Goal: Task Accomplishment & Management: Complete application form

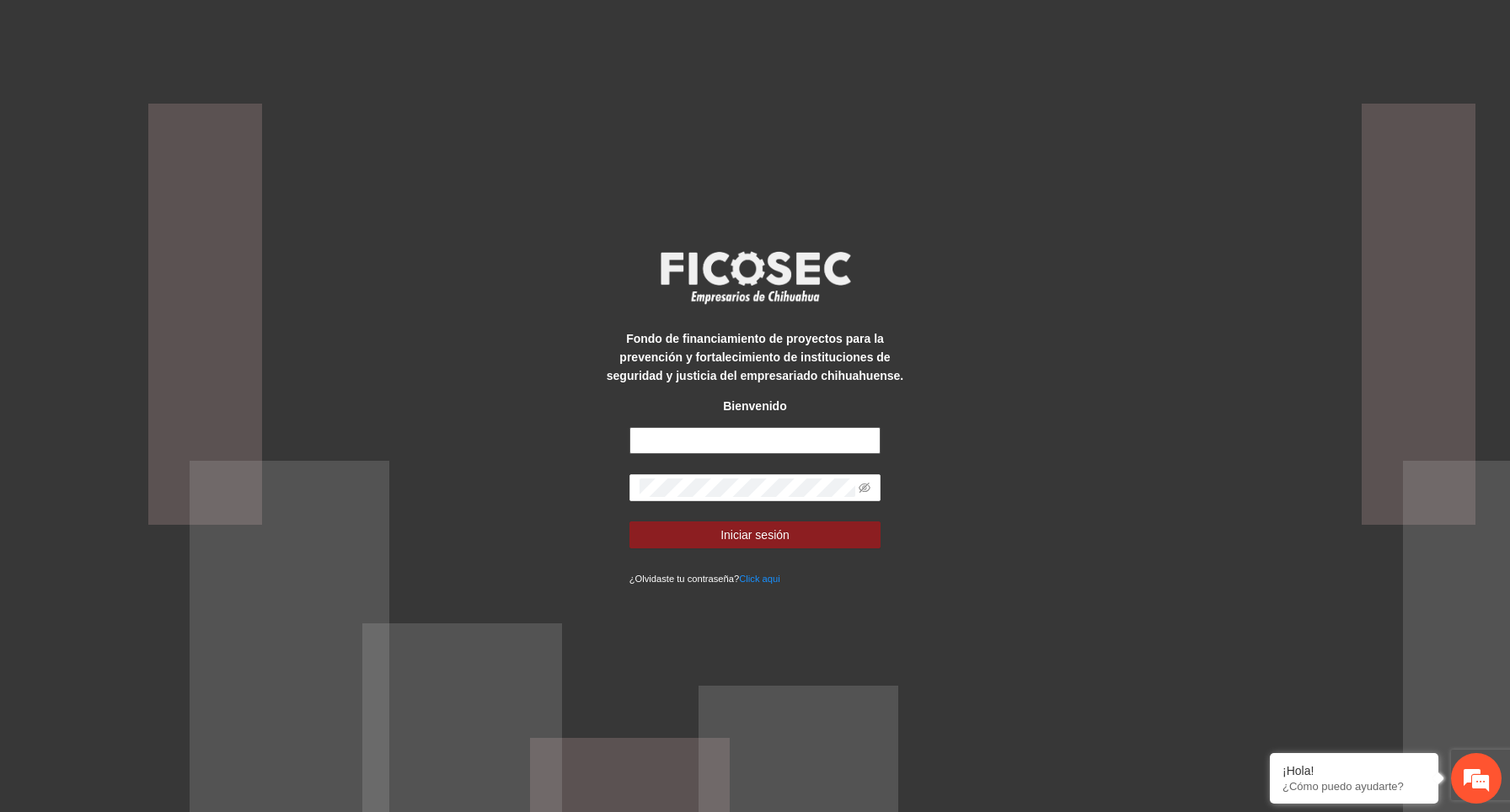
type input "**********"
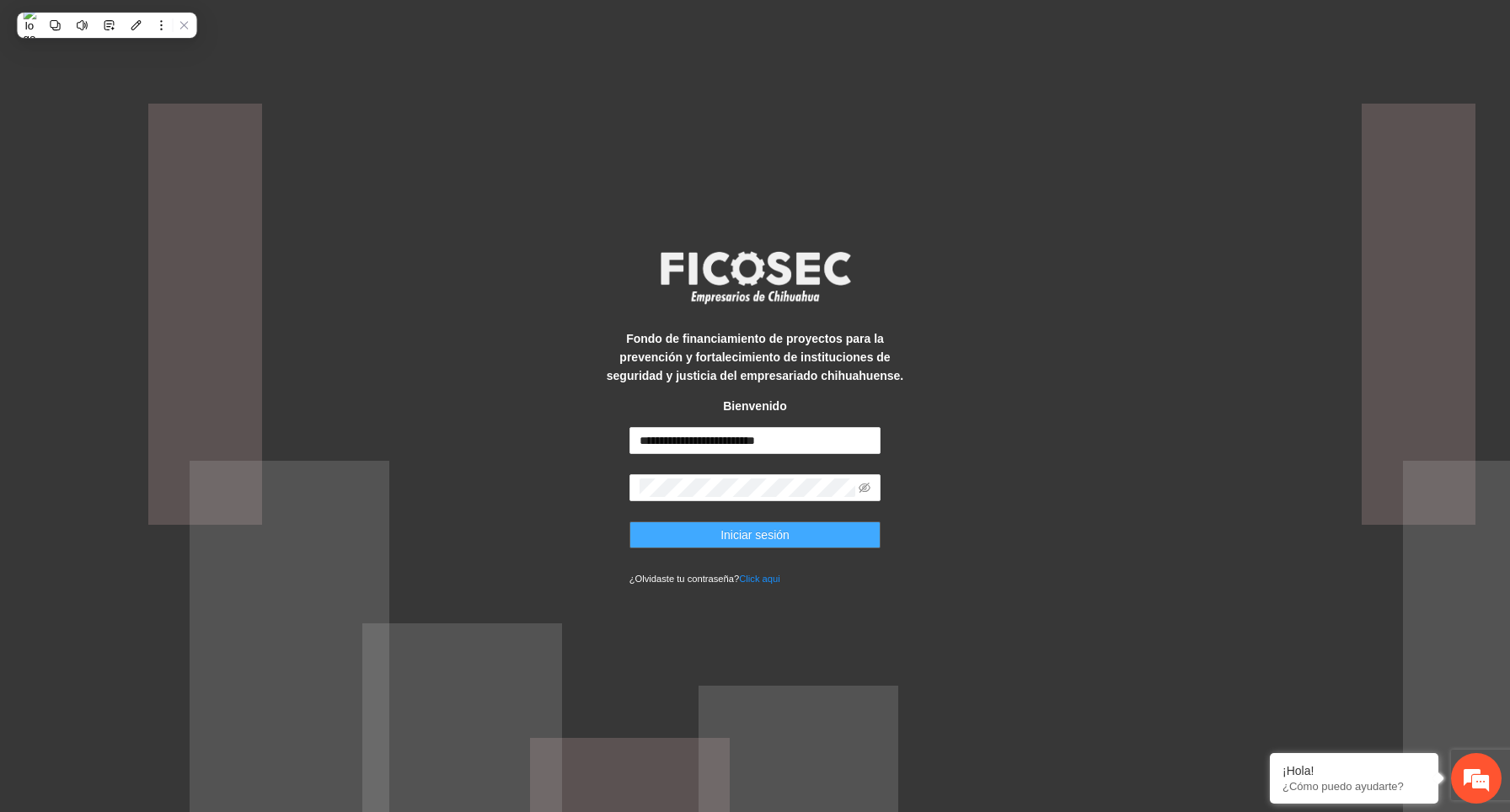
click at [859, 533] on button "Iniciar sesión" at bounding box center [755, 535] width 252 height 27
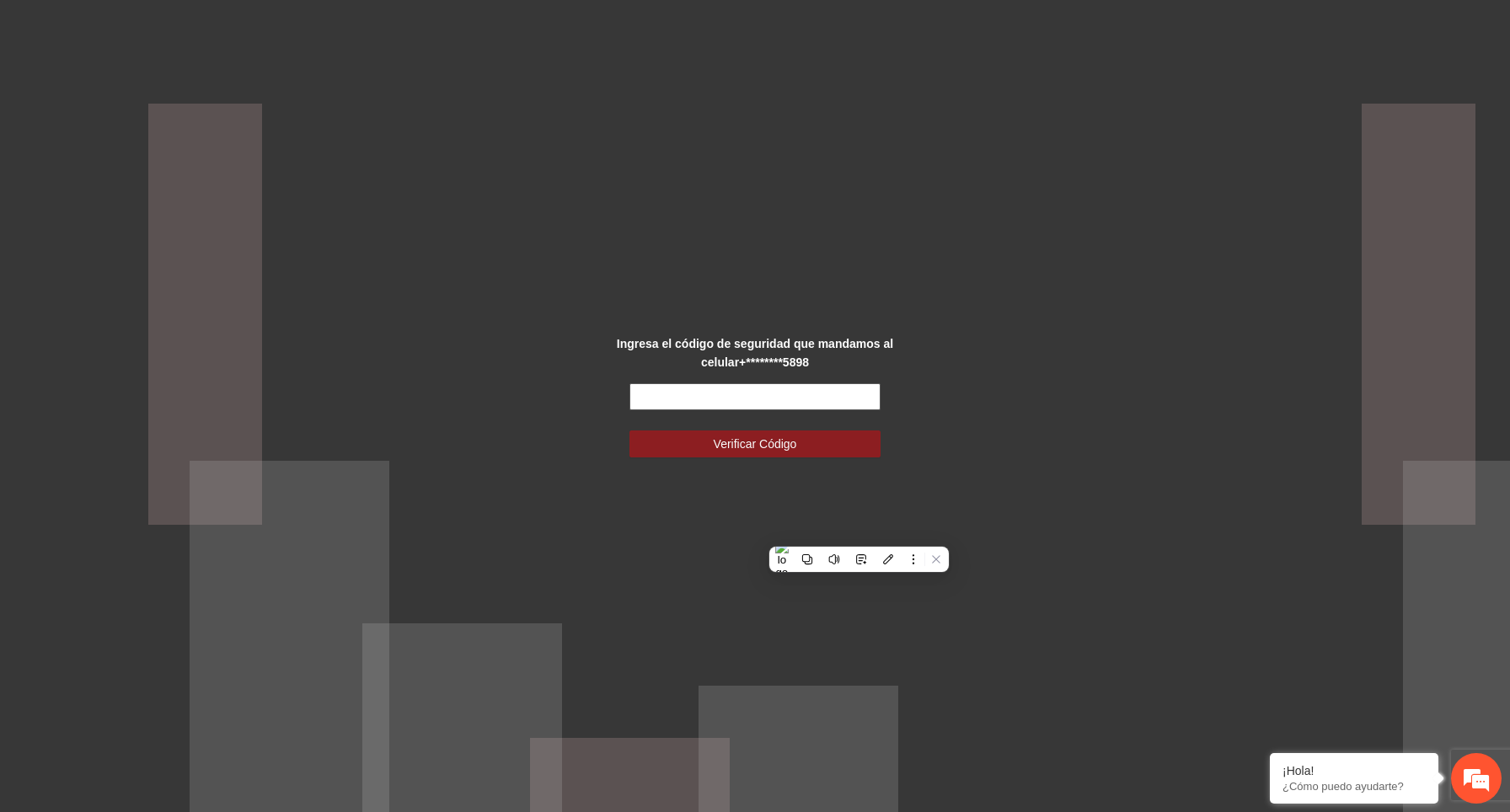
click at [837, 393] on input "text" at bounding box center [755, 397] width 252 height 27
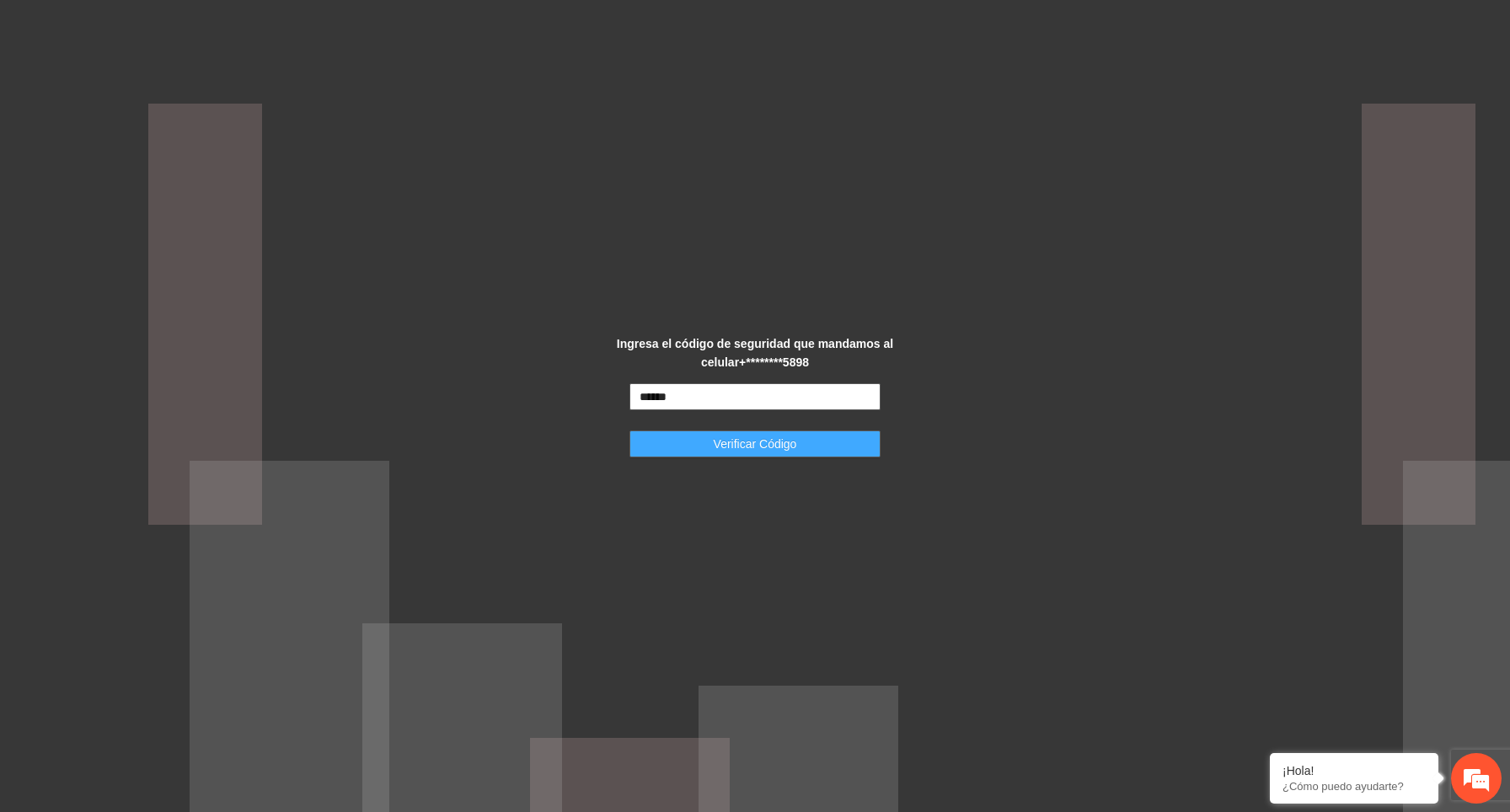
type input "******"
click at [834, 441] on button "Verificar Código" at bounding box center [755, 444] width 252 height 27
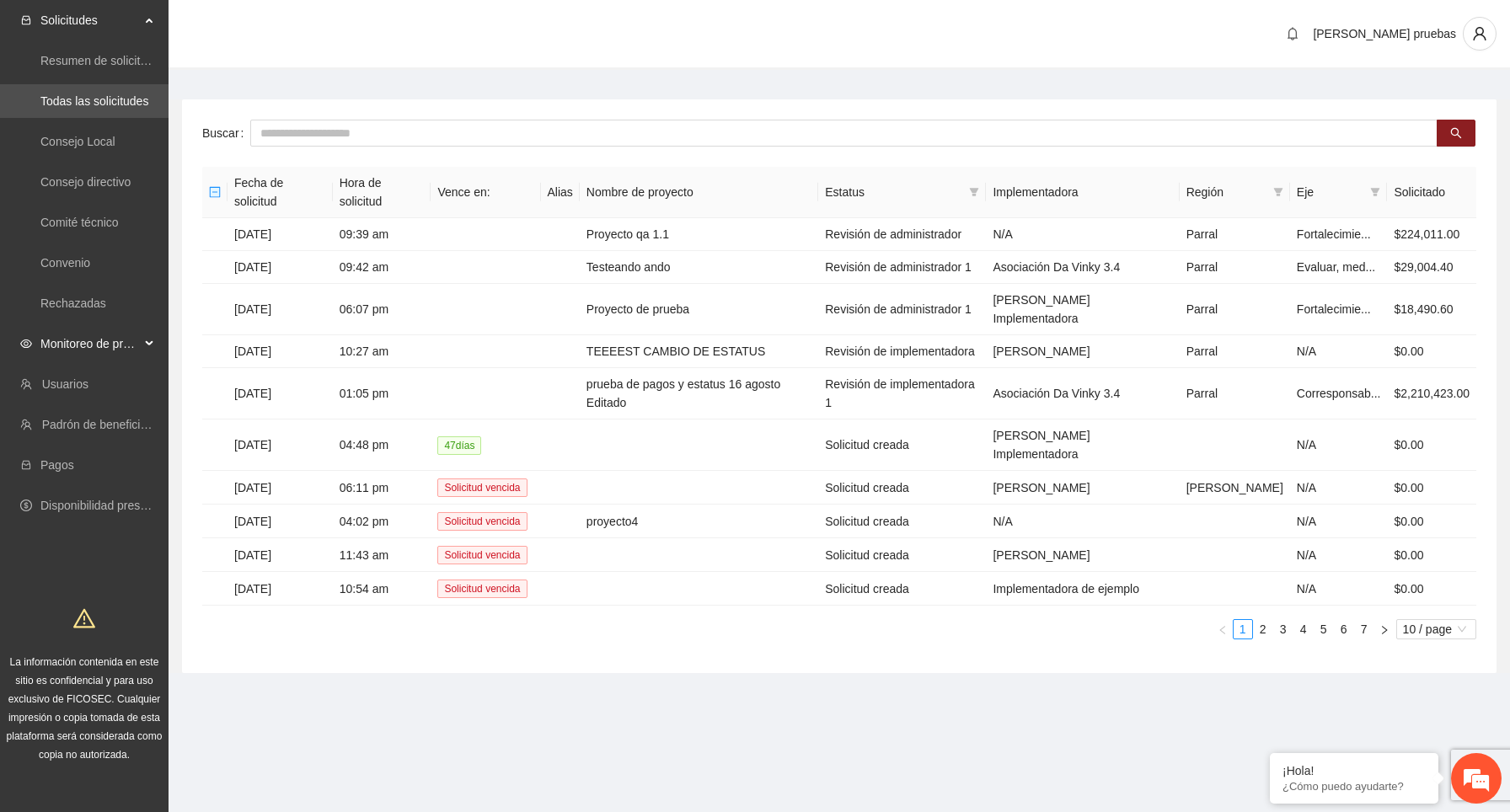
click at [147, 343] on icon at bounding box center [151, 343] width 8 height 0
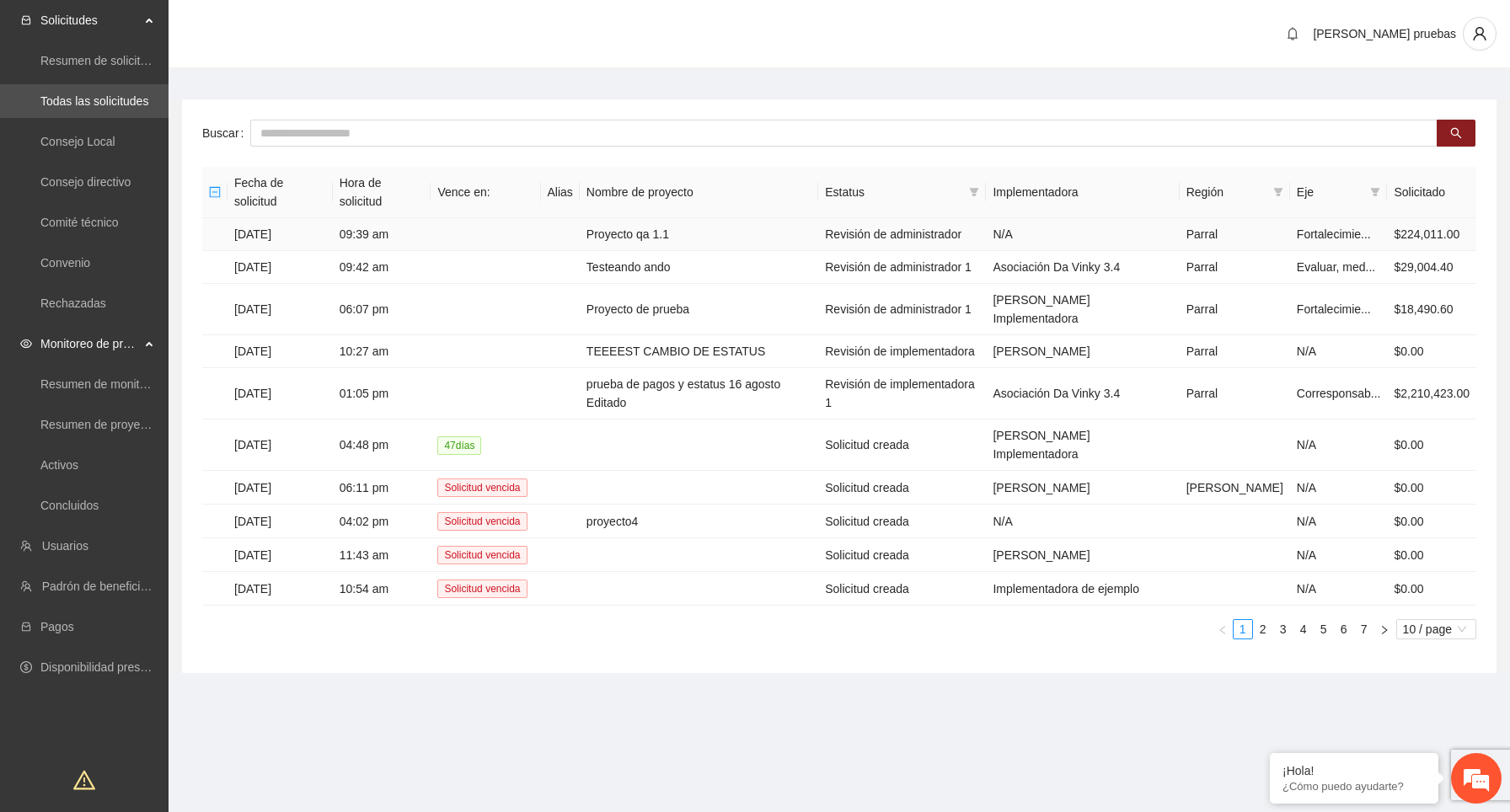
click at [333, 232] on td "10/01/2025" at bounding box center [280, 234] width 105 height 33
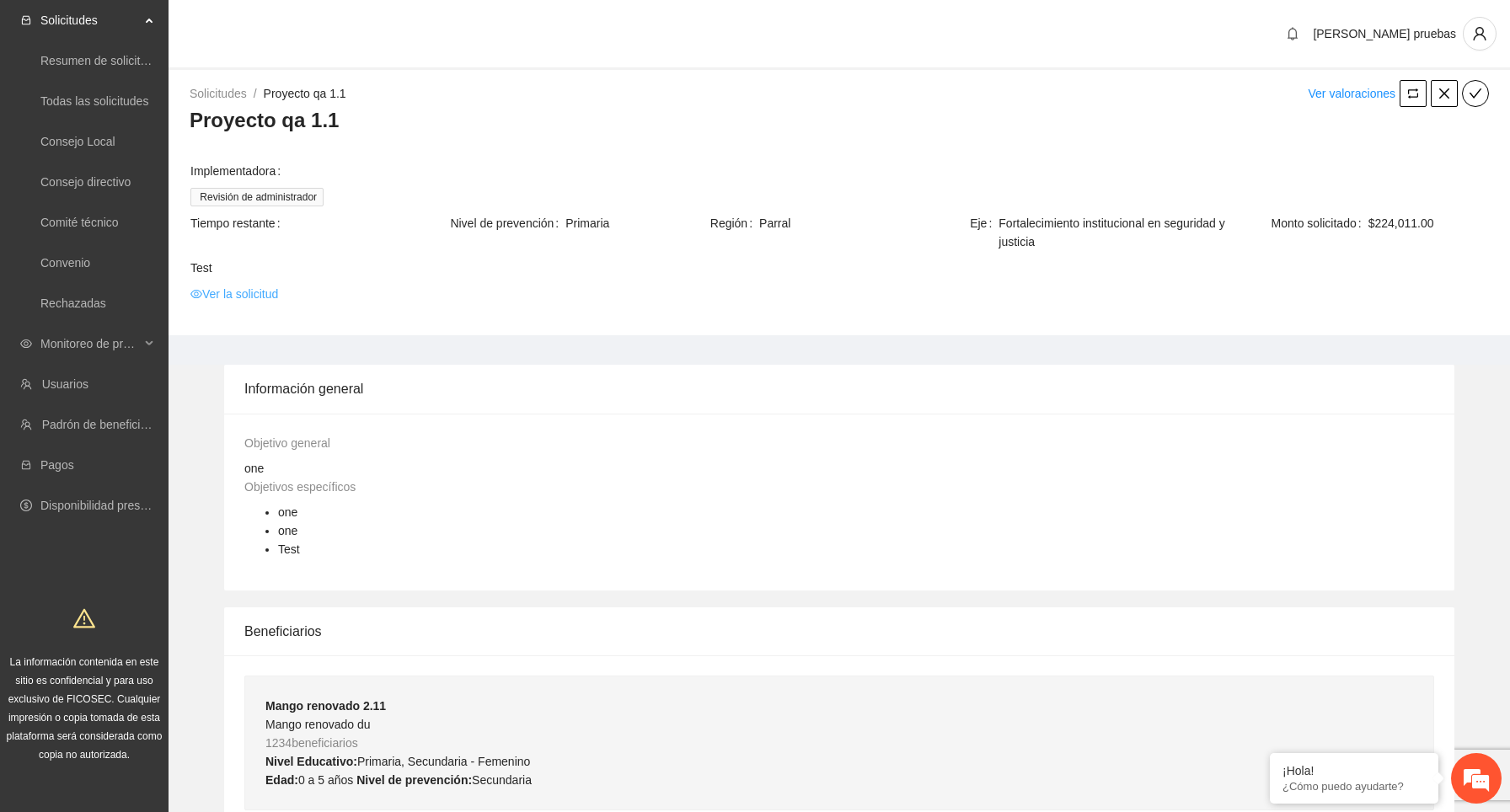
click at [269, 291] on link "Ver la solicitud" at bounding box center [234, 294] width 88 height 19
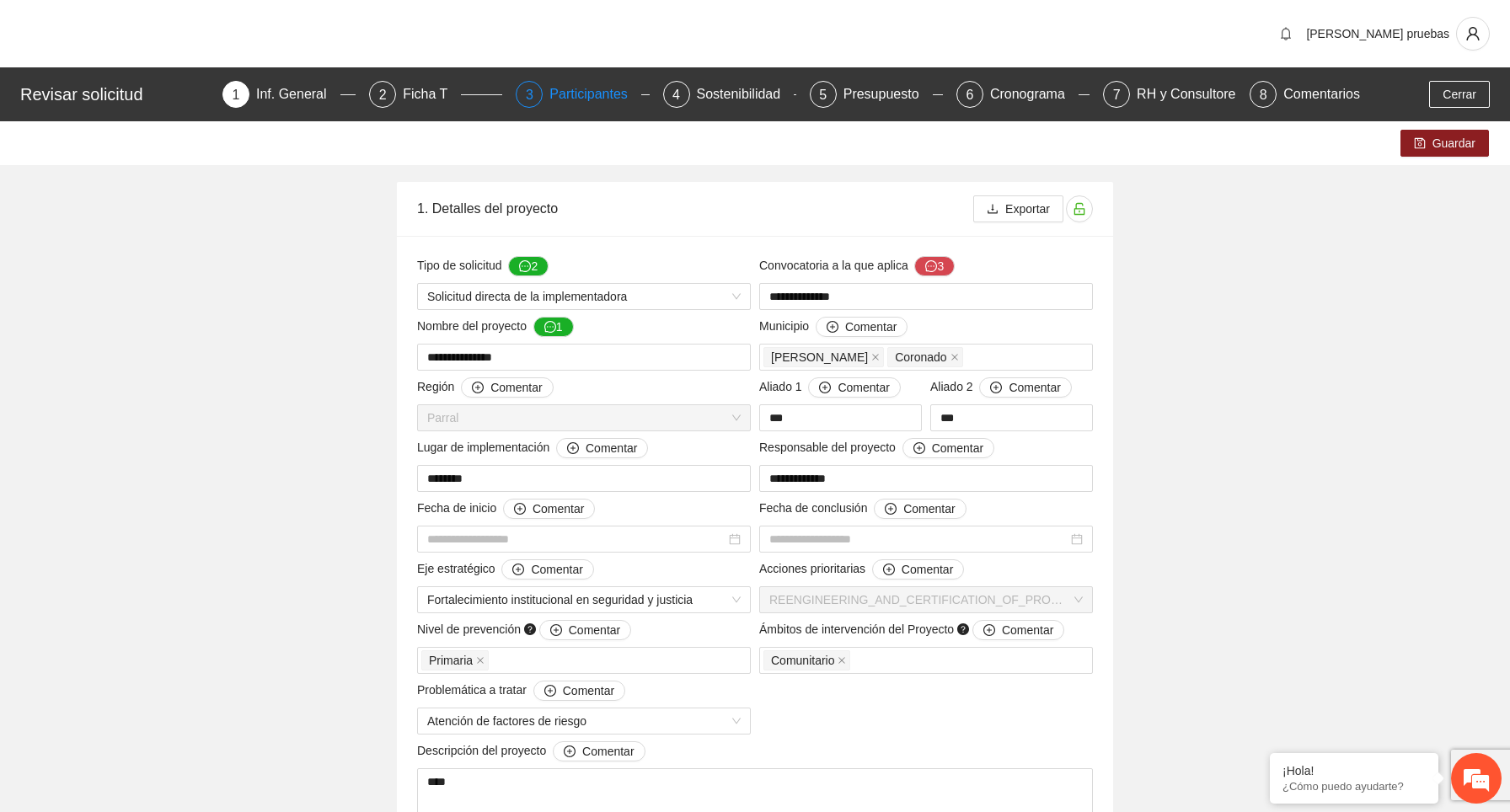
type input "**********"
click at [575, 85] on div "Participantes" at bounding box center [595, 94] width 91 height 27
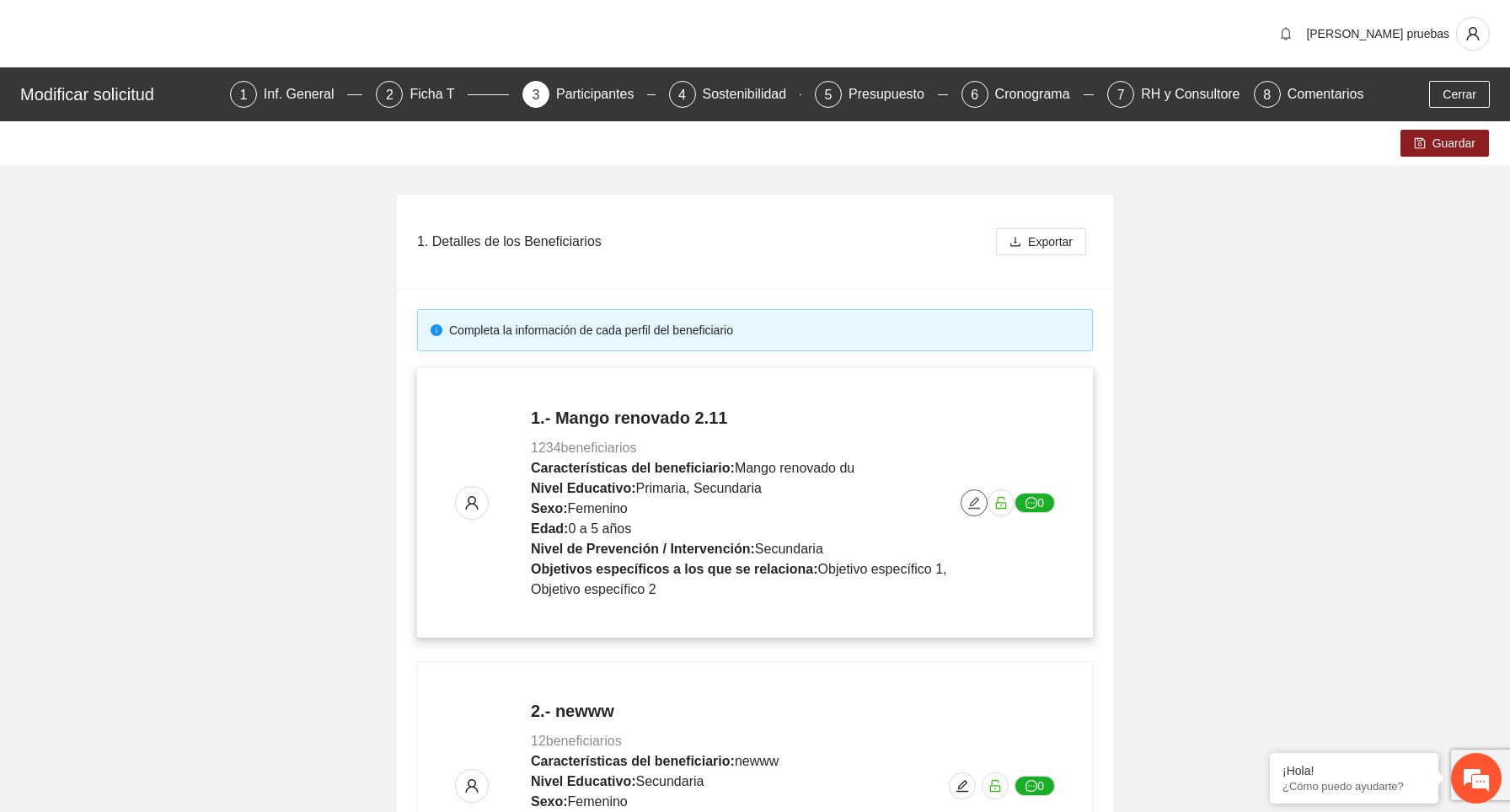
click at [972, 509] on icon "edit" at bounding box center [974, 503] width 13 height 13
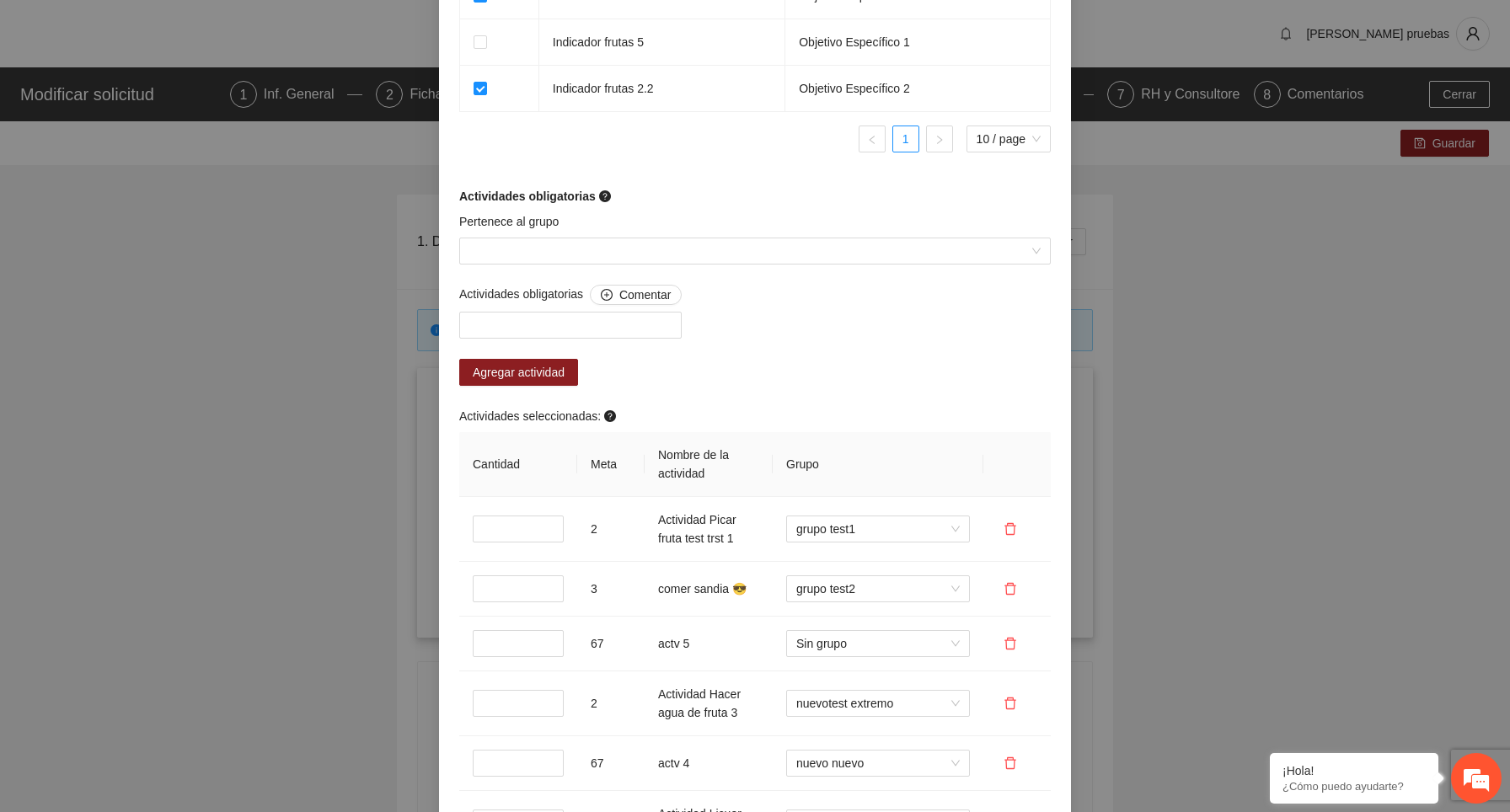
scroll to position [1393, 0]
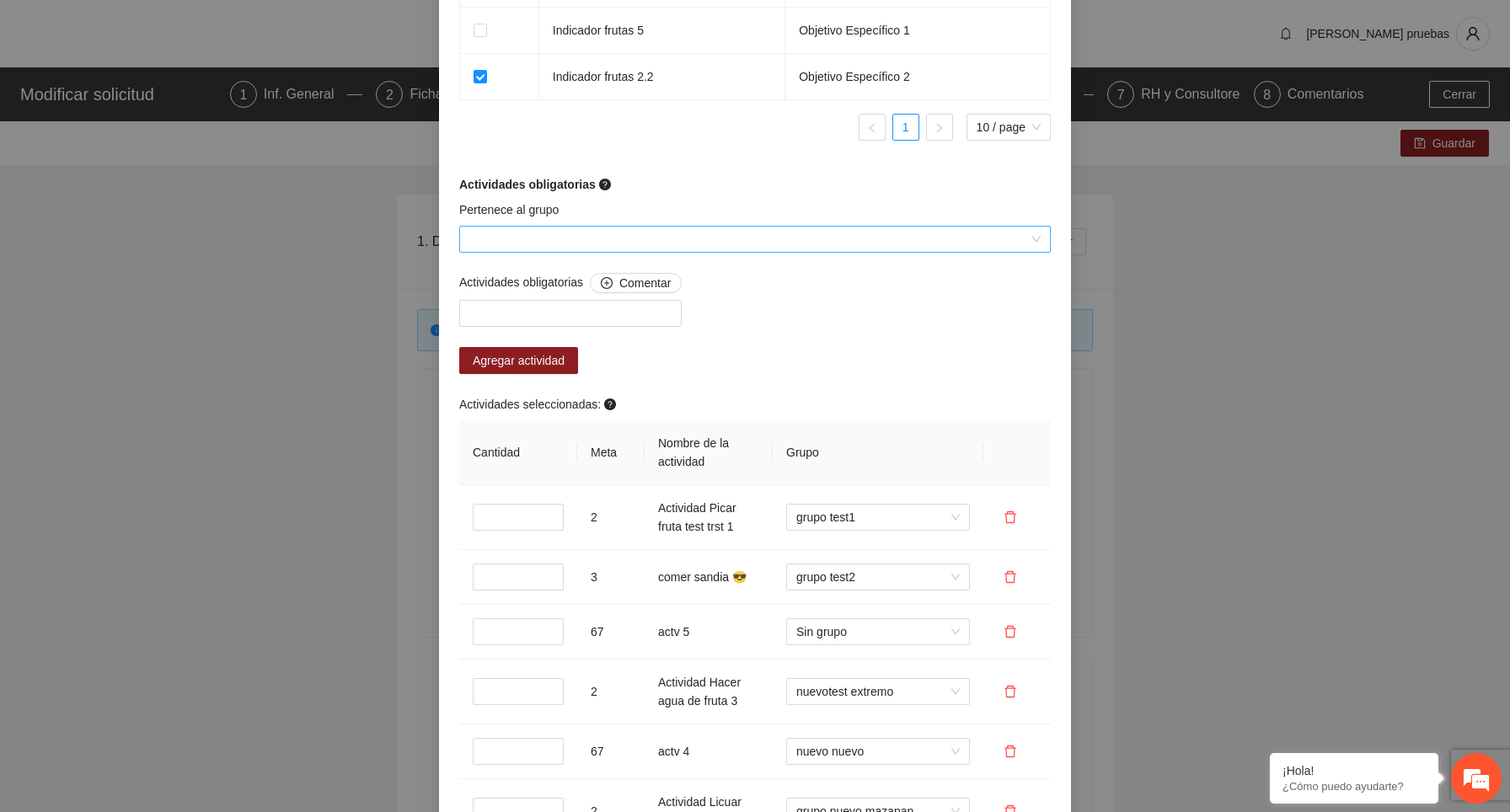
click at [595, 232] on input "Pertenece al grupo" at bounding box center [749, 239] width 560 height 25
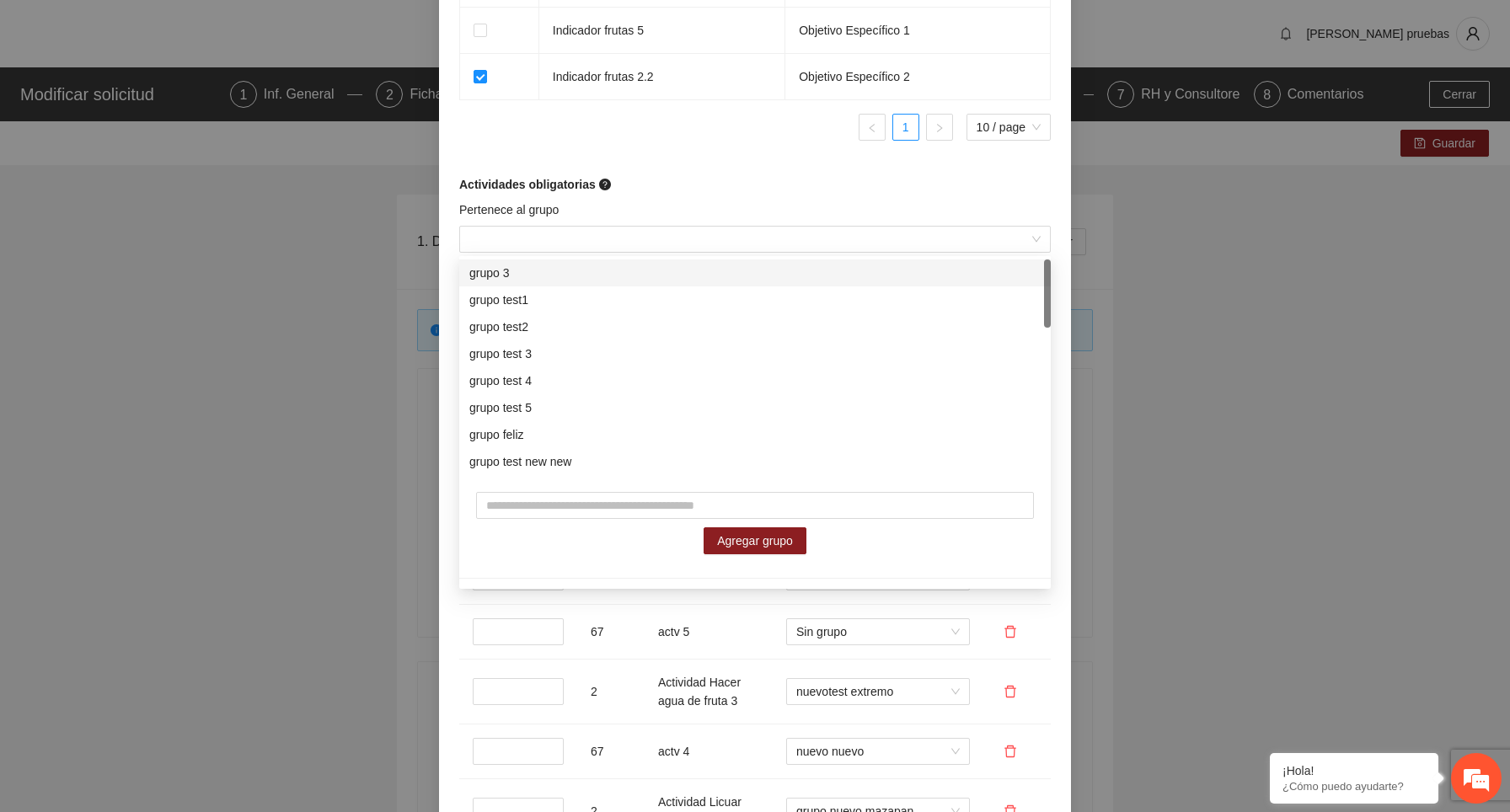
click at [593, 204] on div "Pertenece al grupo" at bounding box center [755, 213] width 592 height 25
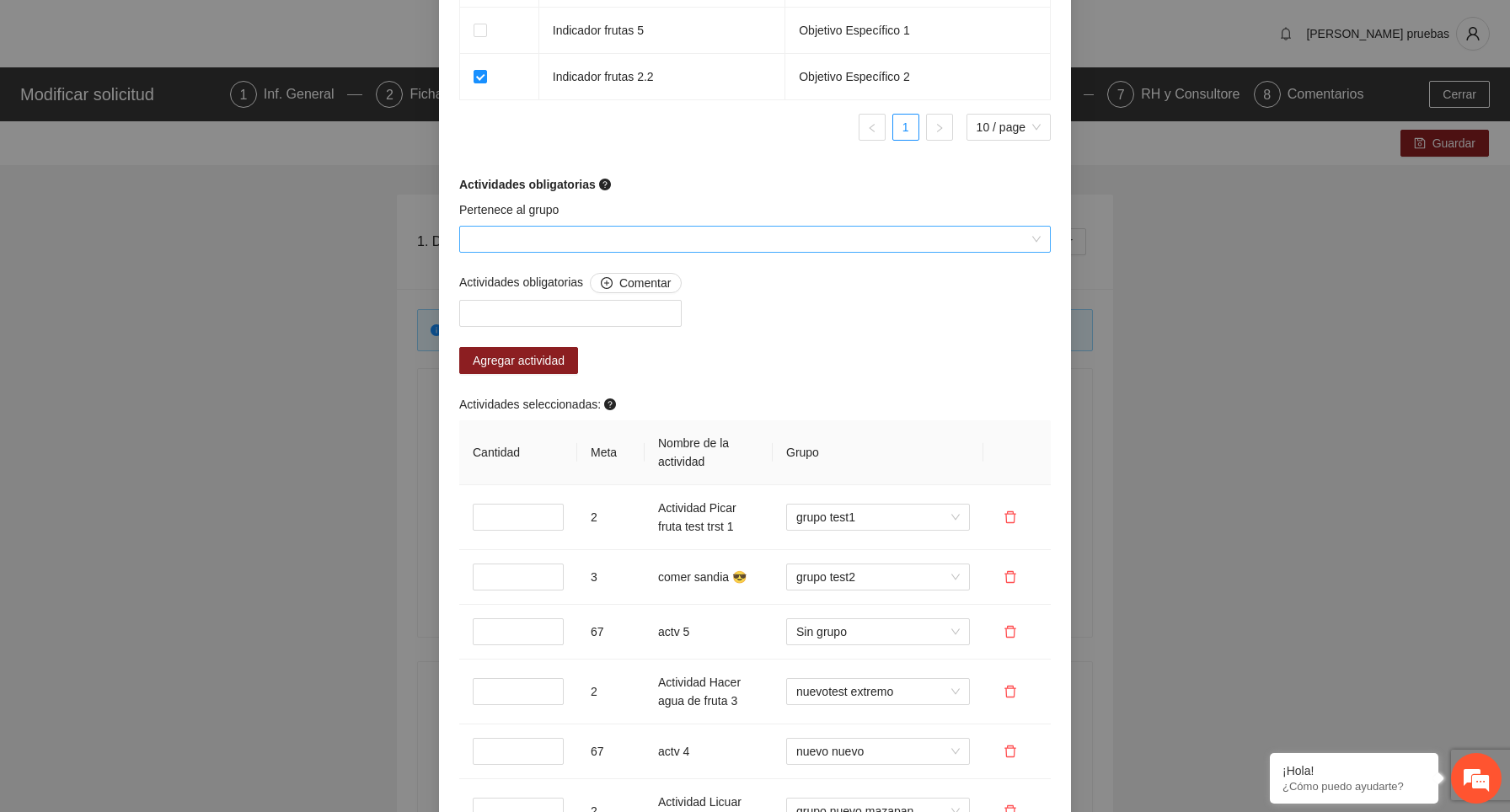
click at [562, 244] on input "Pertenece al grupo" at bounding box center [749, 239] width 560 height 25
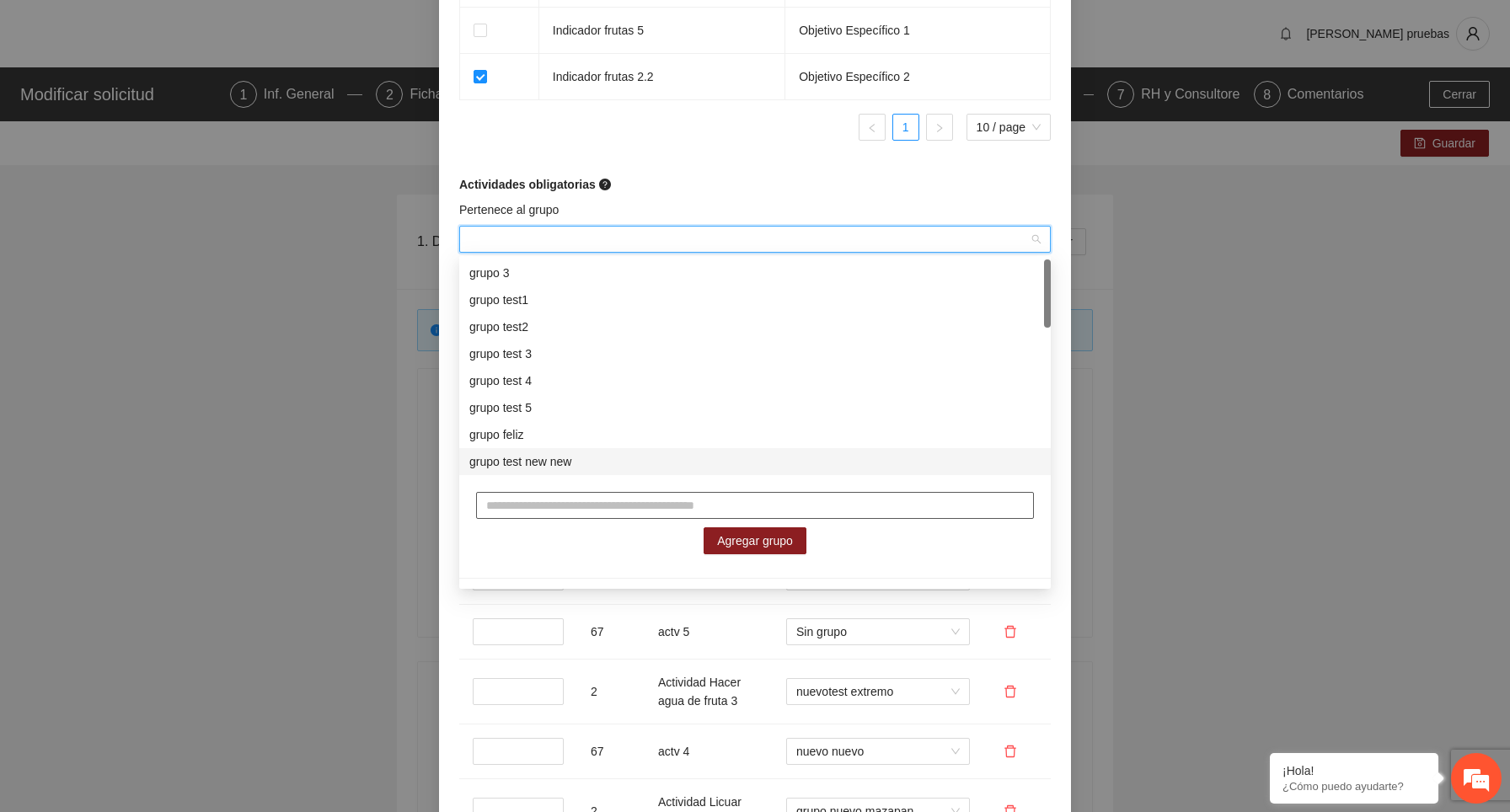
click at [566, 497] on input "text" at bounding box center [755, 505] width 558 height 27
click at [562, 510] on input "text" at bounding box center [755, 505] width 558 height 27
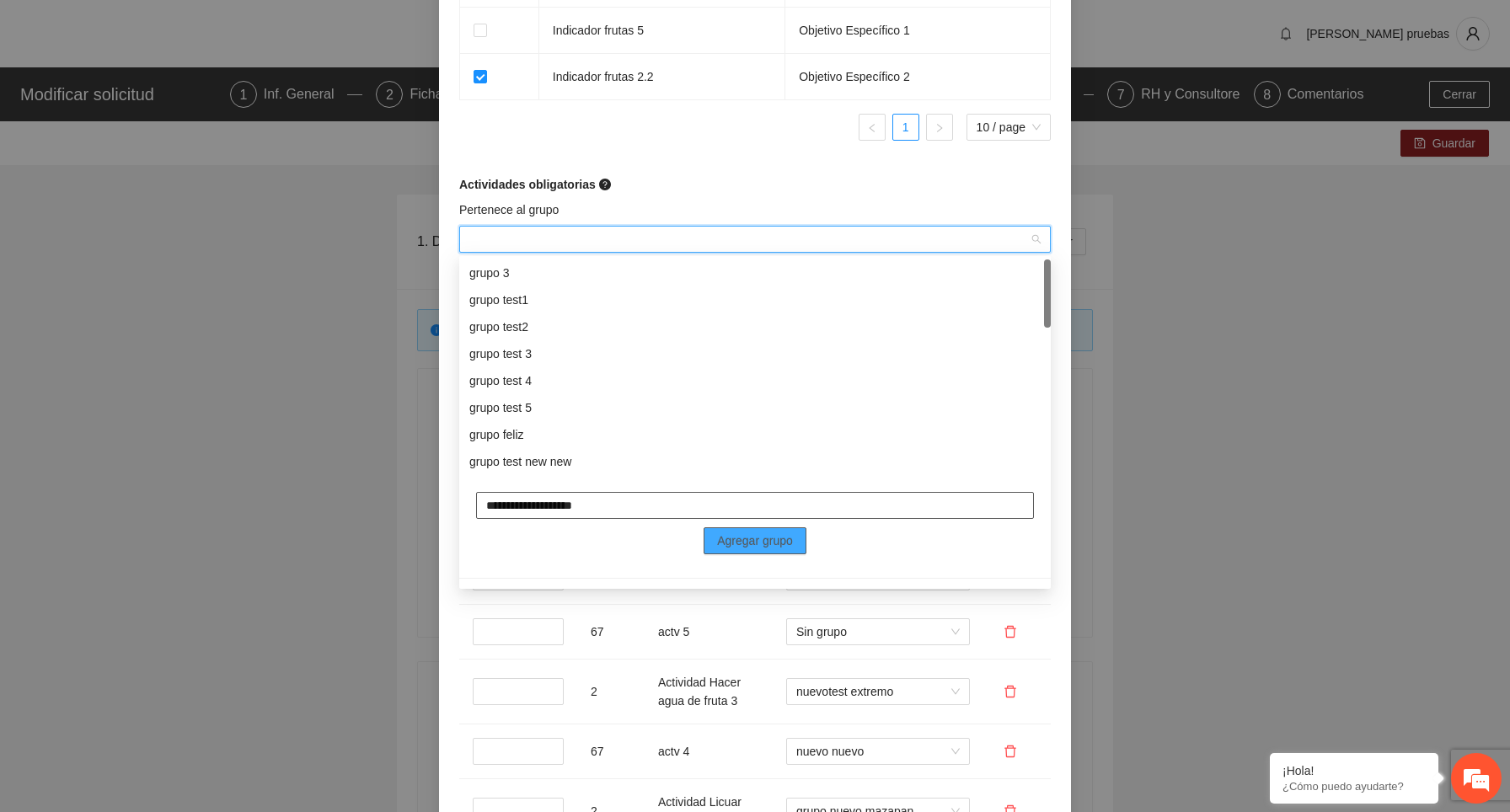
type input "**********"
click at [759, 548] on span "Agregar grupo" at bounding box center [755, 540] width 76 height 19
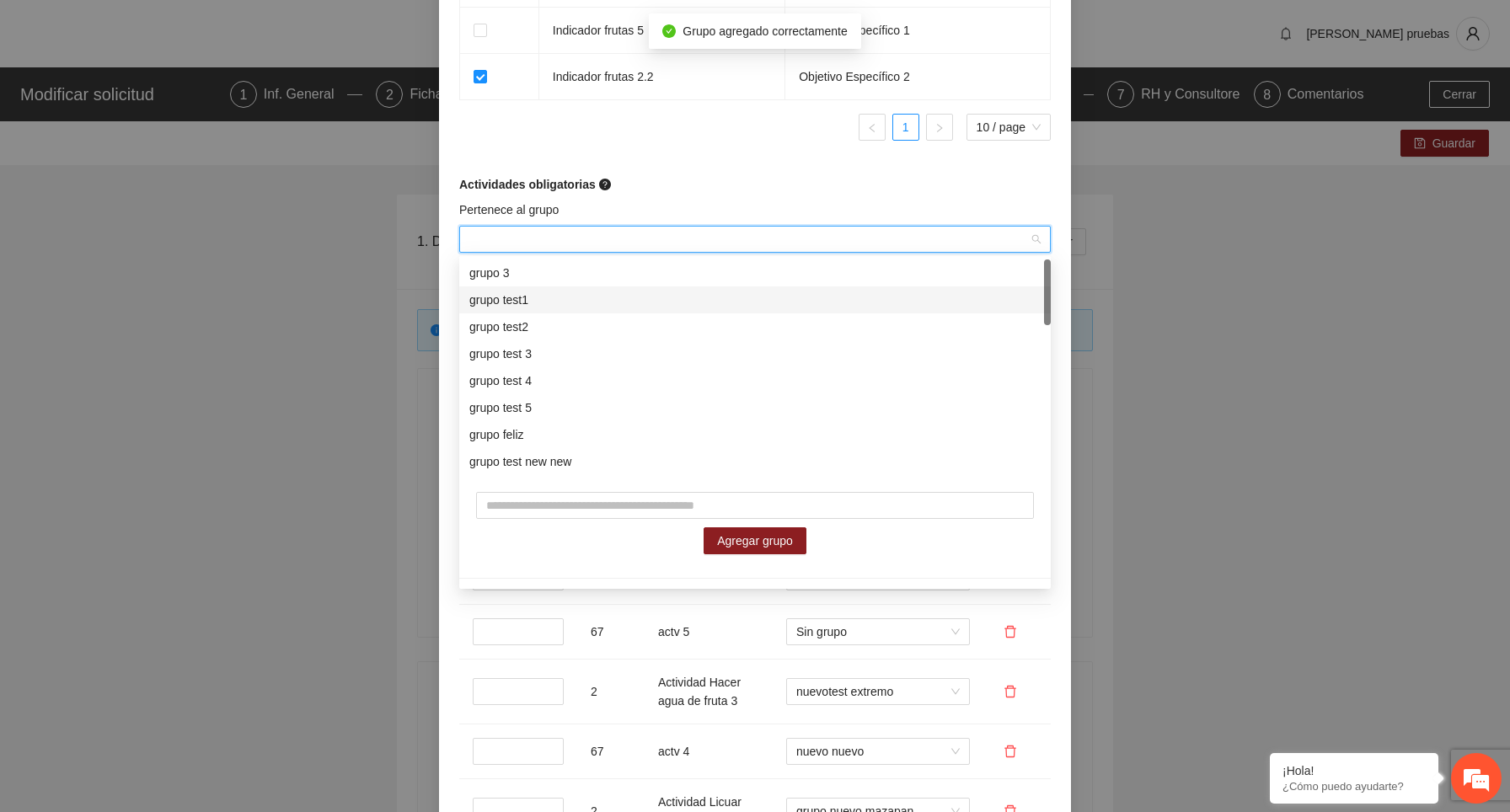
click at [707, 185] on div "Actividades obligatorias" at bounding box center [755, 184] width 592 height 19
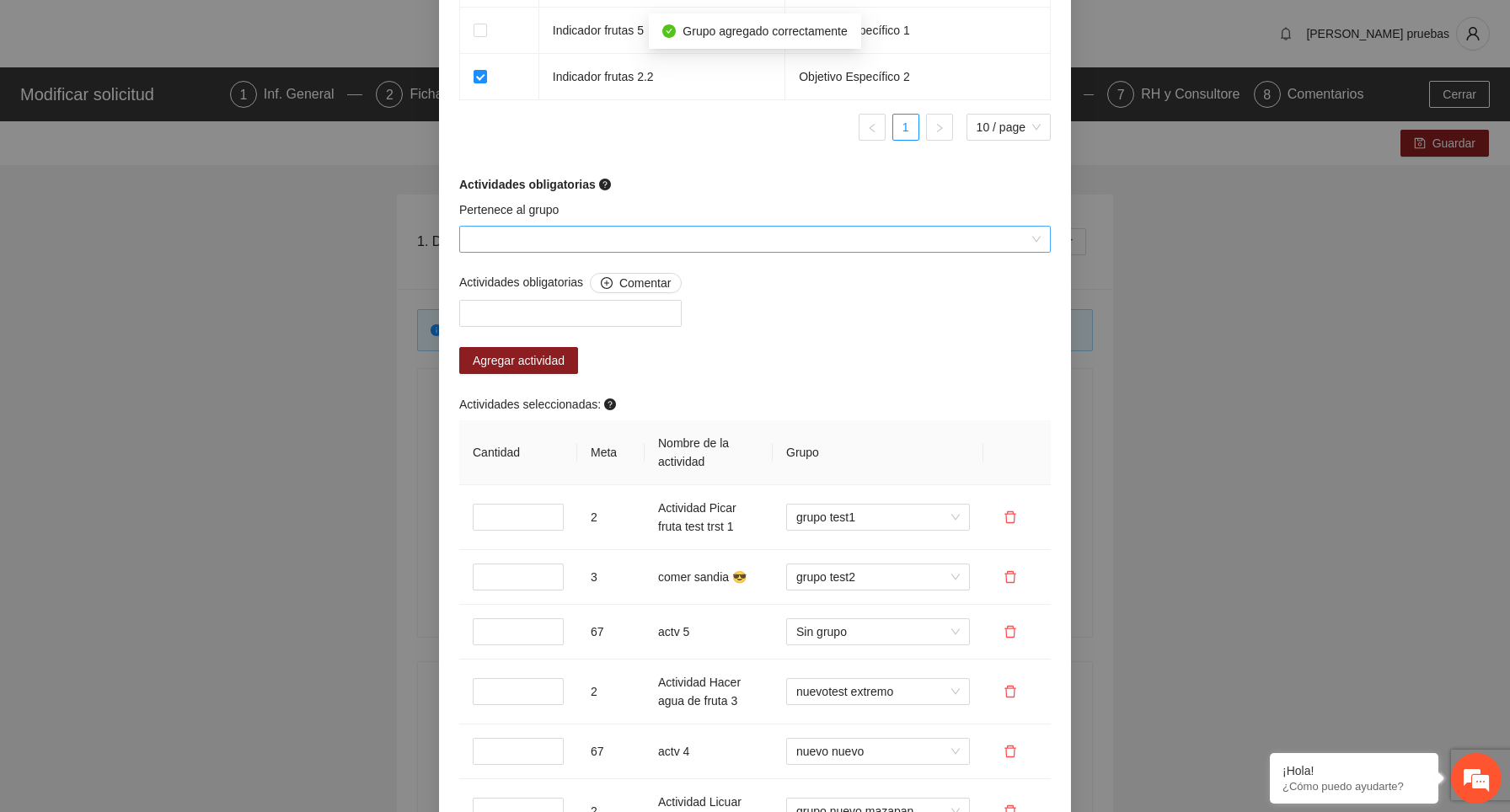
click at [647, 237] on input "Pertenece al grupo" at bounding box center [749, 239] width 560 height 25
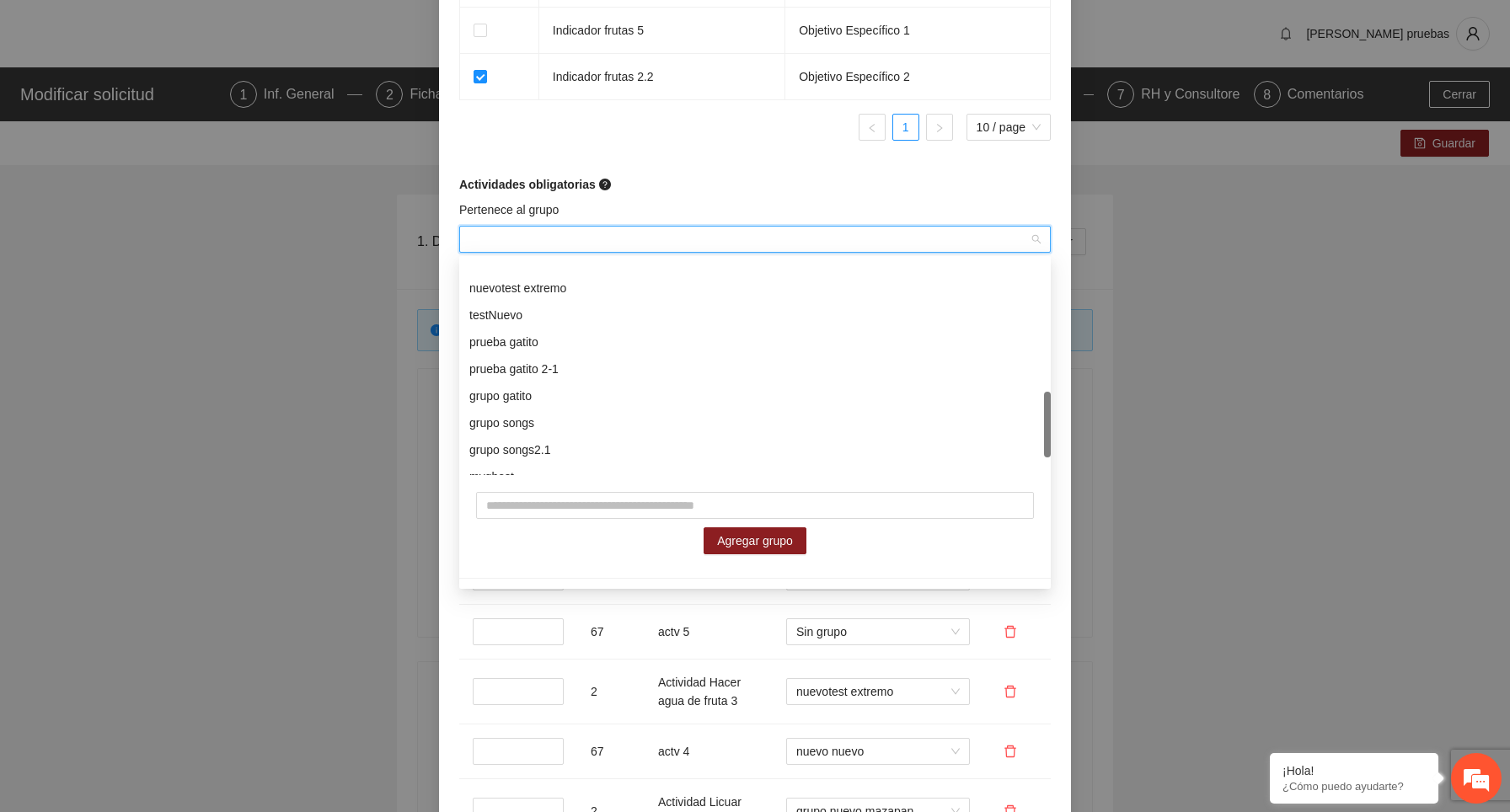
scroll to position [485, 0]
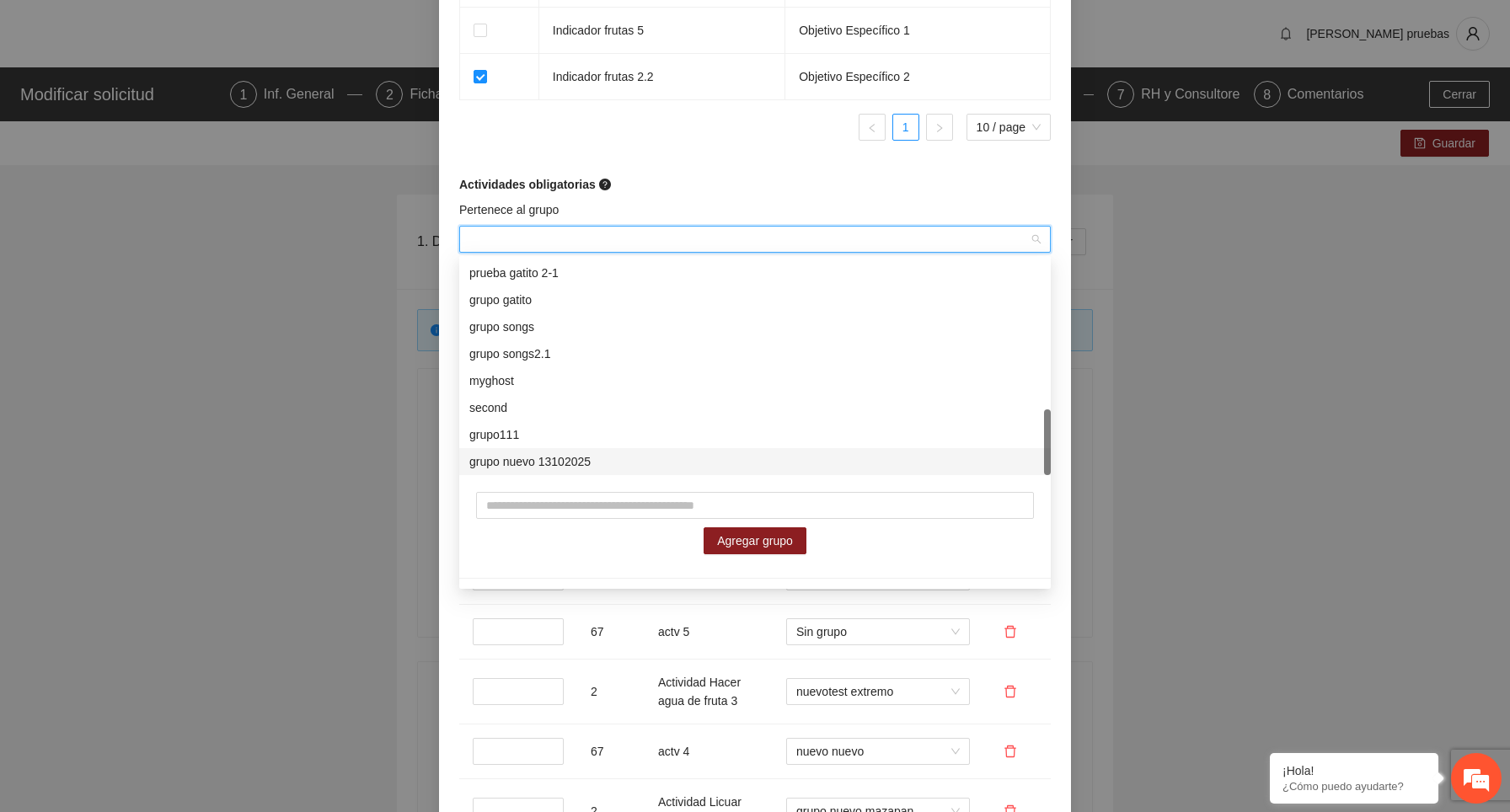
click at [584, 459] on div "grupo nuevo 13102025" at bounding box center [754, 462] width 571 height 19
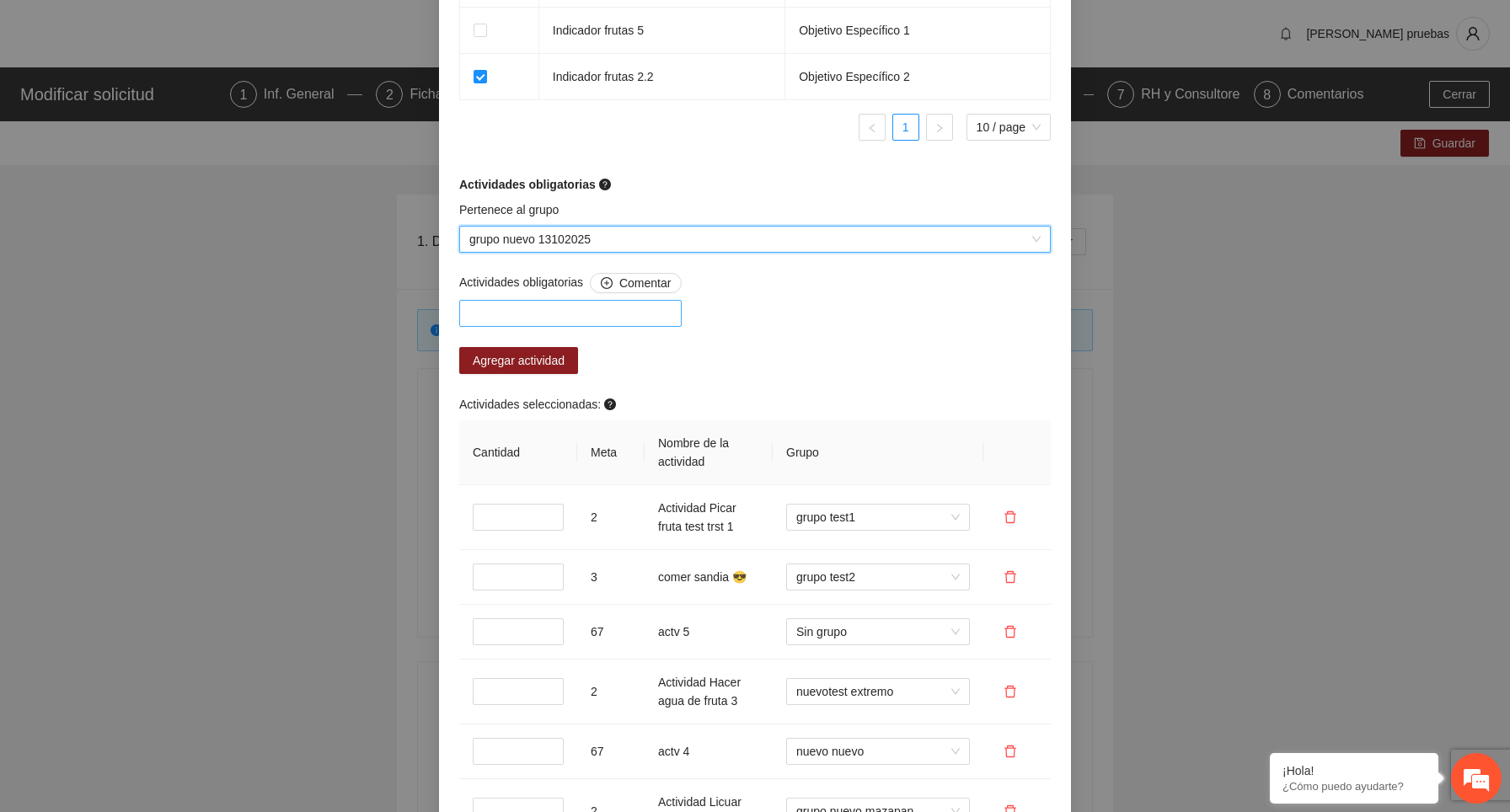
click at [559, 313] on div at bounding box center [570, 313] width 214 height 21
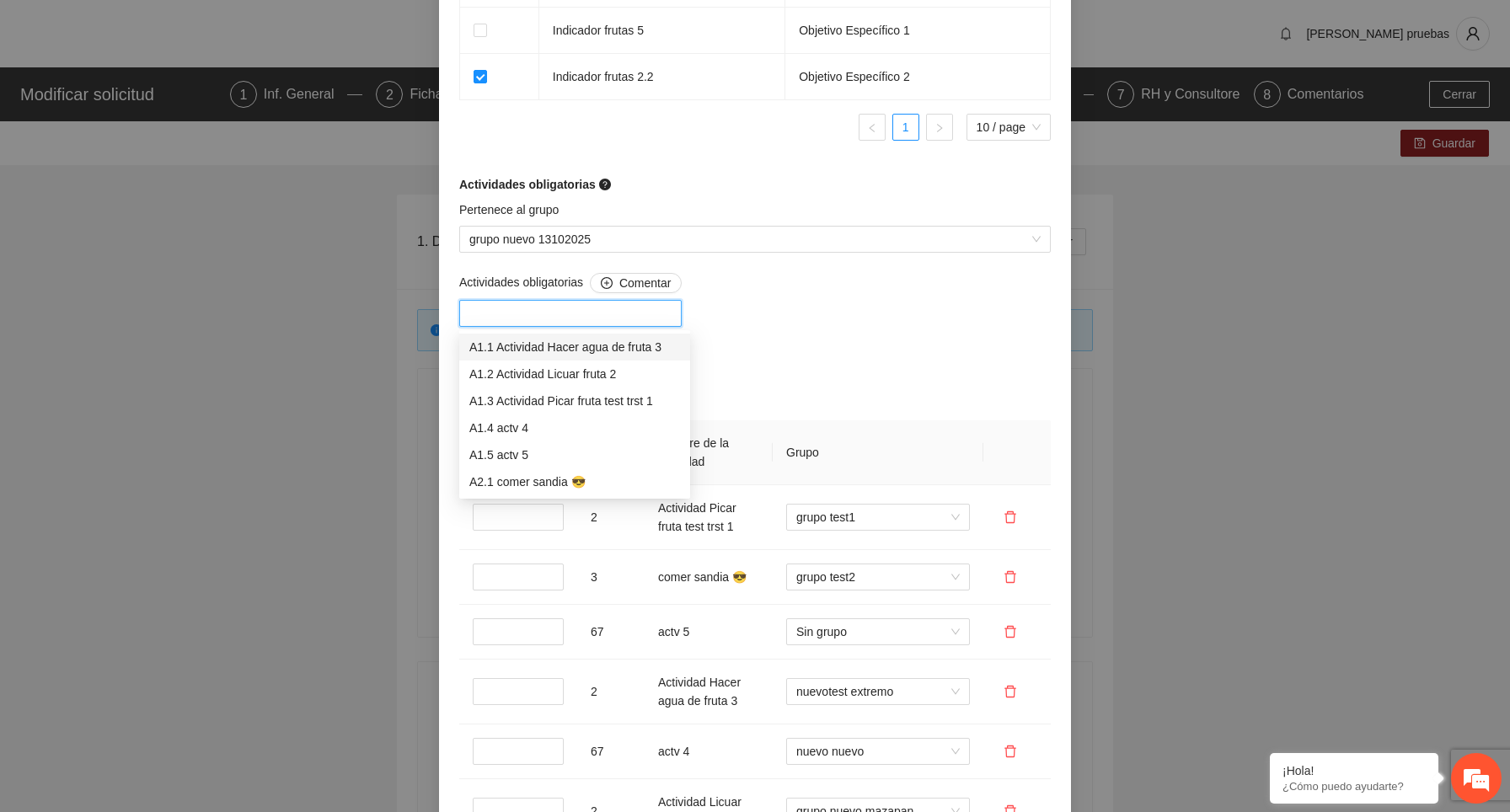
click at [824, 378] on div "Actividades obligatorias Comentar Agregar actividad Actividades seleccionadas: …" at bounding box center [755, 558] width 600 height 571
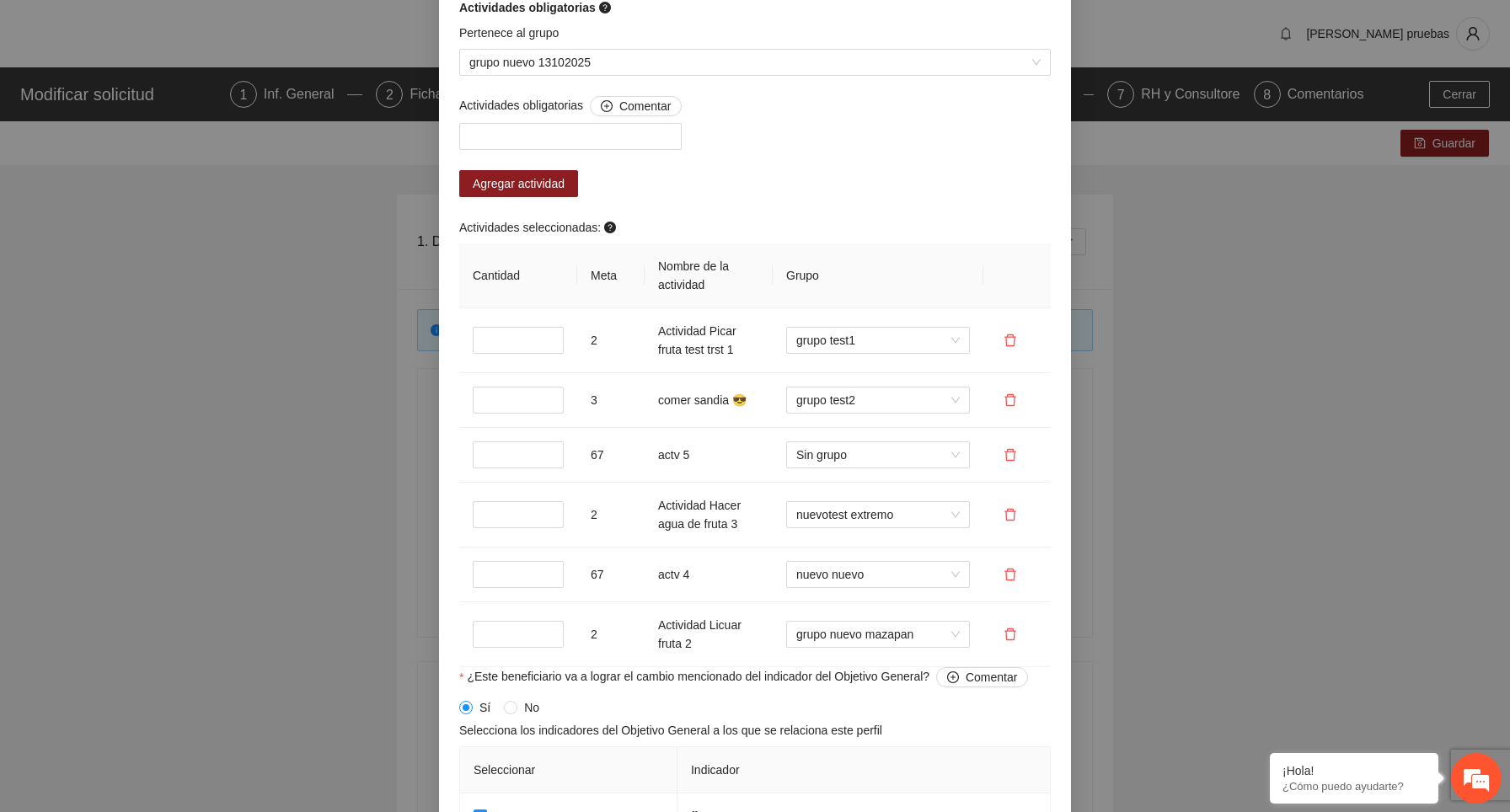
scroll to position [1568, 0]
click at [1014, 634] on icon "delete" at bounding box center [1010, 635] width 13 height 13
click at [1075, 580] on span "Sí" at bounding box center [1072, 582] width 11 height 19
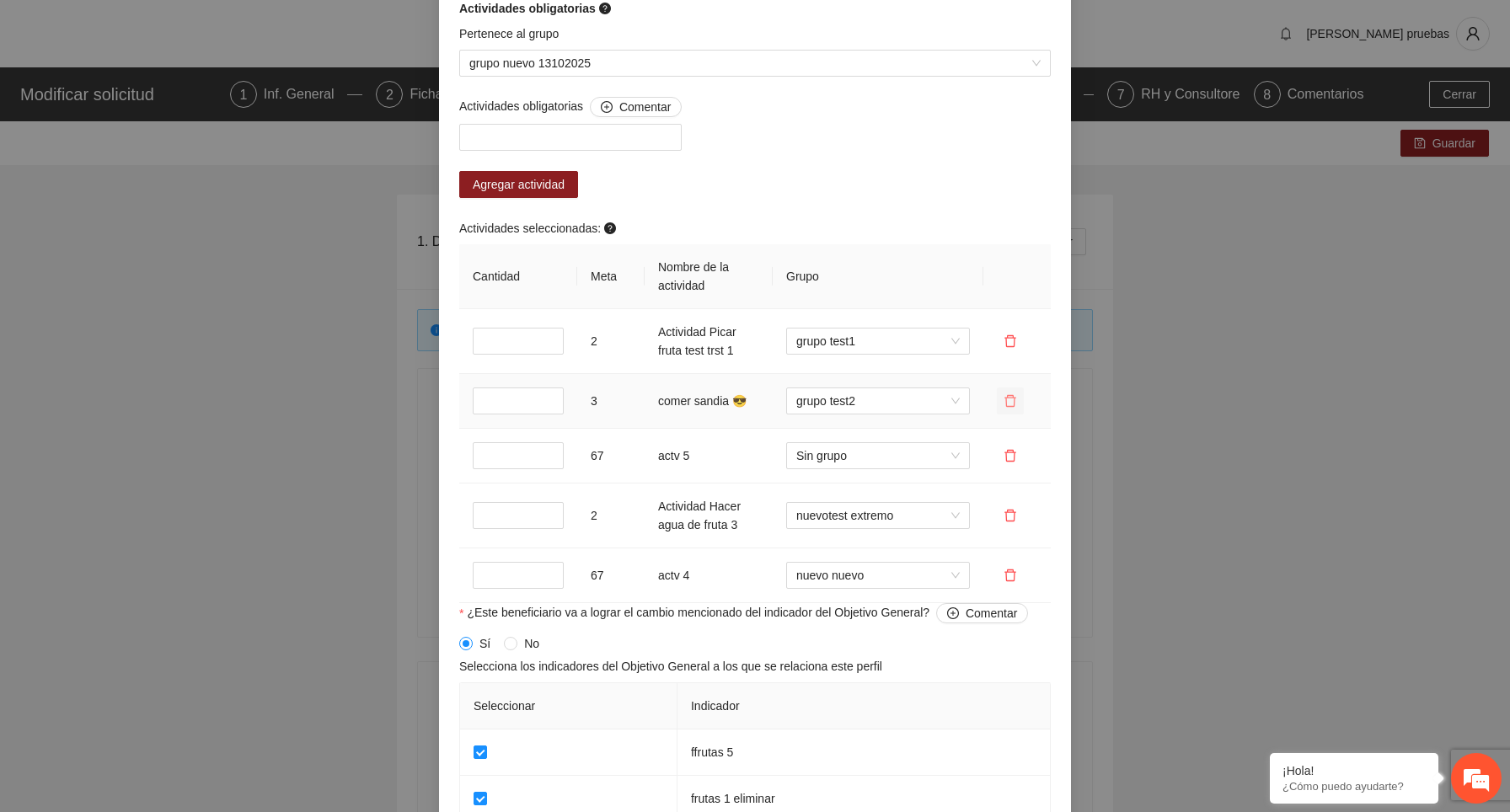
click at [1012, 407] on icon "delete" at bounding box center [1010, 401] width 13 height 13
click at [1076, 352] on span "Sí" at bounding box center [1072, 348] width 11 height 19
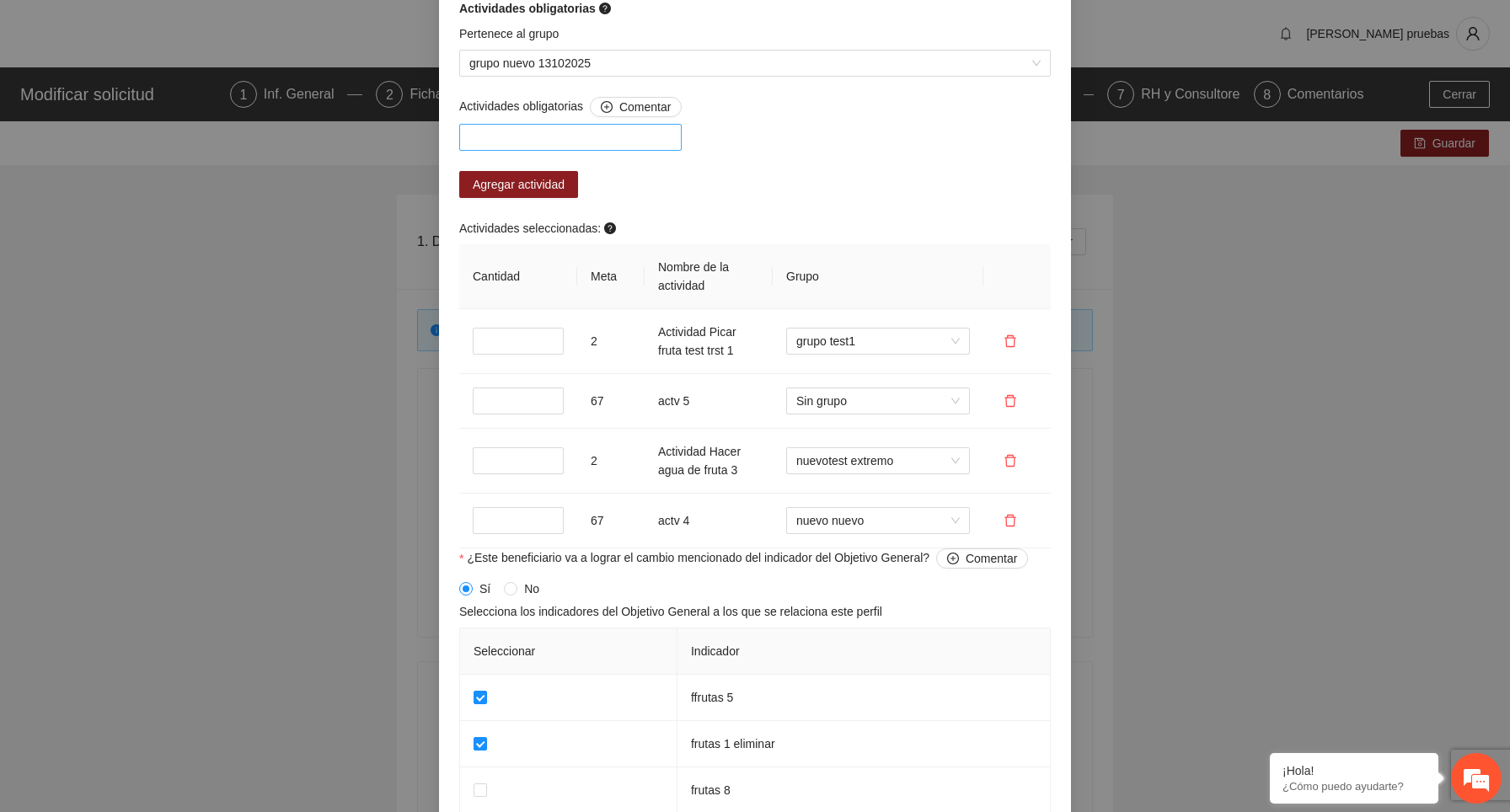
click at [571, 134] on div at bounding box center [570, 137] width 214 height 21
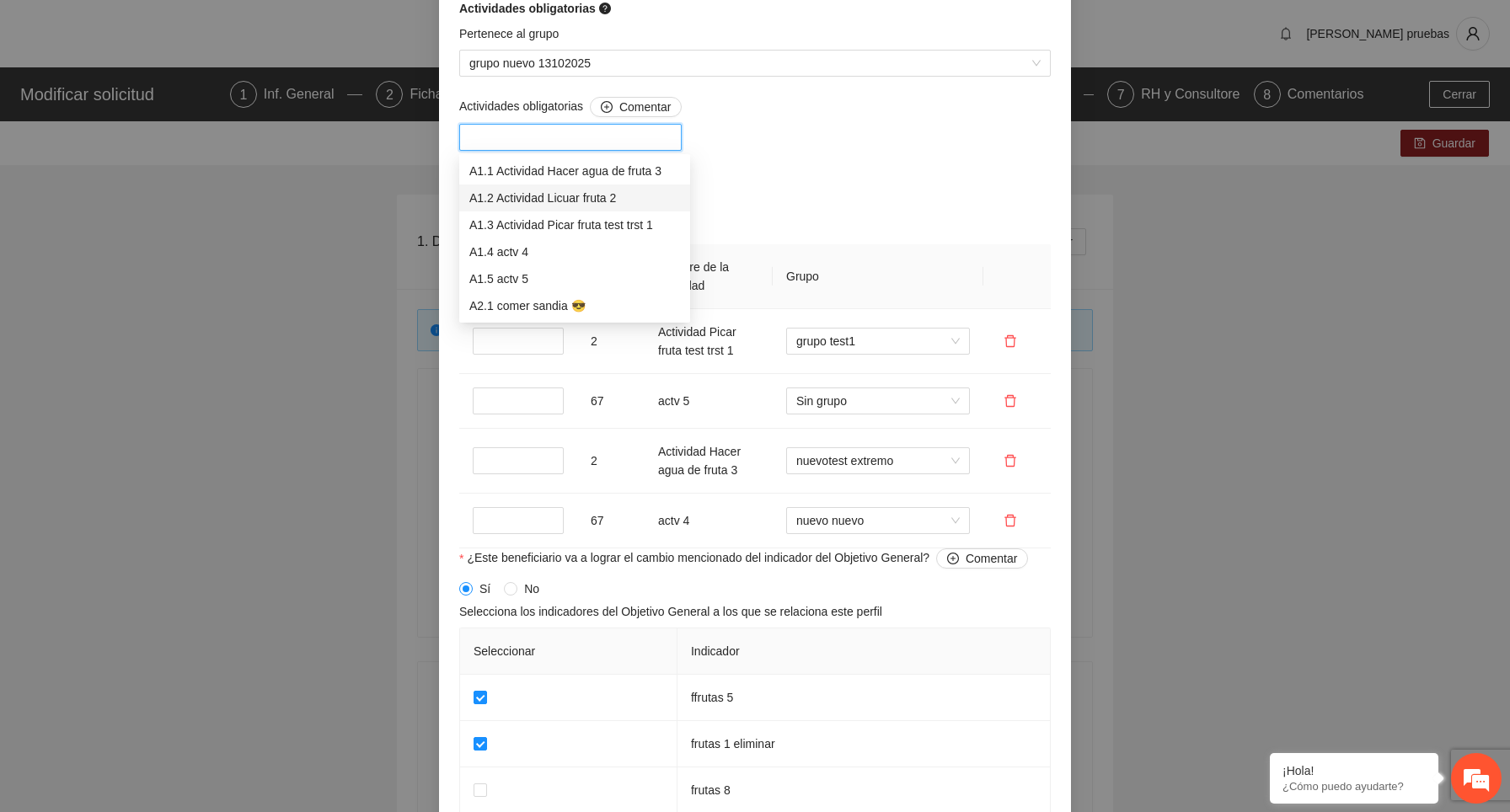
click at [608, 203] on div "A1.2 Actividad Licuar fruta 2" at bounding box center [574, 198] width 211 height 19
click at [572, 304] on div "A2.1 comer sandia 😎" at bounding box center [574, 306] width 211 height 19
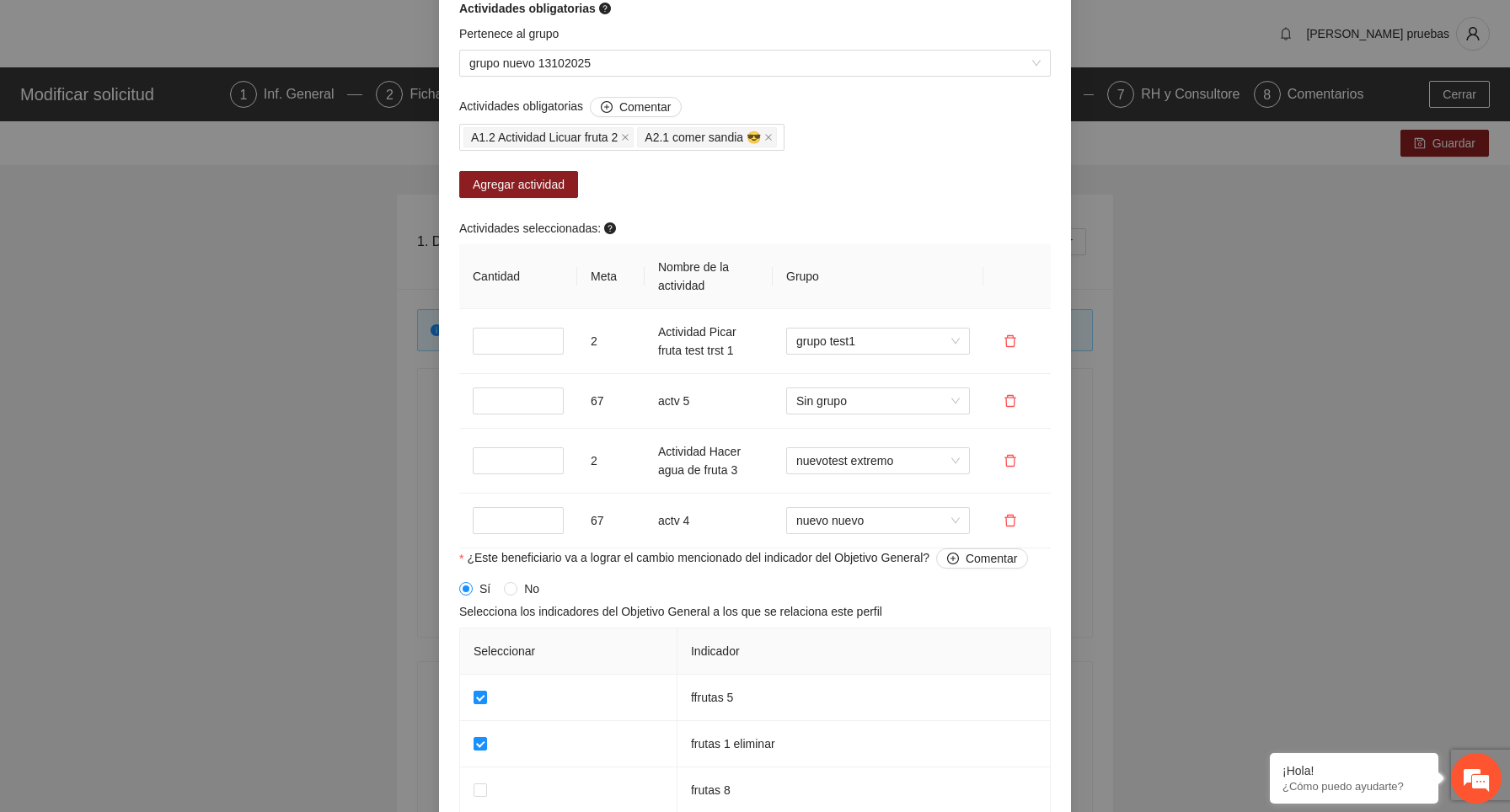
click at [860, 189] on div "Actividades obligatorias Comentar A1.2 Actividad Licuar fruta 2 A2.1 comer sand…" at bounding box center [755, 323] width 600 height 452
click at [550, 182] on span "Agregar actividad" at bounding box center [518, 184] width 91 height 19
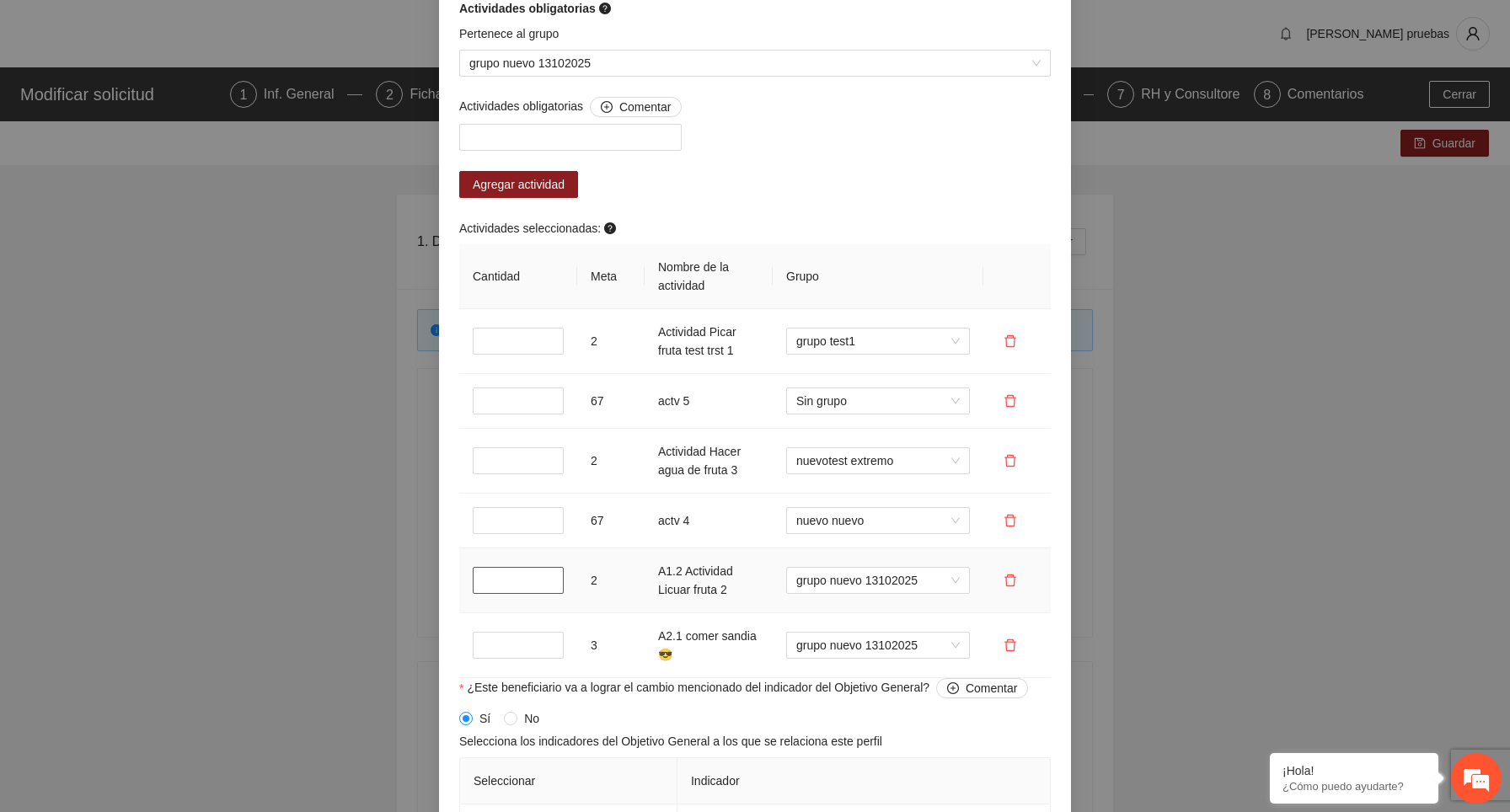
click at [548, 572] on input "*" at bounding box center [518, 581] width 91 height 27
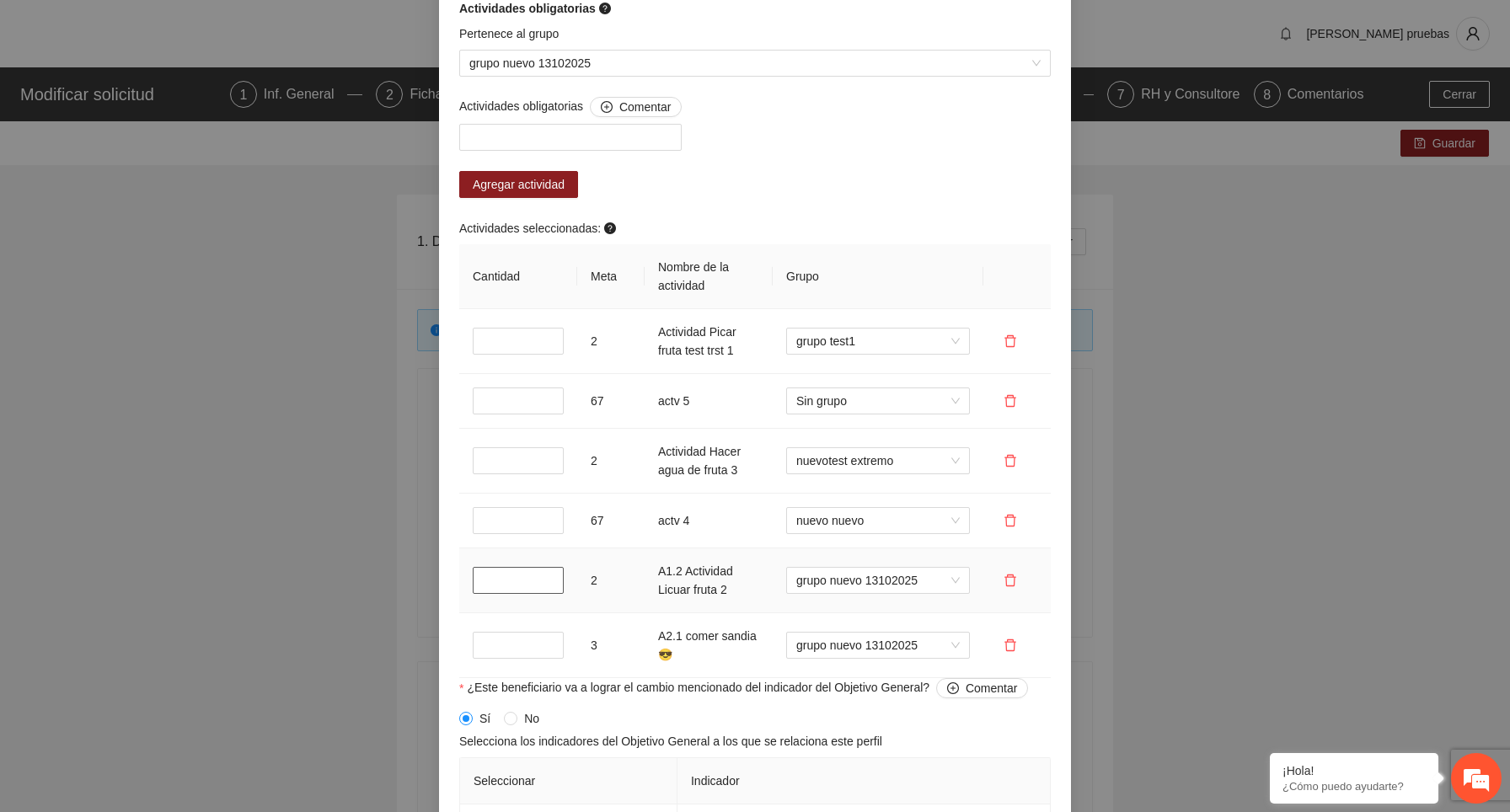
click at [548, 572] on input "*" at bounding box center [518, 581] width 91 height 27
click at [549, 575] on input "*" at bounding box center [518, 581] width 91 height 27
type input "*"
click at [549, 575] on input "*" at bounding box center [518, 581] width 91 height 27
click at [551, 640] on input "*" at bounding box center [518, 645] width 91 height 27
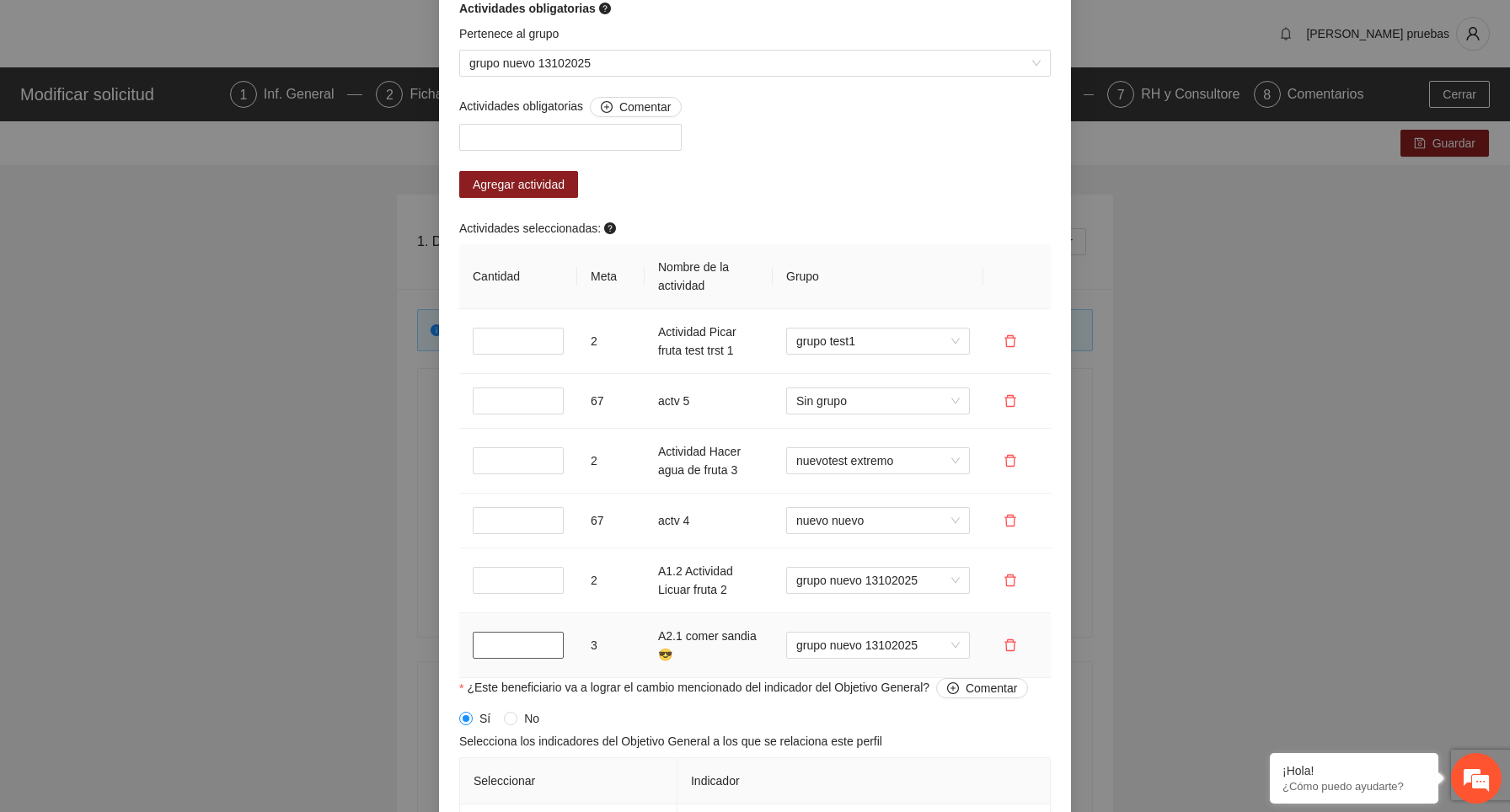
type input "*"
click at [551, 640] on input "*" at bounding box center [518, 645] width 91 height 27
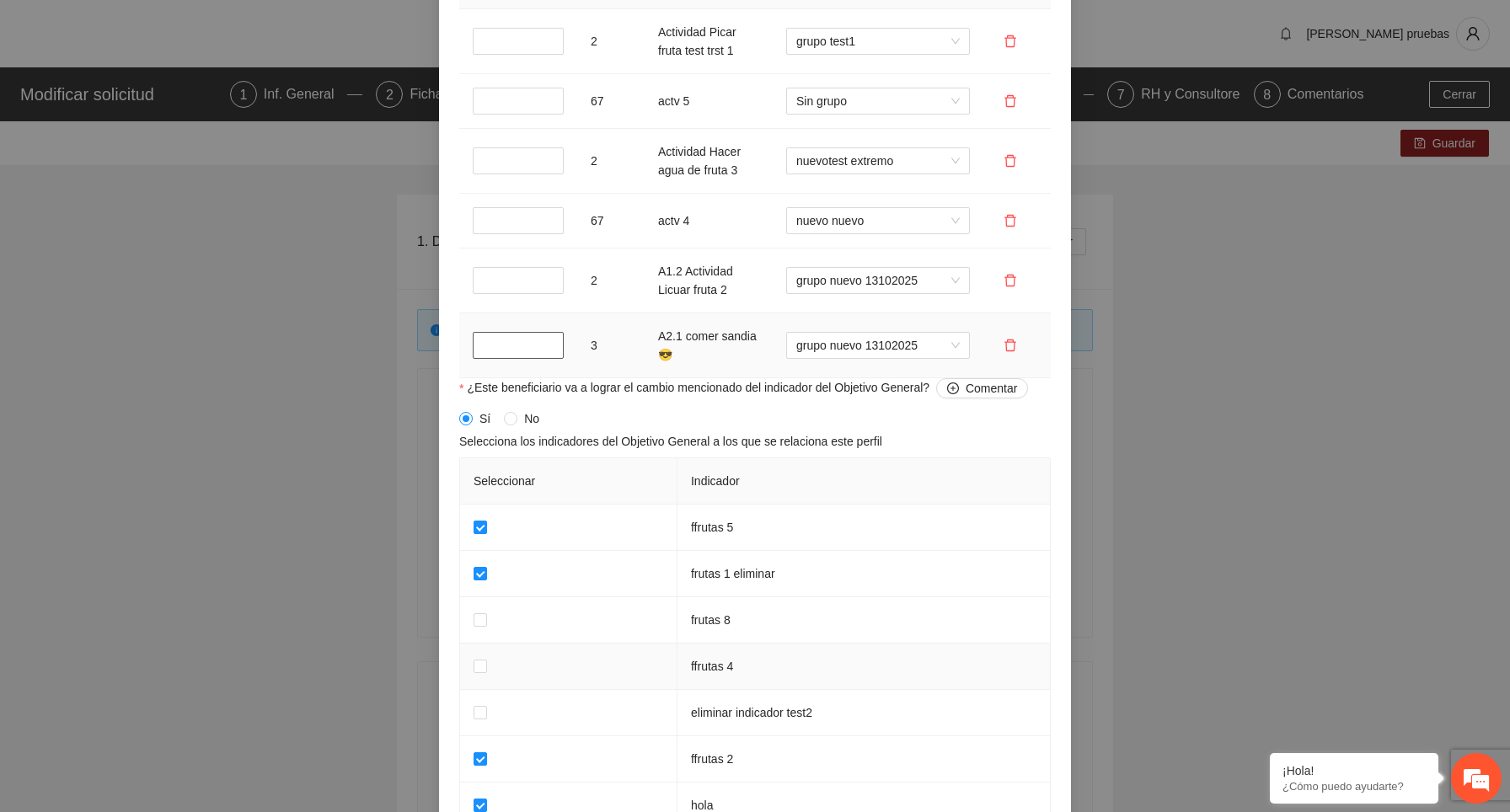
scroll to position [2070, 0]
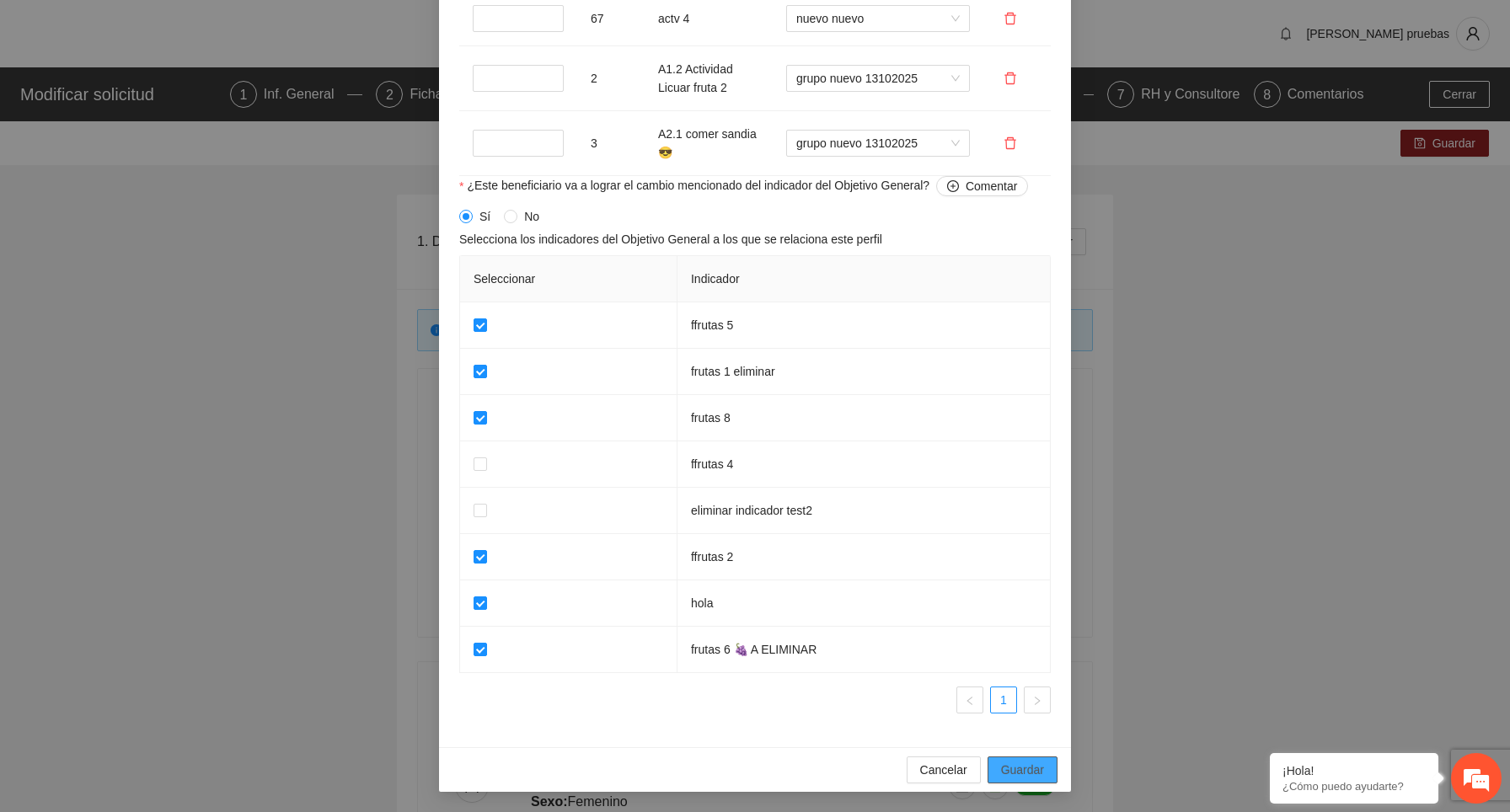
click at [1033, 761] on span "Guardar" at bounding box center [1023, 770] width 43 height 19
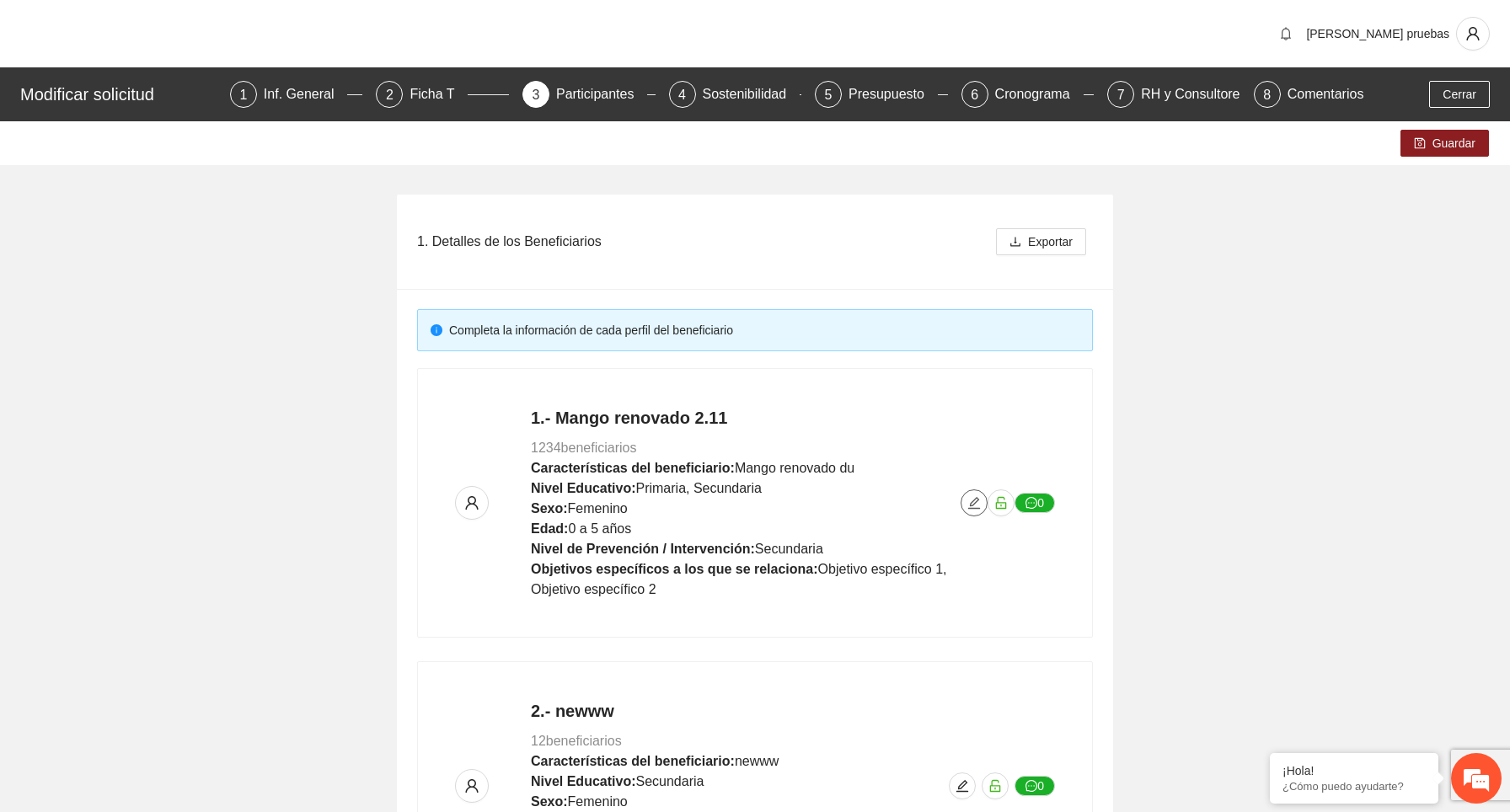
scroll to position [0, 0]
click at [1469, 138] on span "Guardar" at bounding box center [1454, 143] width 43 height 19
click at [973, 505] on icon "edit" at bounding box center [974, 503] width 12 height 12
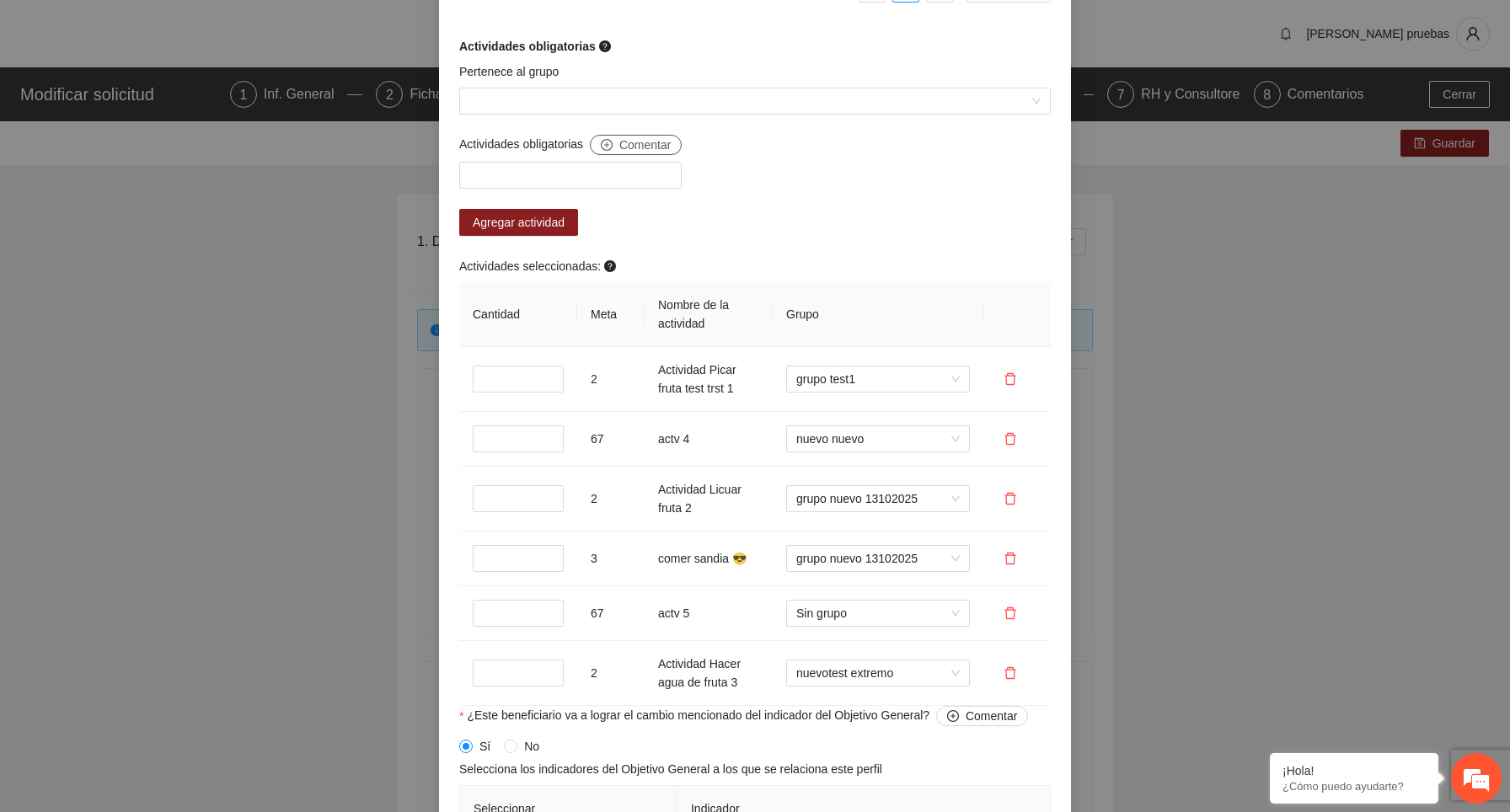
scroll to position [1504, 0]
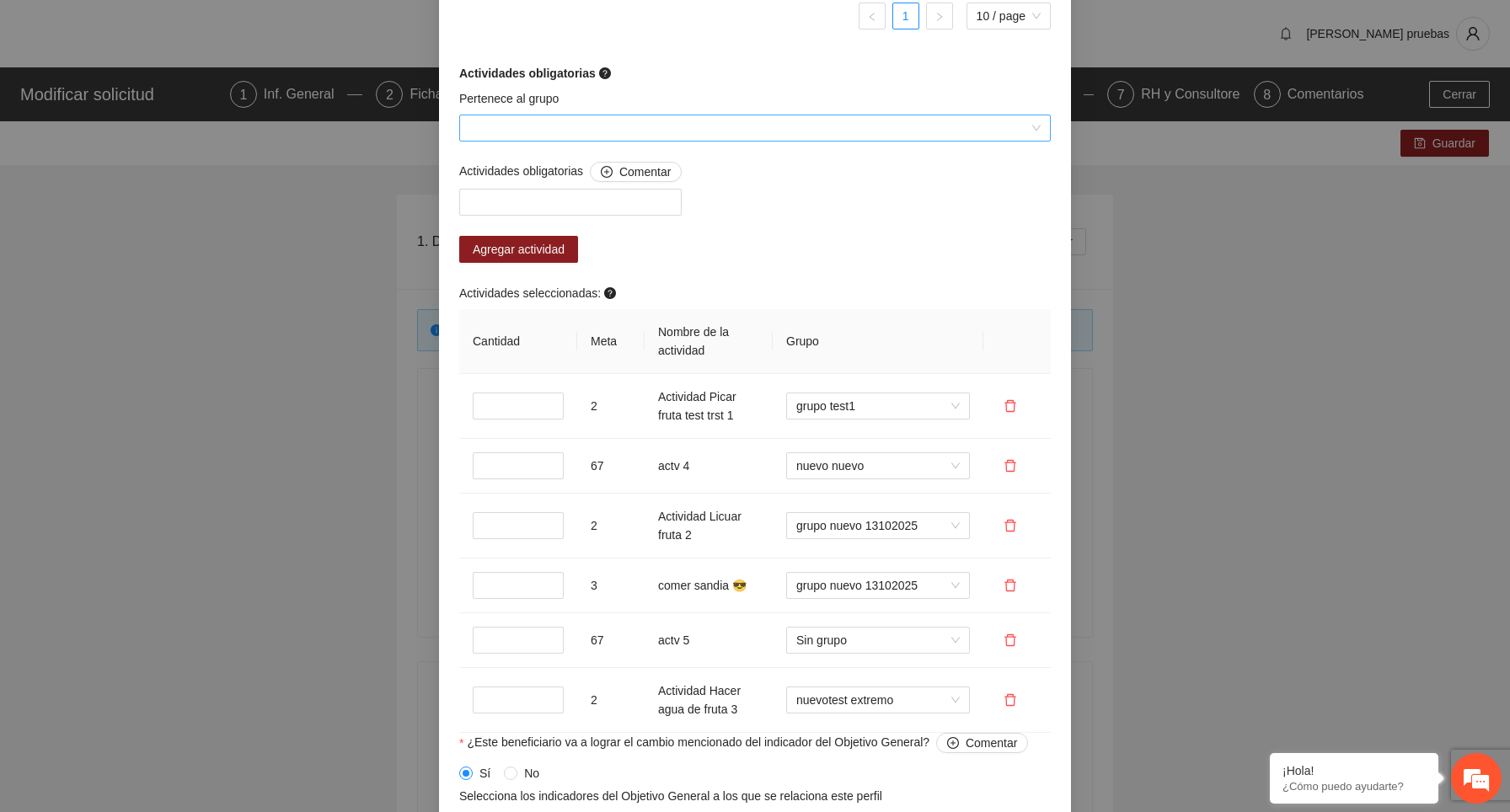
click at [655, 125] on input "Pertenece al grupo" at bounding box center [749, 128] width 560 height 25
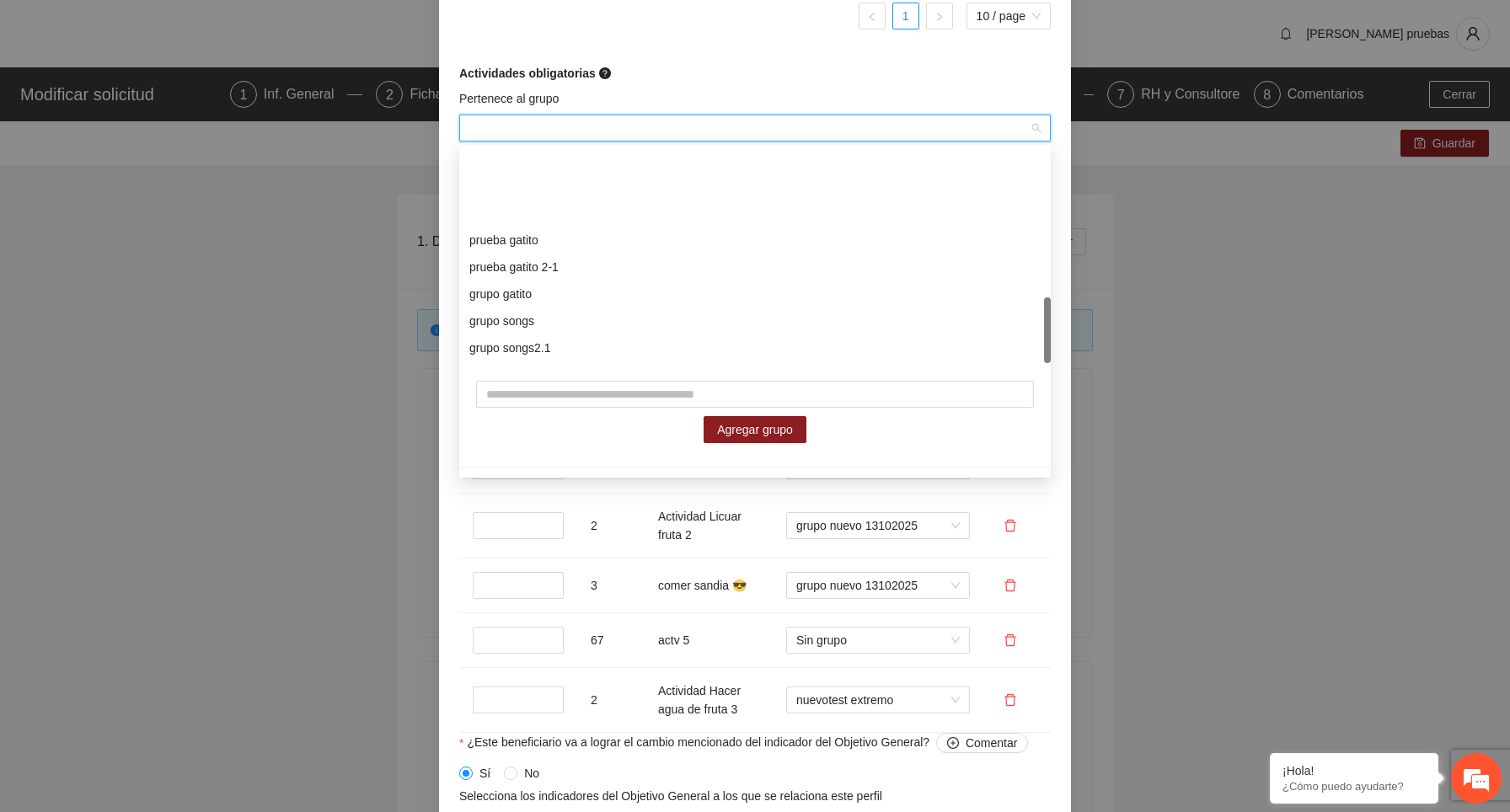
scroll to position [485, 0]
click at [766, 90] on div "Pertenece al grupo" at bounding box center [755, 102] width 592 height 25
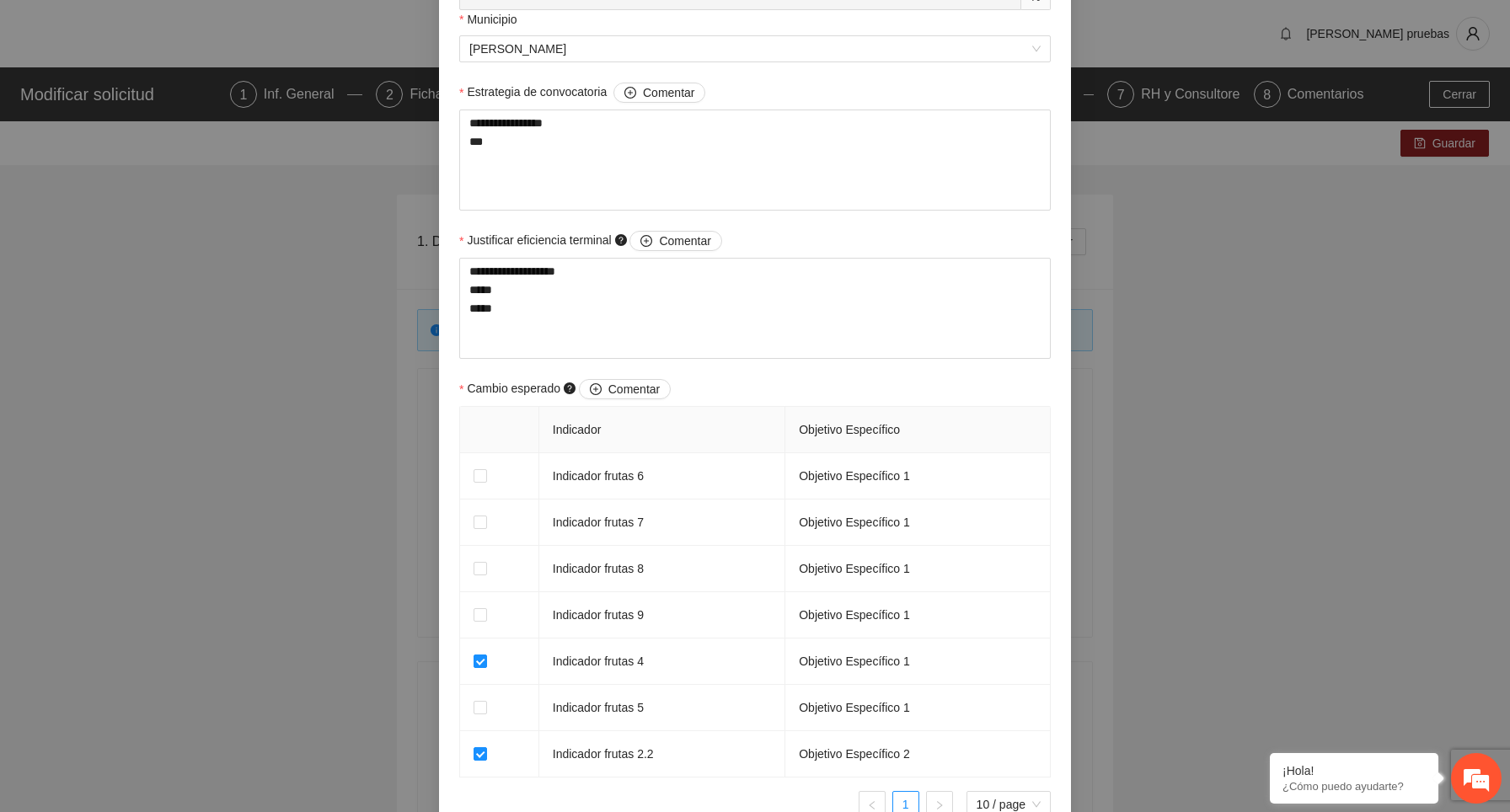
scroll to position [0, 0]
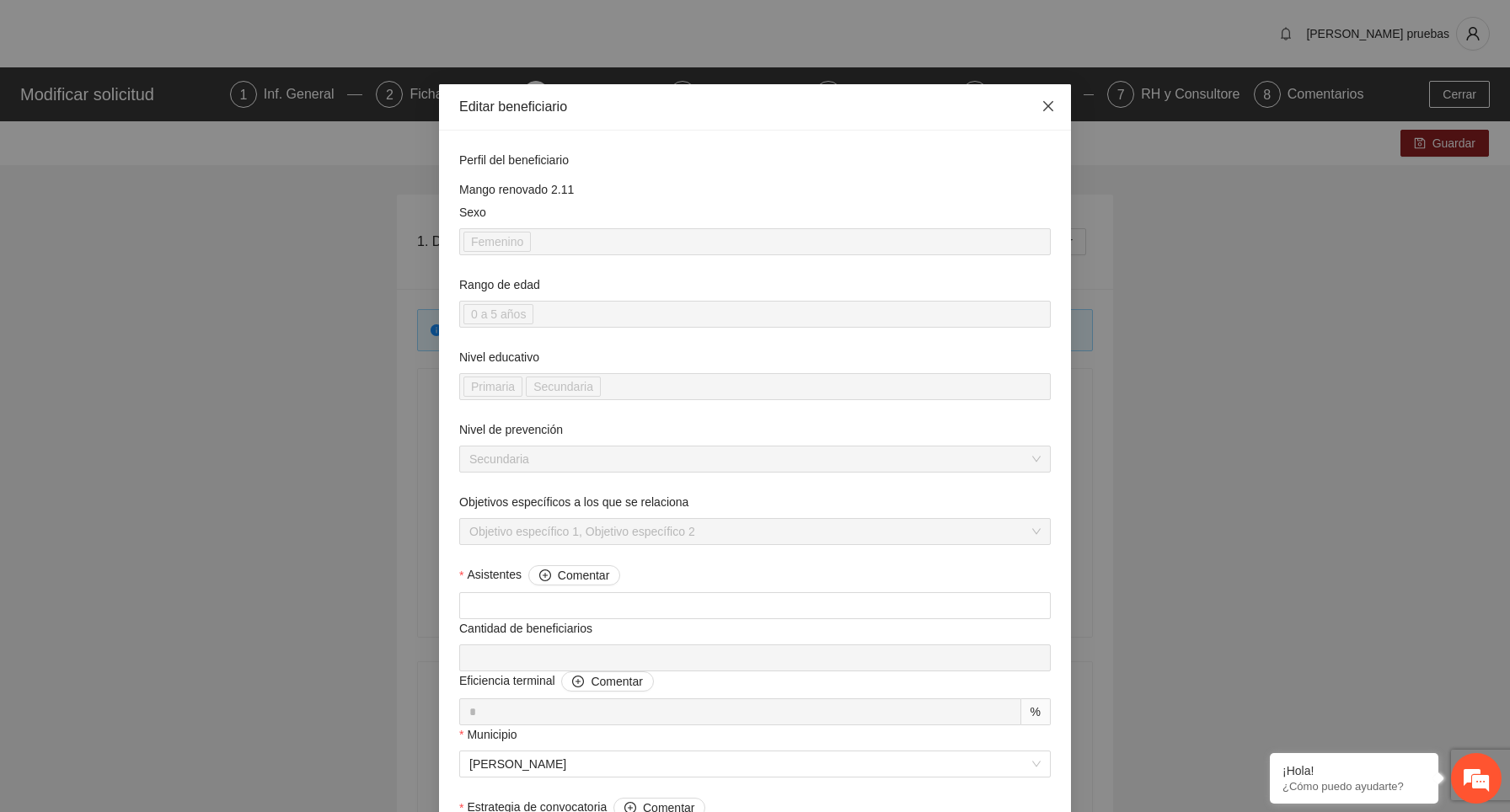
click at [1053, 104] on icon "close" at bounding box center [1048, 106] width 13 height 13
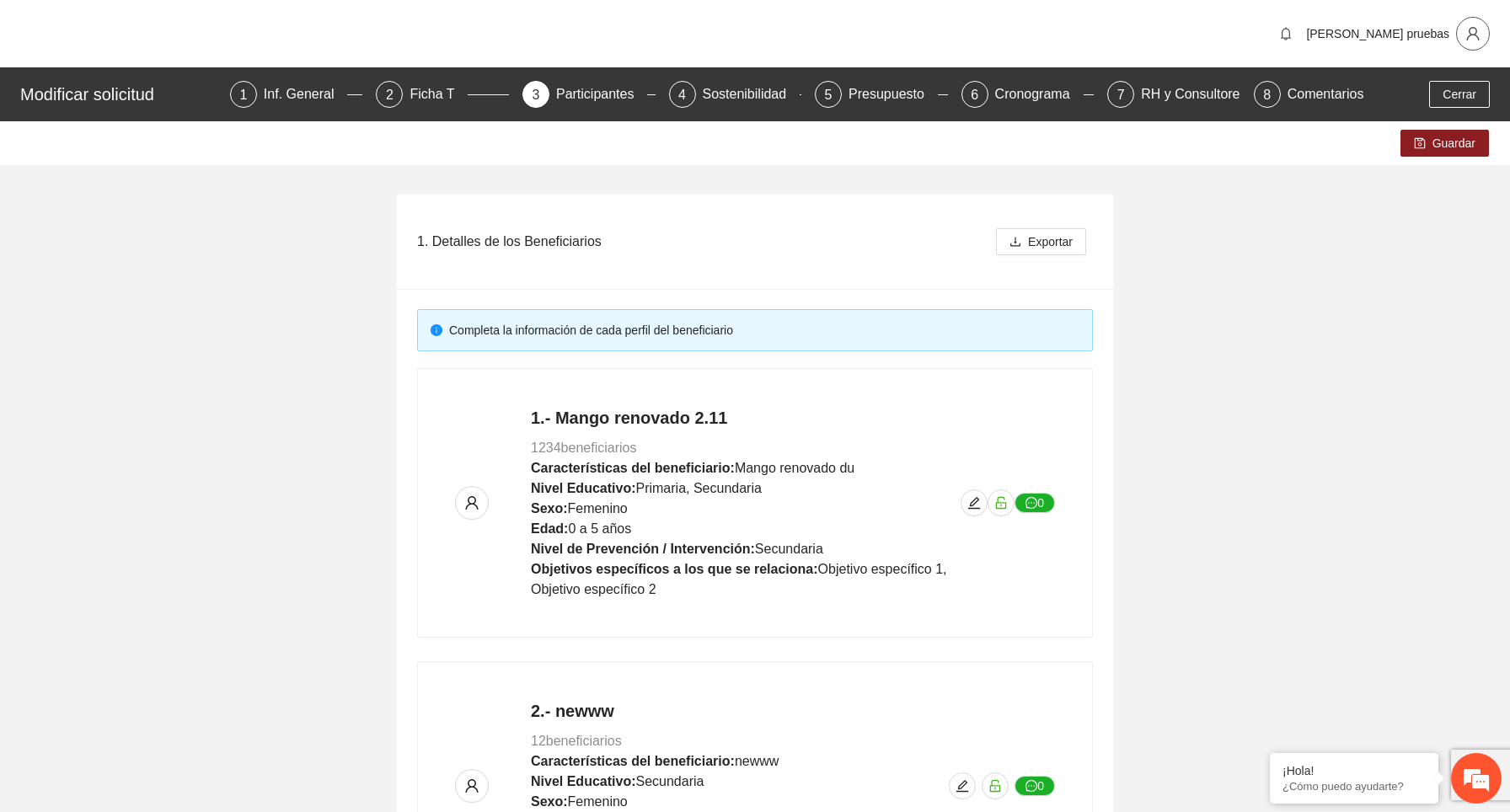
click at [1469, 21] on button "button" at bounding box center [1473, 34] width 34 height 34
click at [1424, 90] on span "Cerrar sesión" at bounding box center [1425, 98] width 106 height 19
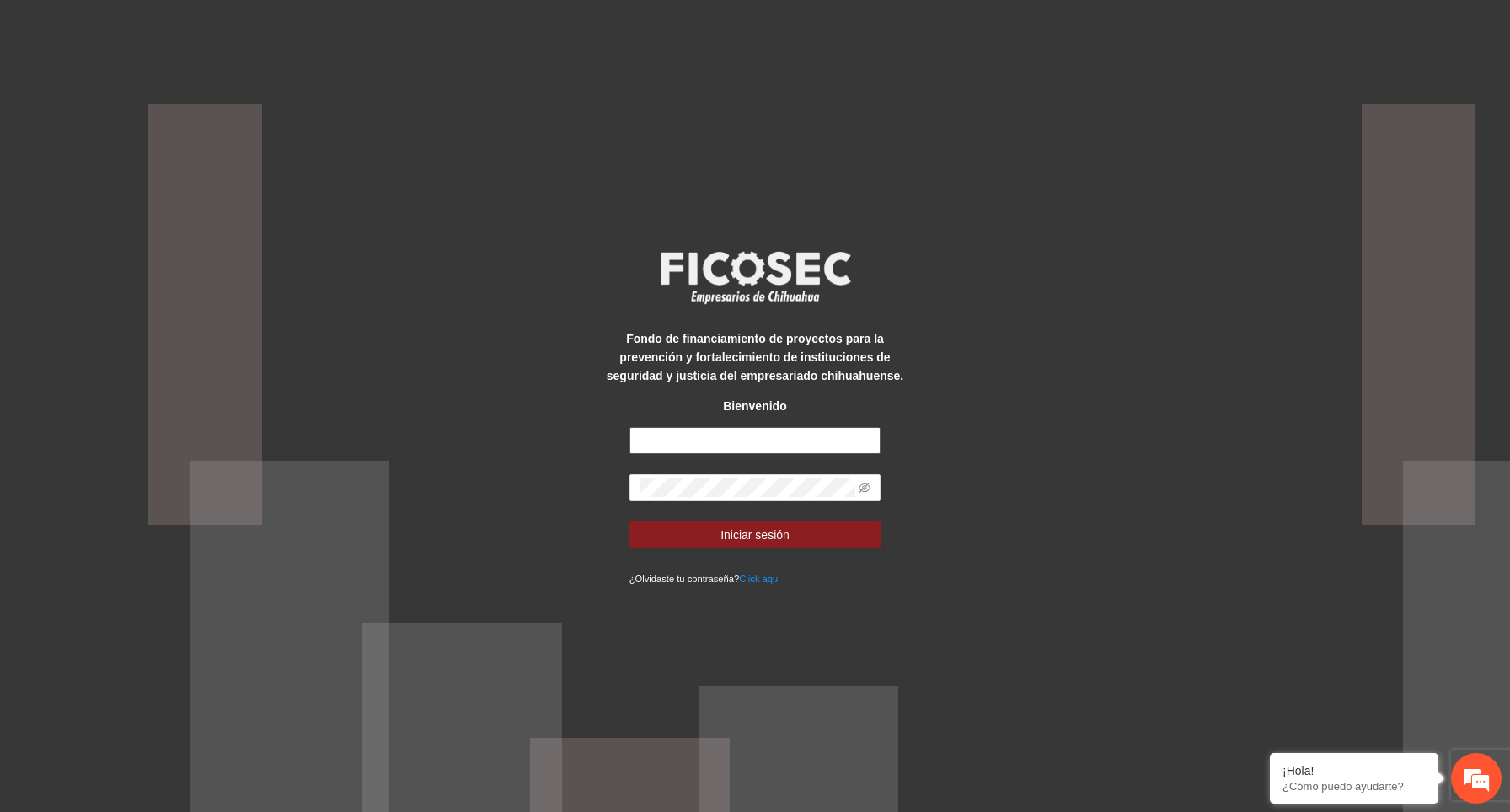
type input "**********"
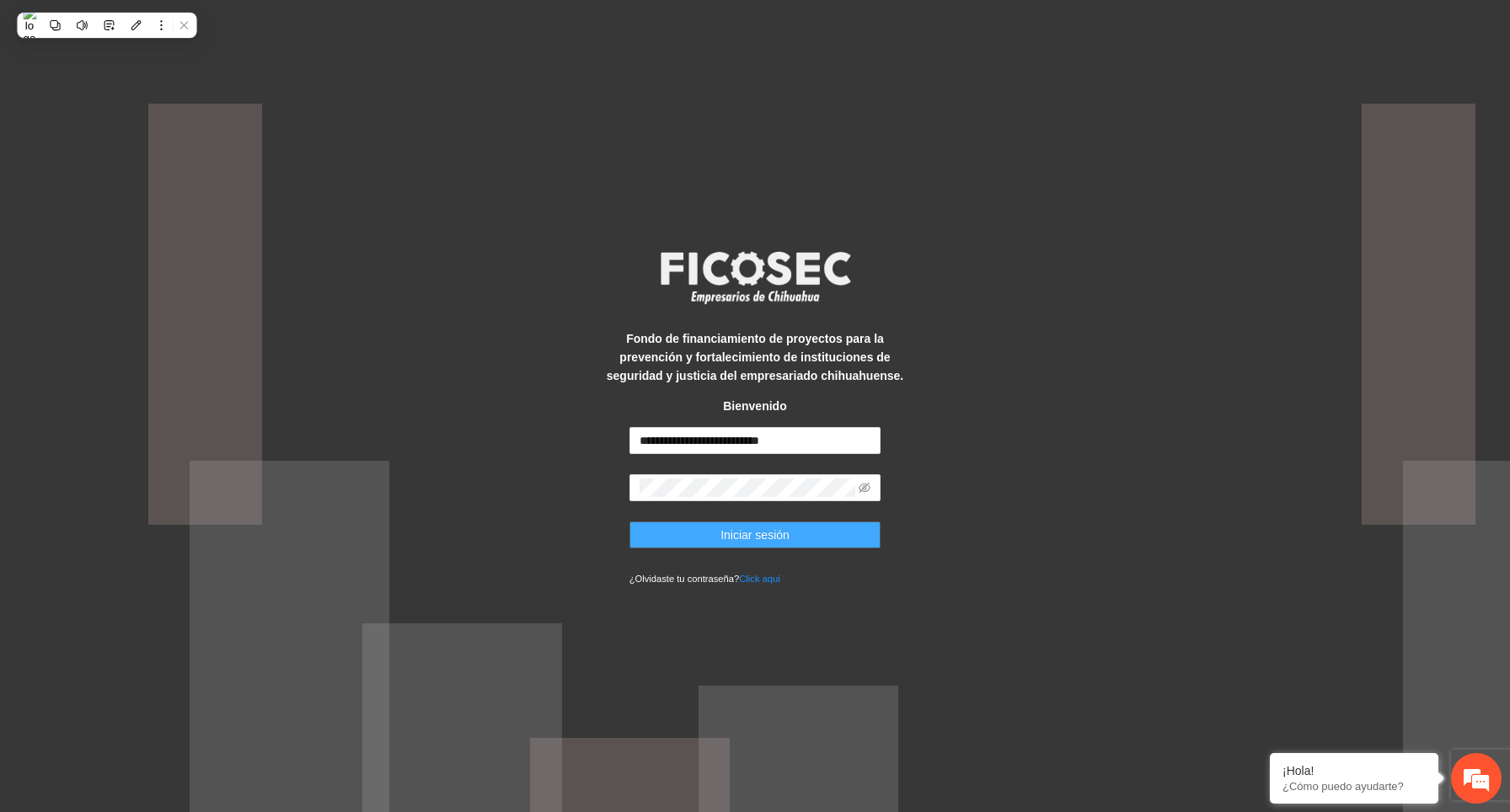
click at [810, 540] on button "Iniciar sesión" at bounding box center [755, 535] width 252 height 27
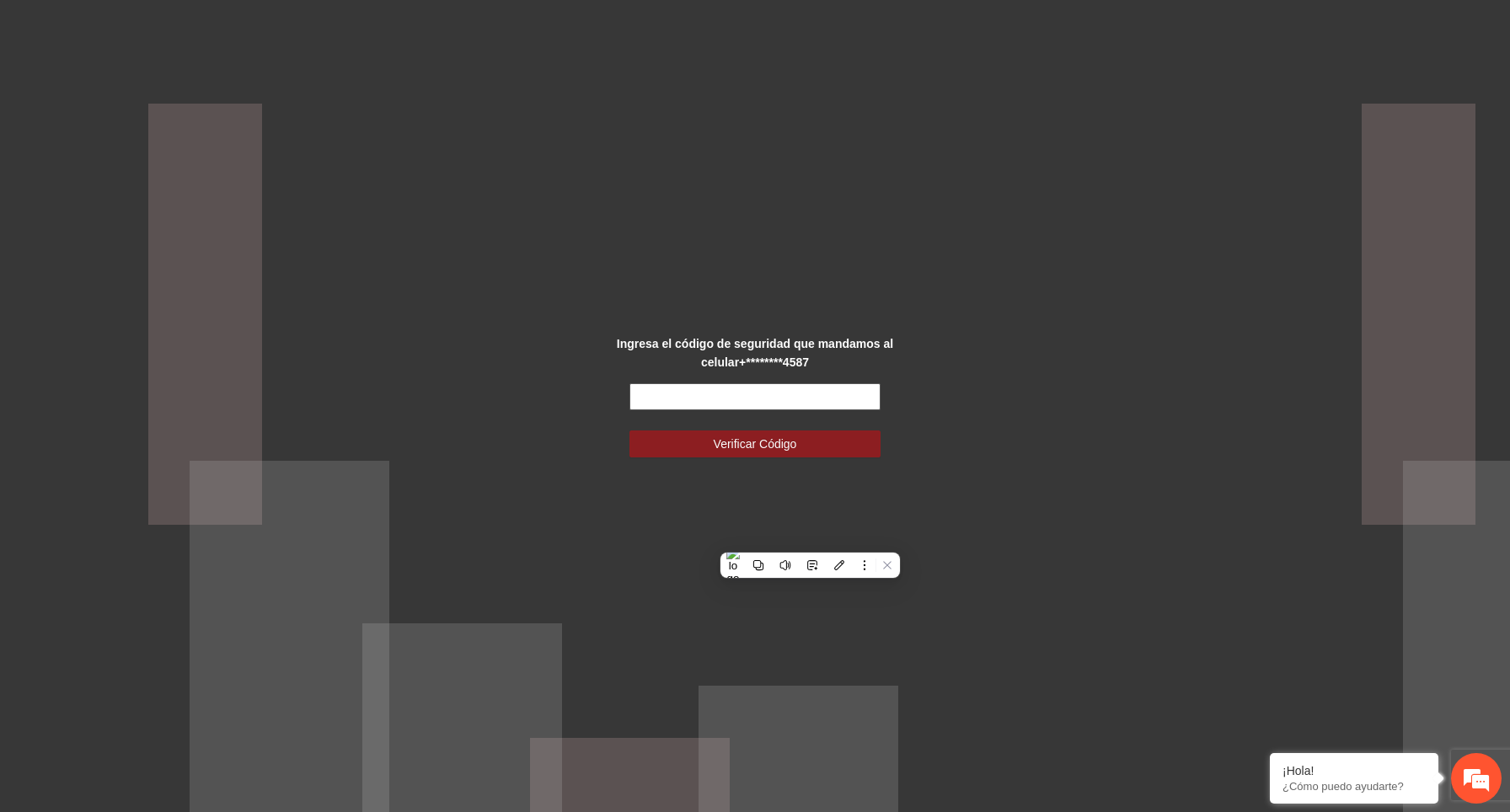
click at [845, 394] on input "text" at bounding box center [755, 397] width 252 height 27
paste input "******"
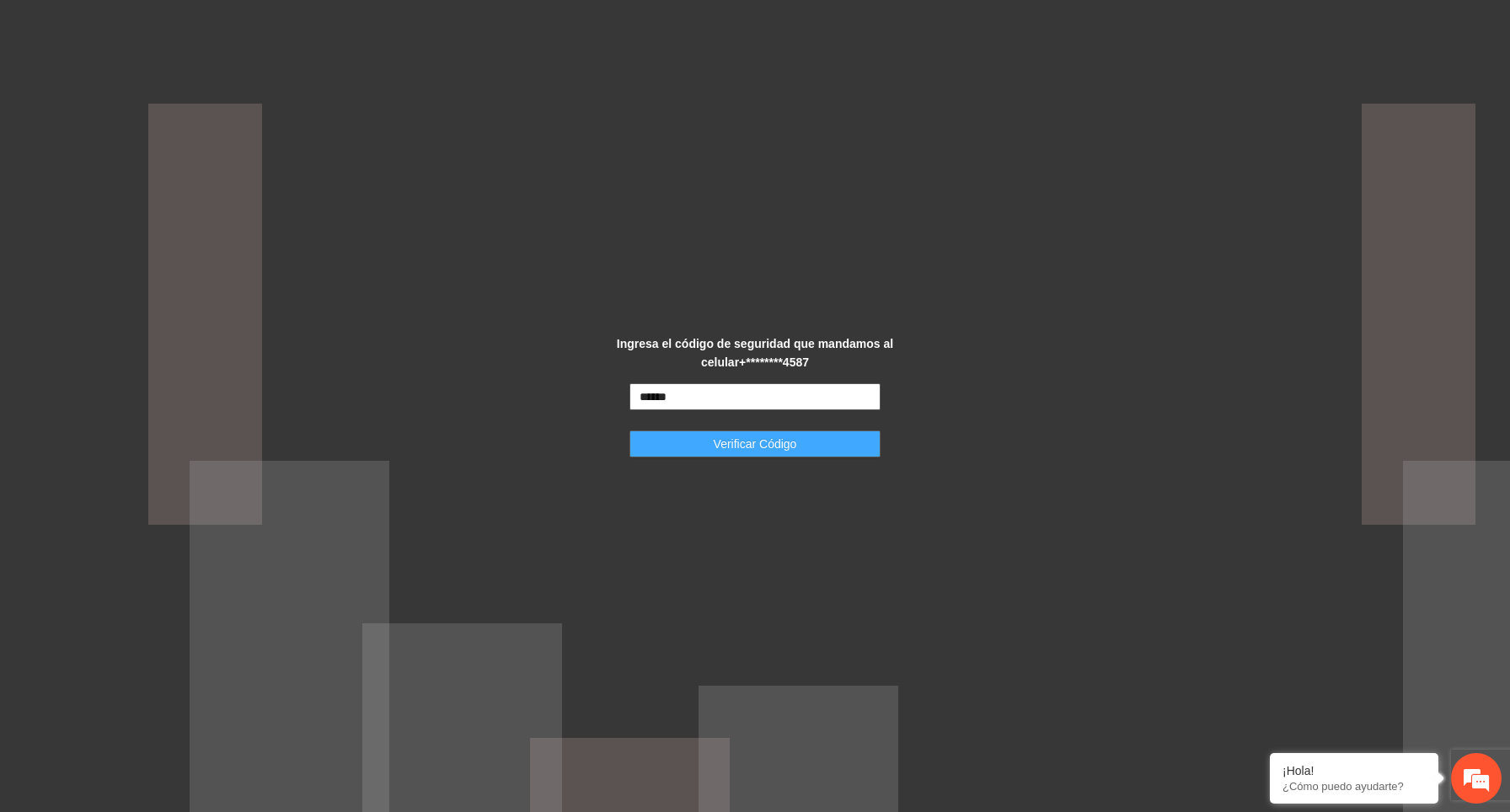
type input "******"
click at [812, 444] on button "Verificar Código" at bounding box center [755, 444] width 252 height 27
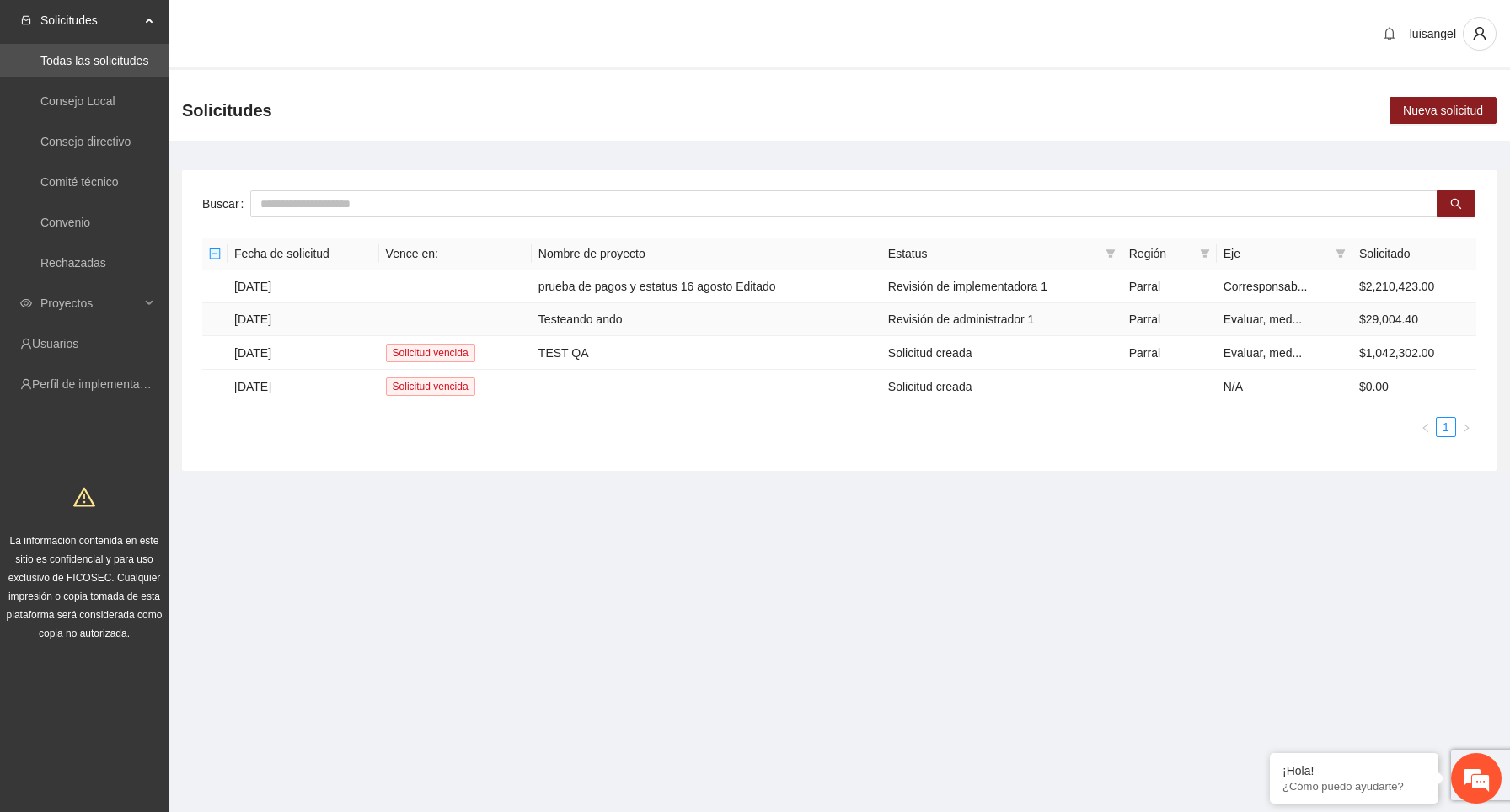
click at [292, 314] on td "[DATE]" at bounding box center [303, 319] width 152 height 33
click at [269, 287] on td "[DATE]" at bounding box center [303, 287] width 152 height 33
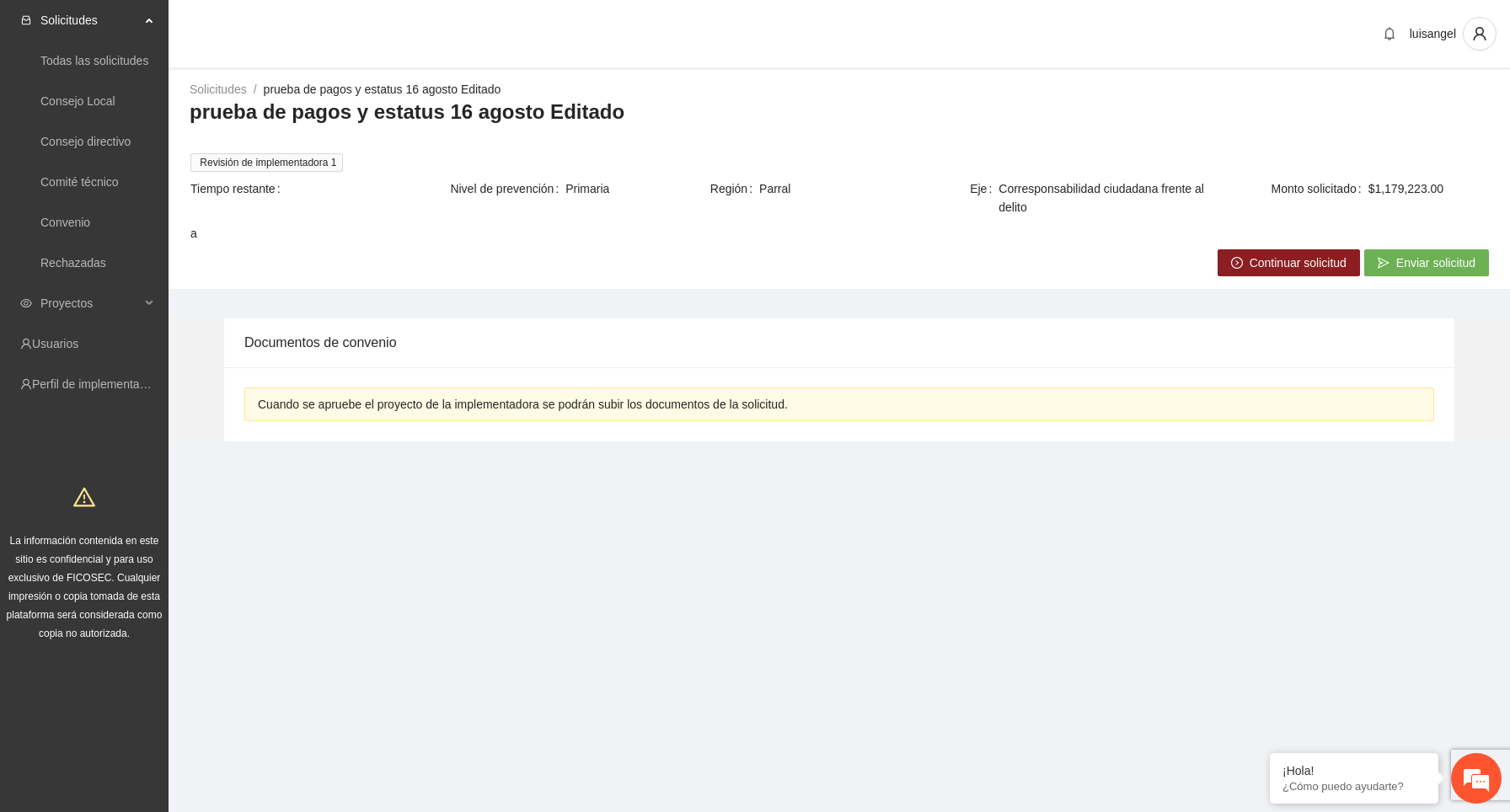
click at [1301, 258] on span "Continuar solicitud" at bounding box center [1298, 263] width 97 height 19
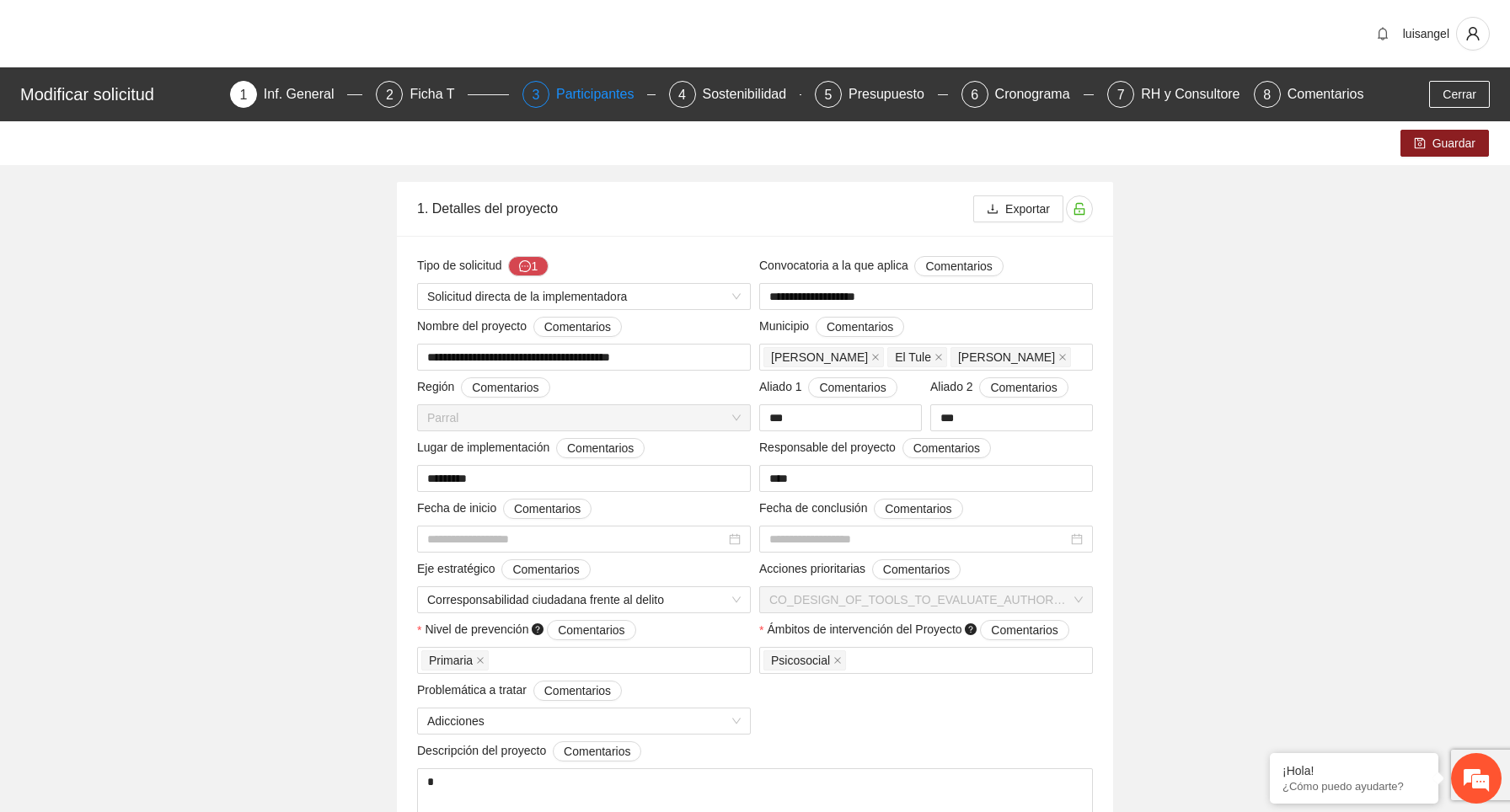
type input "**********"
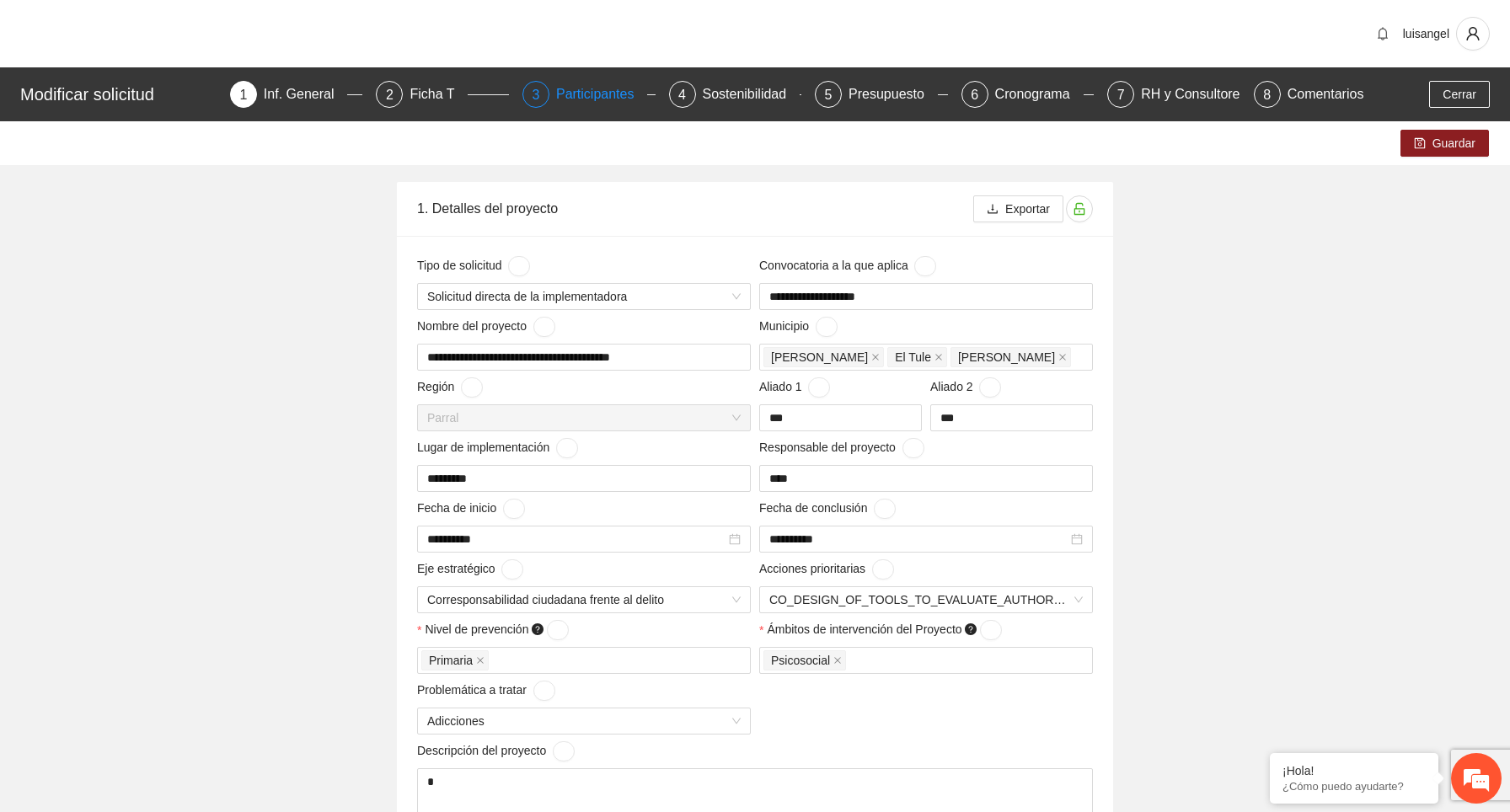
click at [613, 91] on div "Participantes" at bounding box center [602, 94] width 91 height 27
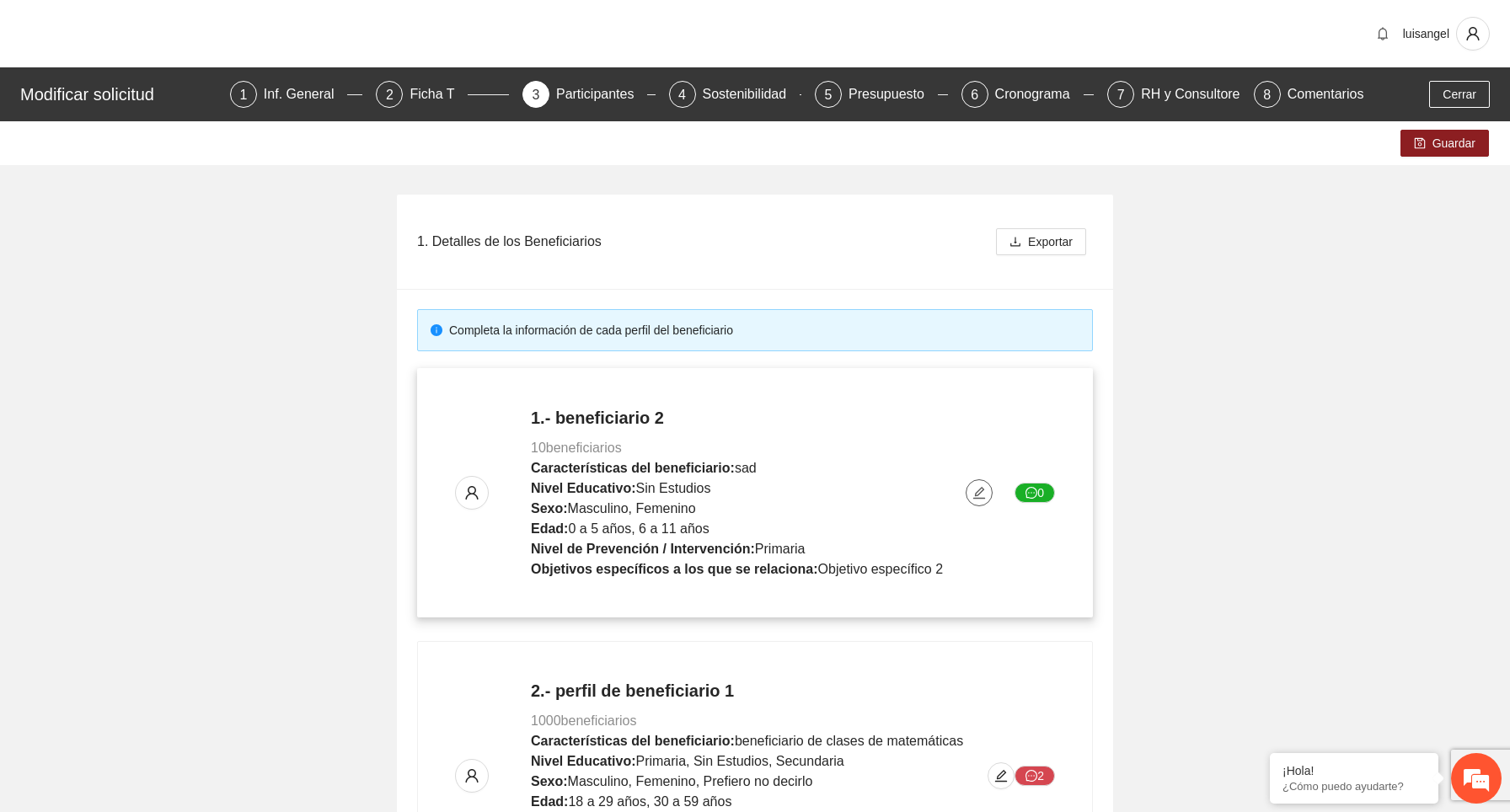
click at [978, 489] on icon "edit" at bounding box center [979, 492] width 13 height 13
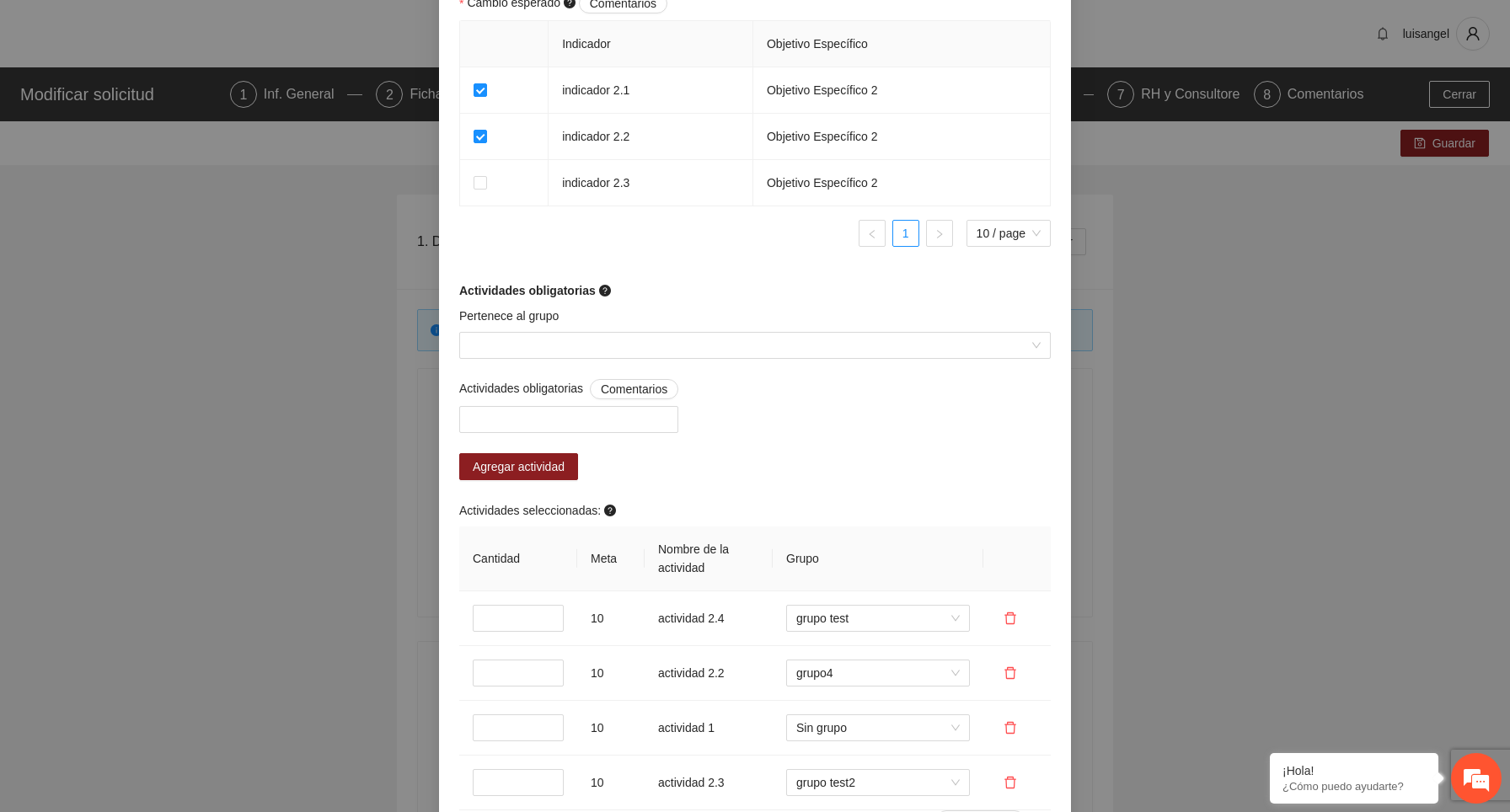
scroll to position [1177, 0]
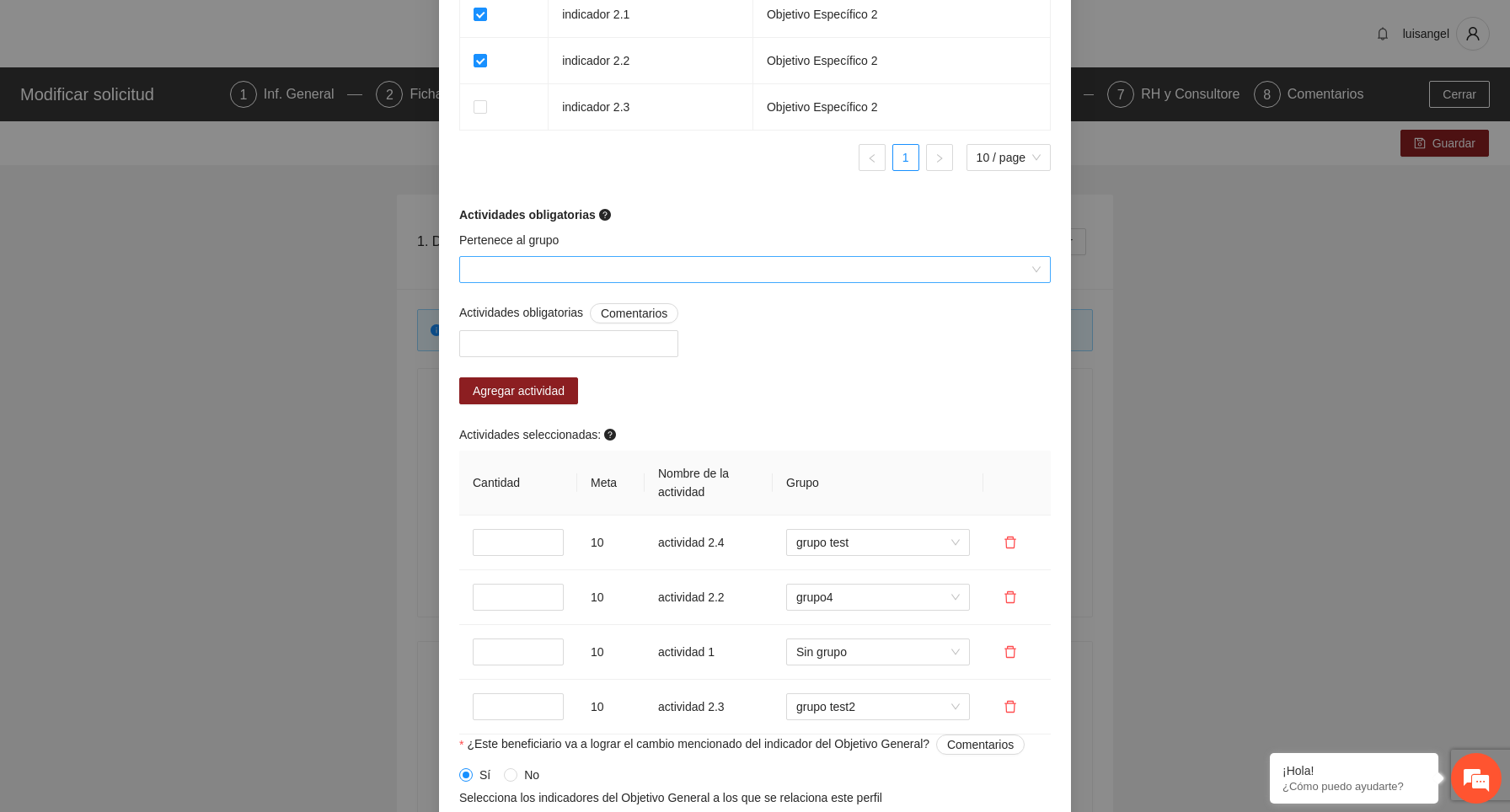
click at [811, 273] on input "Pertenece al grupo" at bounding box center [749, 270] width 560 height 25
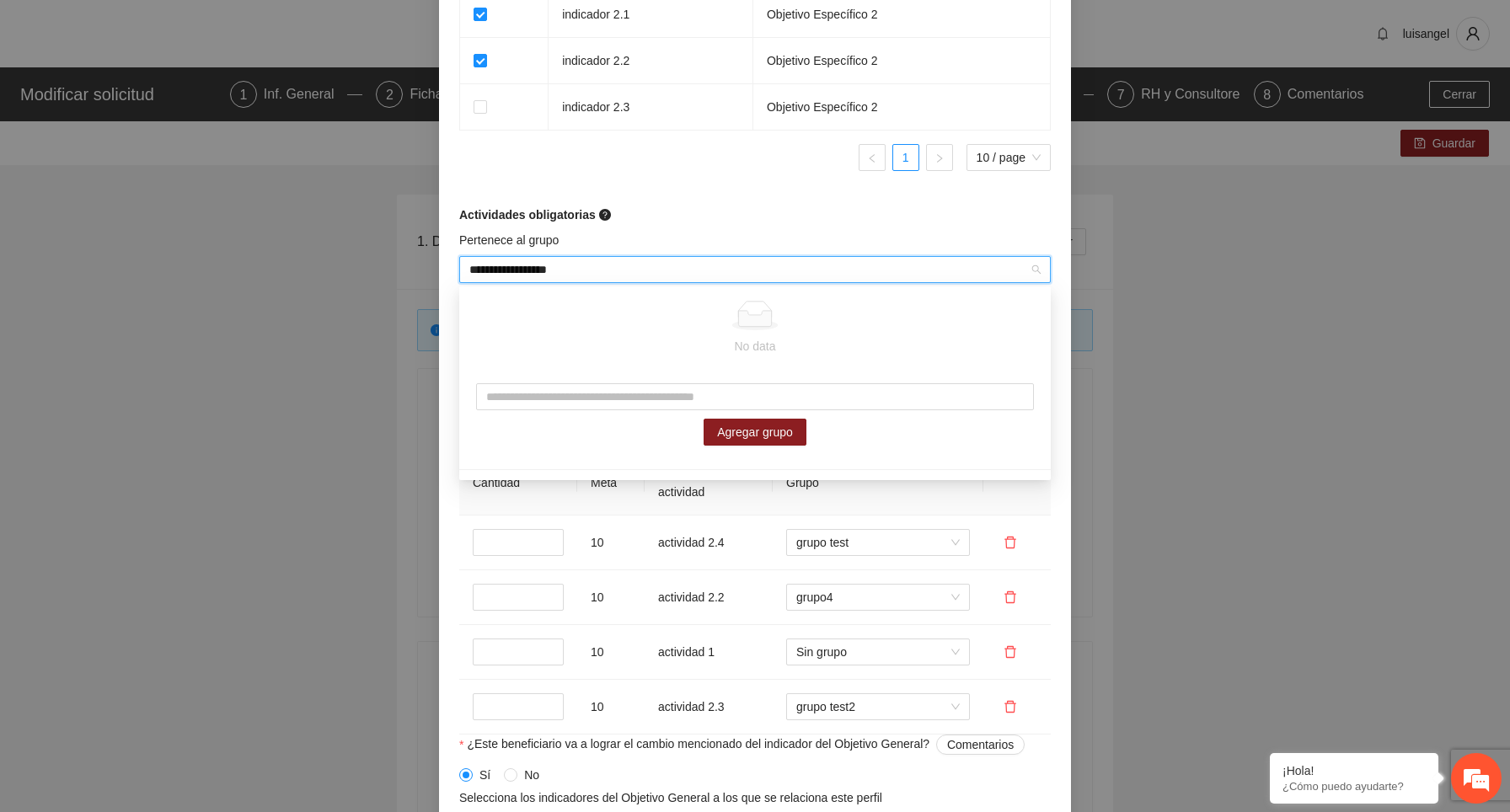
type input "**********"
click at [605, 273] on input "**********" at bounding box center [749, 270] width 560 height 25
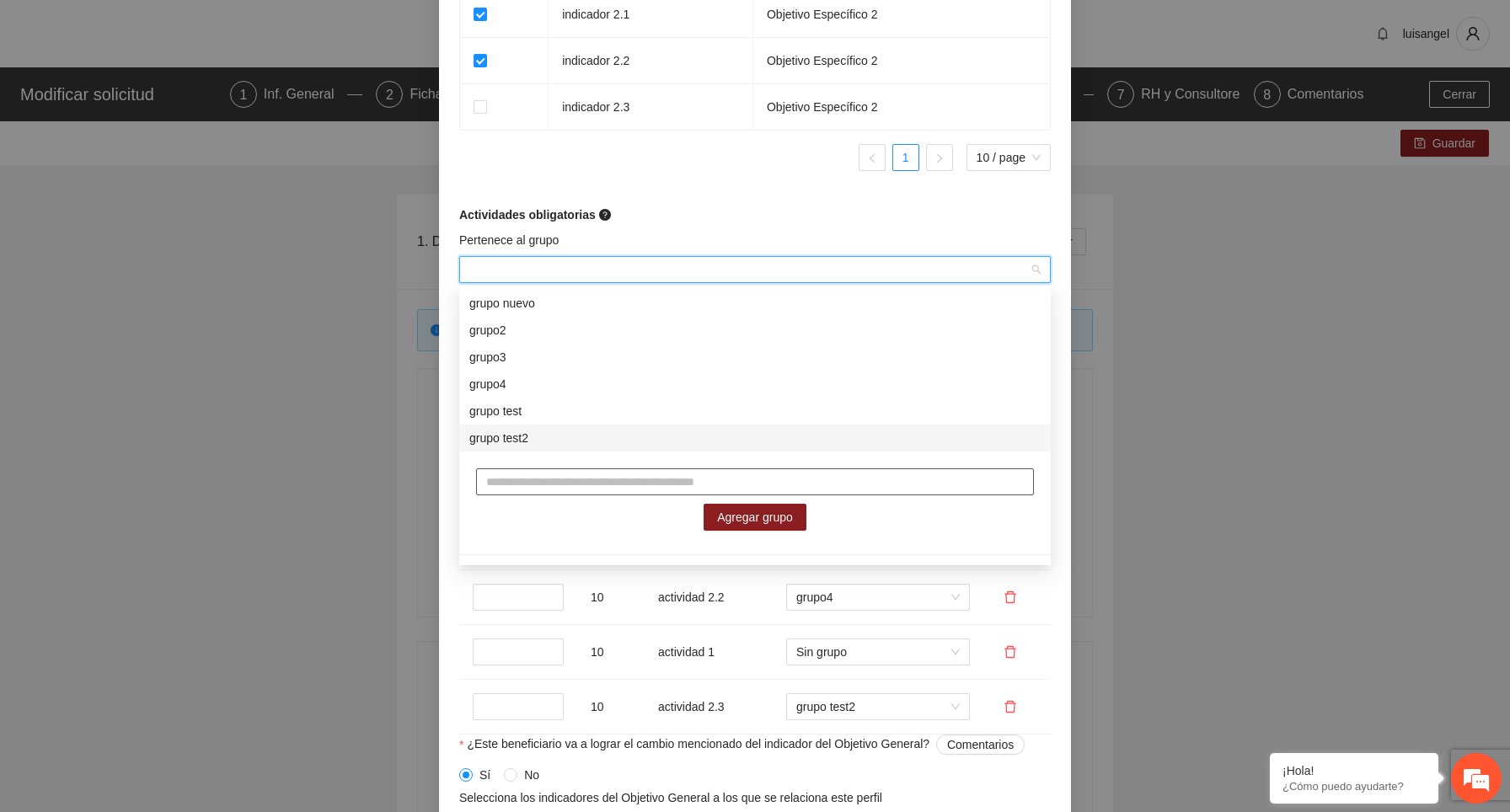
click at [595, 478] on input "text" at bounding box center [755, 482] width 558 height 27
paste input "**********"
type input "**********"
click at [783, 513] on span "Agregar grupo" at bounding box center [755, 517] width 76 height 19
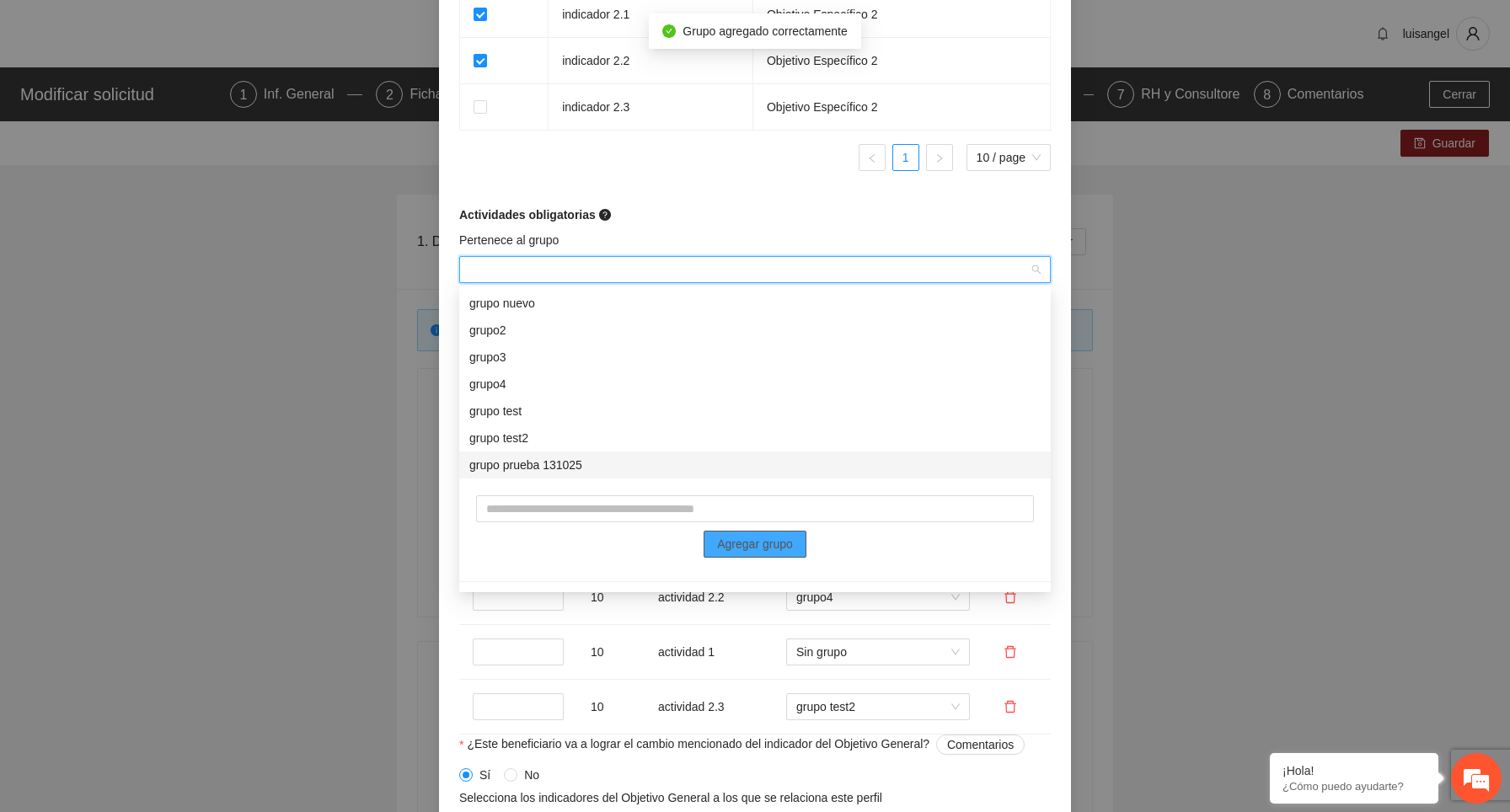
click at [576, 468] on div "grupo prueba 131025" at bounding box center [754, 464] width 571 height 19
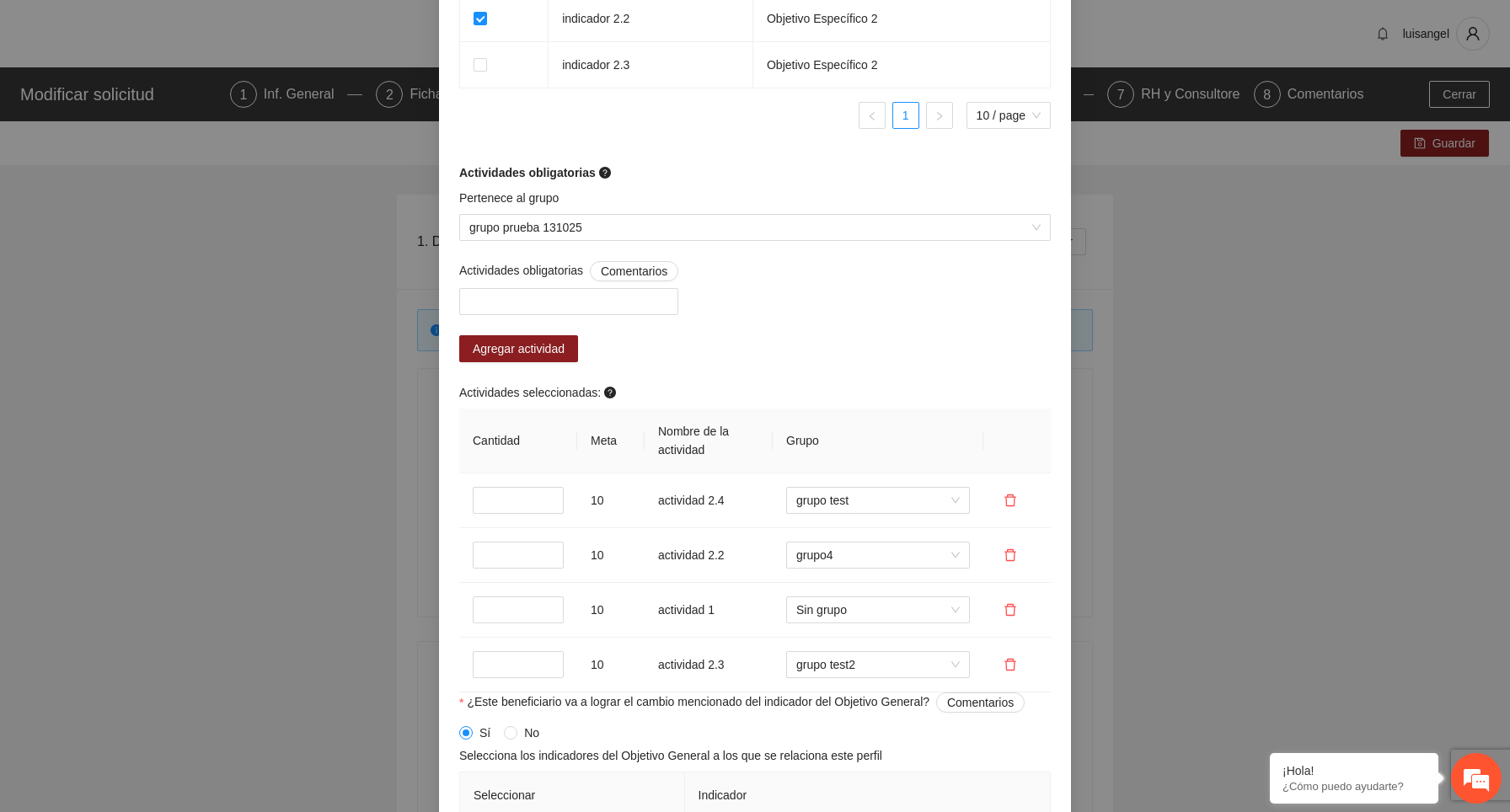
scroll to position [1222, 0]
click at [671, 298] on div at bounding box center [568, 298] width 211 height 21
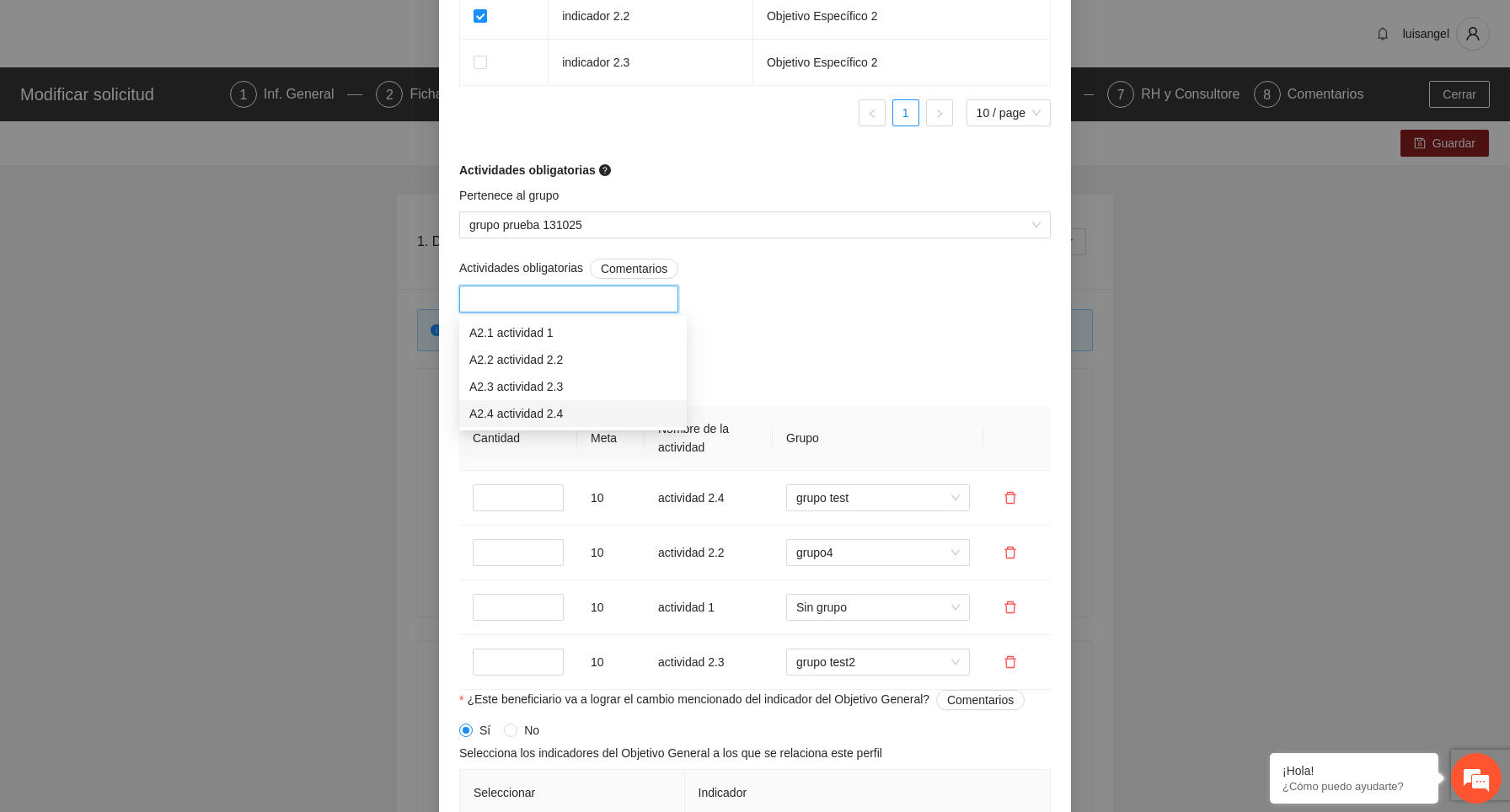
click at [921, 340] on div "Actividades obligatorias Comentarios Agregar actividad Actividades seleccionada…" at bounding box center [755, 474] width 600 height 431
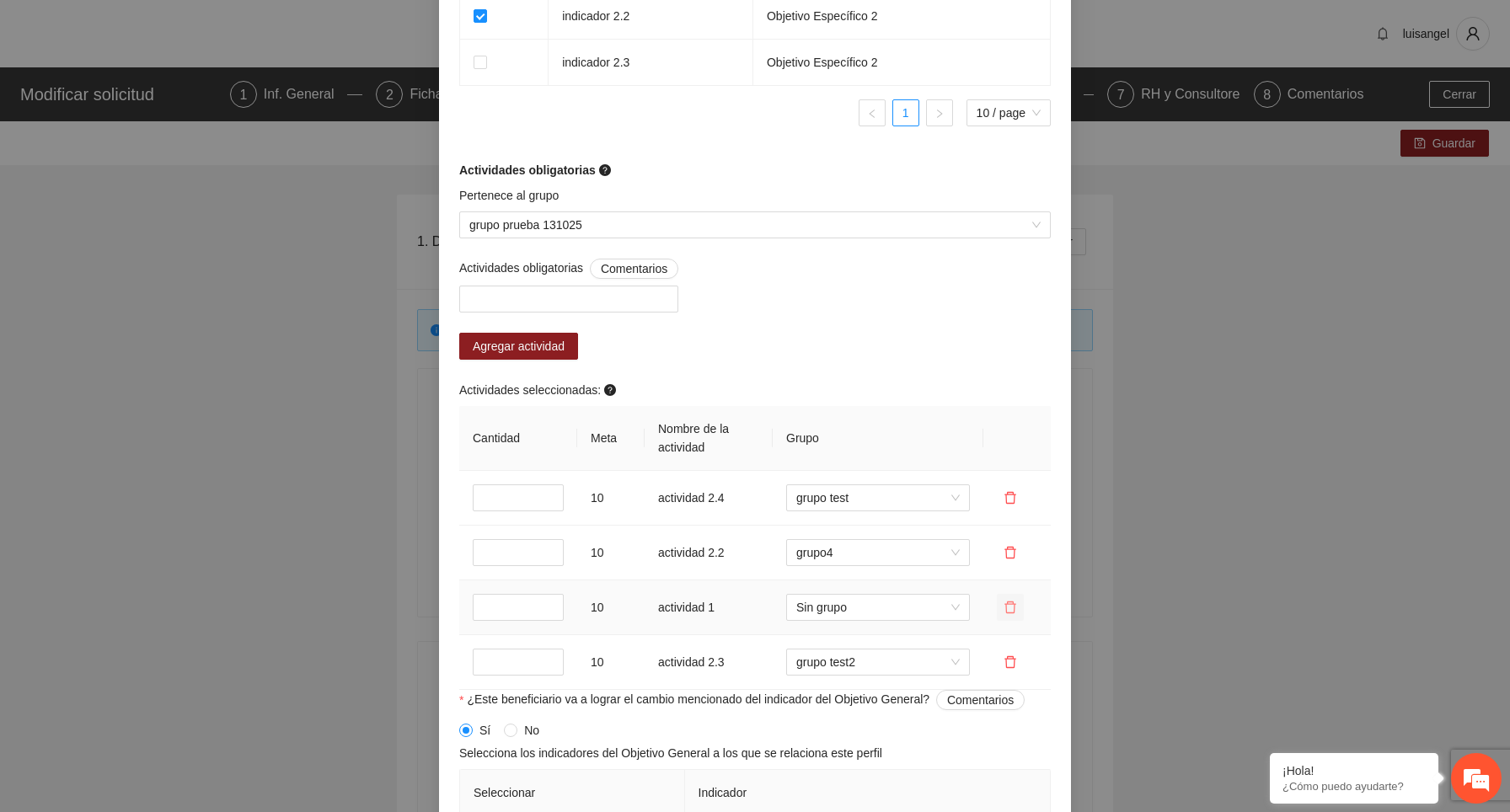
click at [1015, 611] on icon "delete" at bounding box center [1010, 607] width 13 height 13
click at [1082, 557] on button "Sí" at bounding box center [1072, 554] width 24 height 21
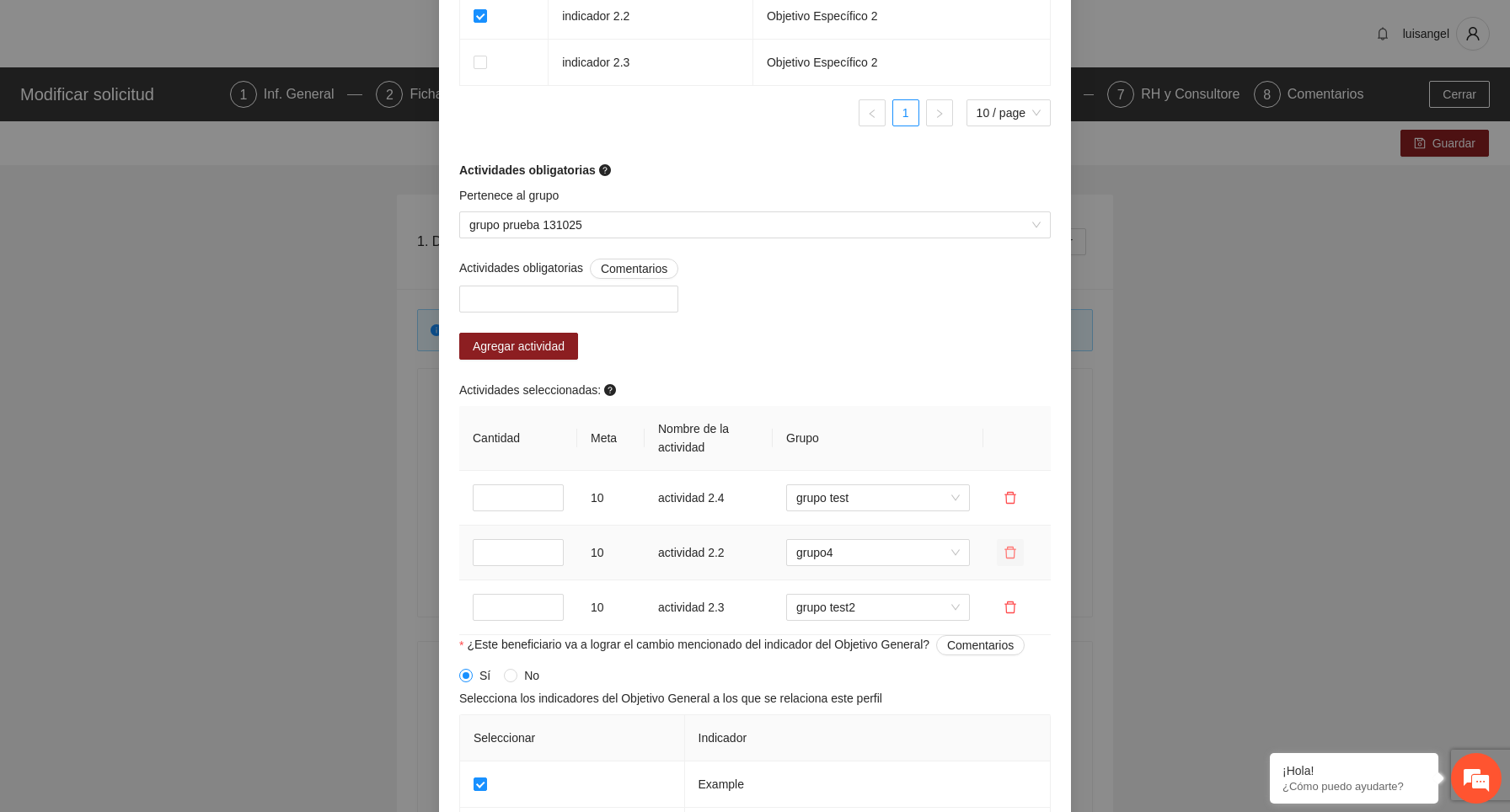
click at [1011, 553] on icon "delete" at bounding box center [1010, 552] width 13 height 13
click at [1082, 497] on button "Sí" at bounding box center [1072, 499] width 24 height 21
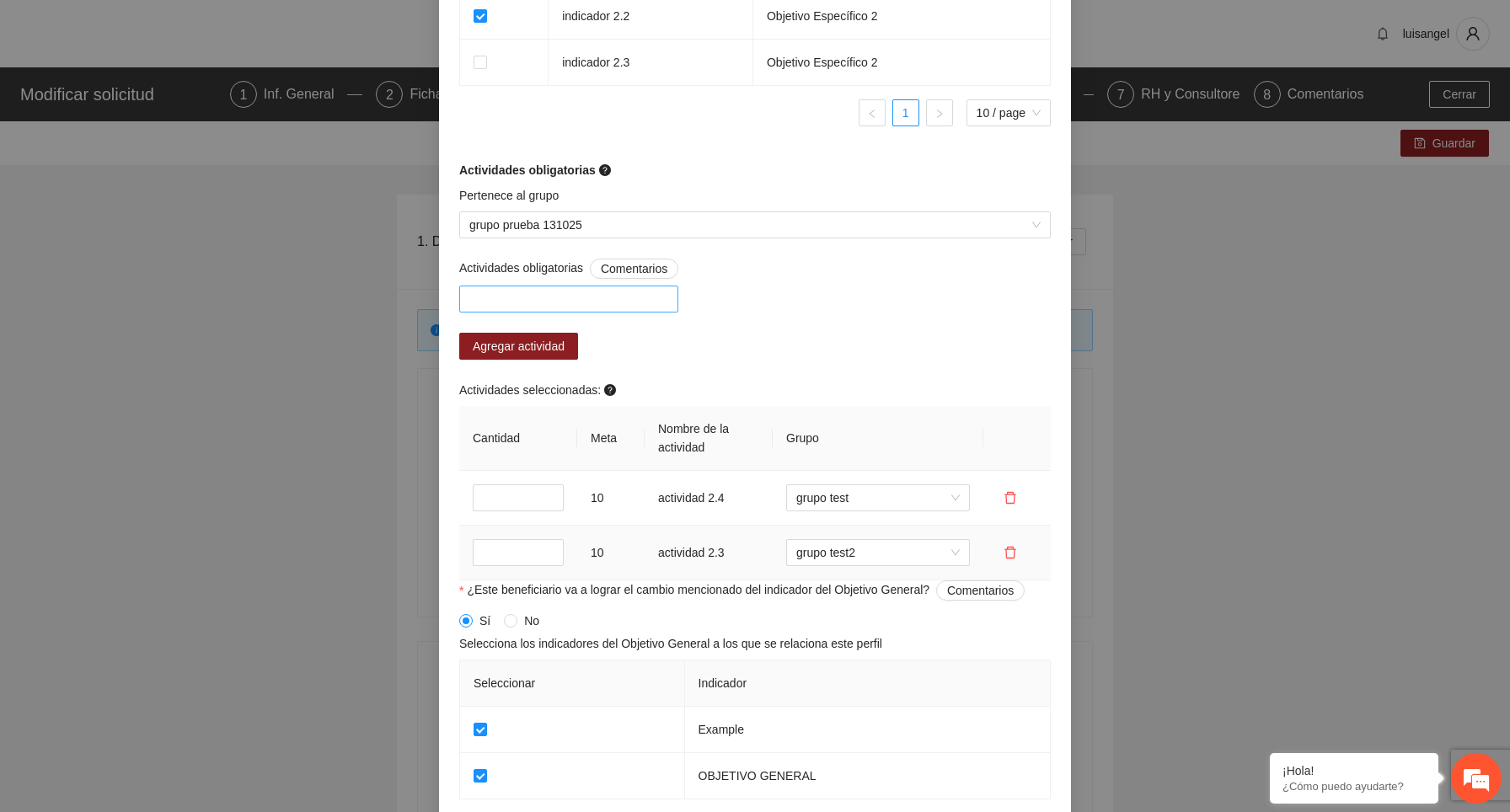
click at [598, 296] on div at bounding box center [568, 298] width 211 height 21
click at [589, 331] on div "A2.1 actividad 1" at bounding box center [572, 333] width 207 height 19
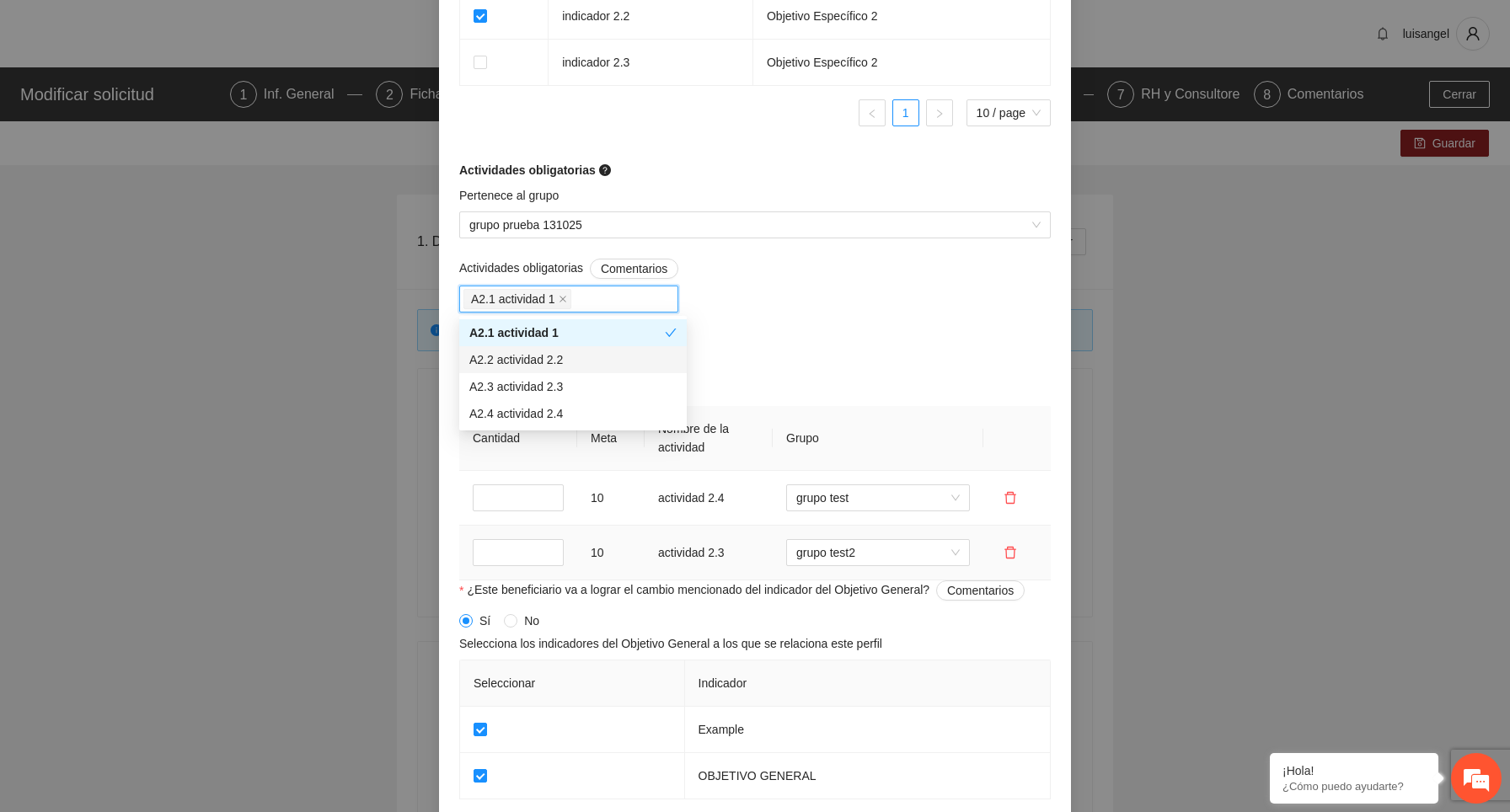
click at [581, 353] on div "A2.2 actividad 2.2" at bounding box center [572, 359] width 207 height 19
click at [805, 366] on div "Actividades obligatorias Comentarios A2.1 actividad 1 A2.2 actividad 2.2 Agrega…" at bounding box center [755, 419] width 600 height 322
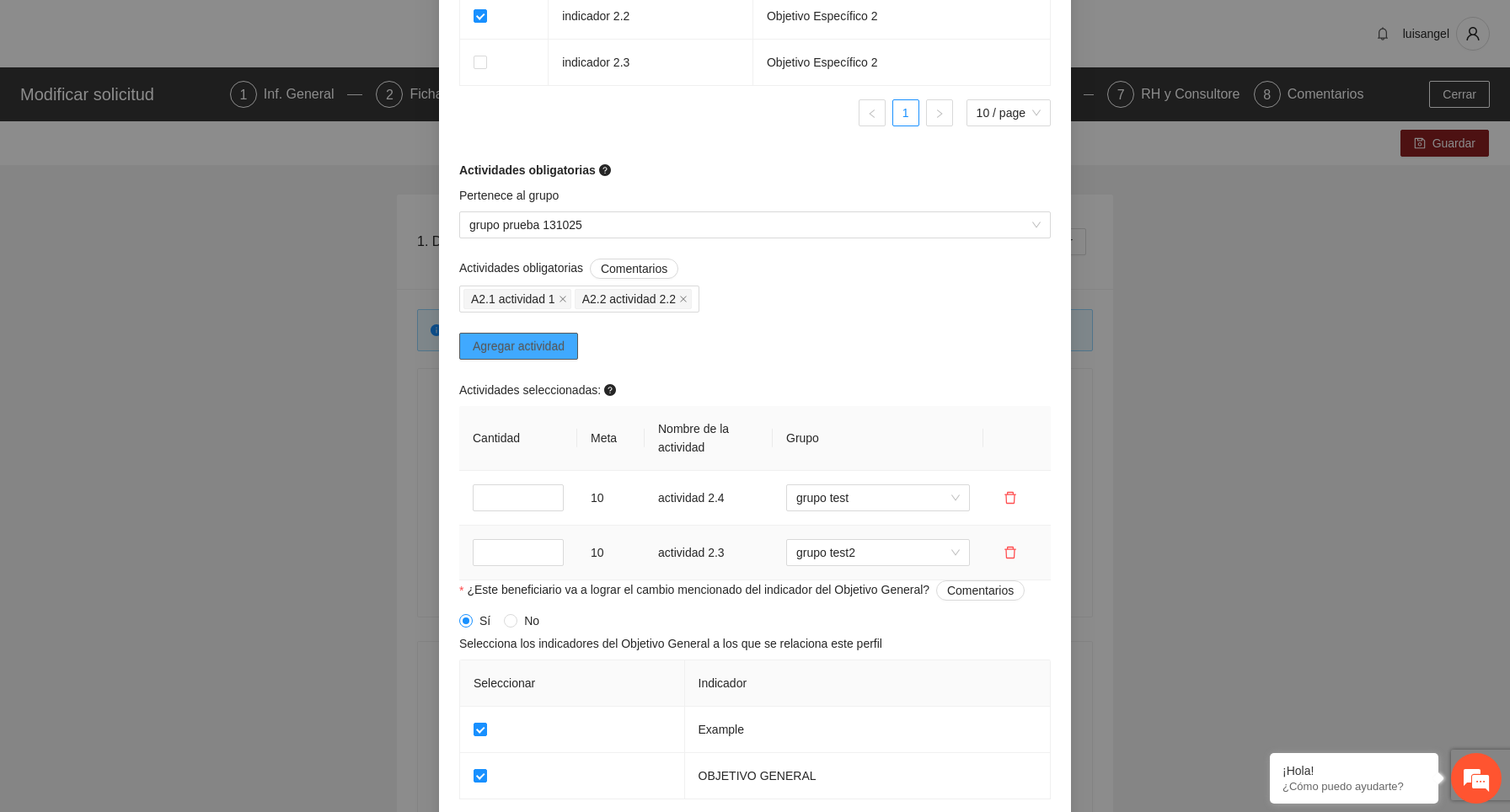
click at [555, 343] on span "Agregar actividad" at bounding box center [518, 346] width 91 height 19
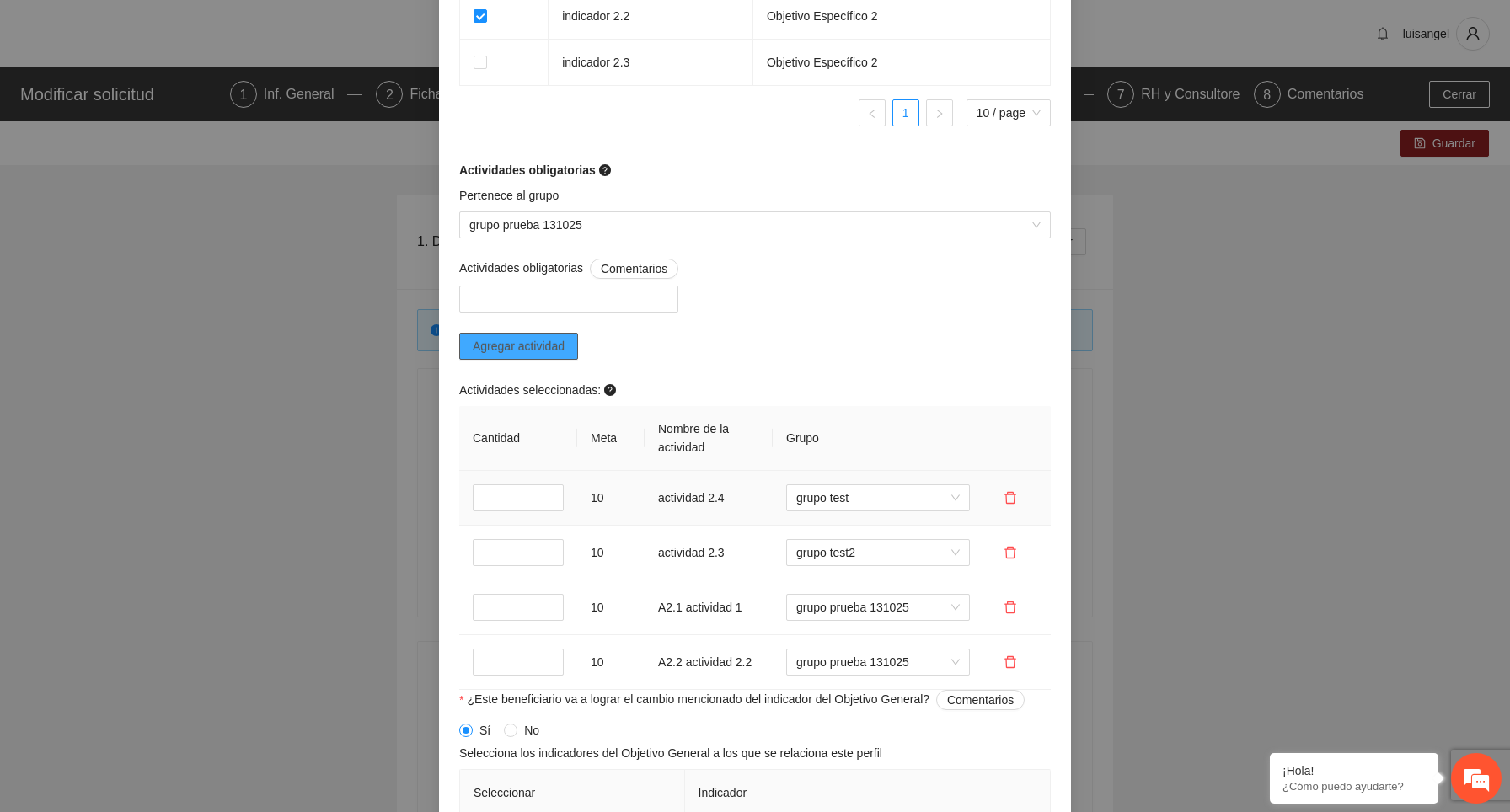
scroll to position [1457, 0]
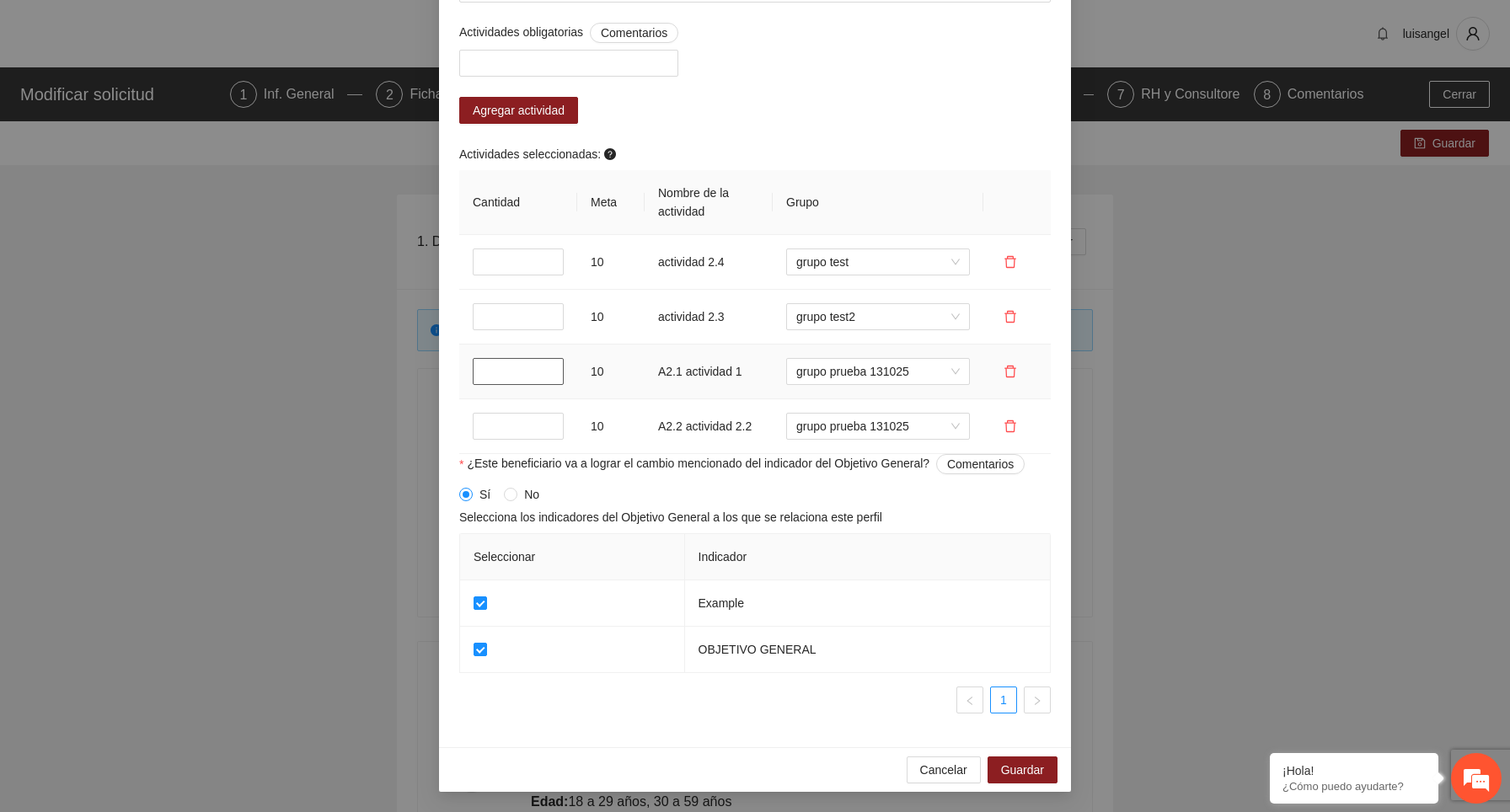
click at [551, 368] on input "*" at bounding box center [518, 371] width 91 height 27
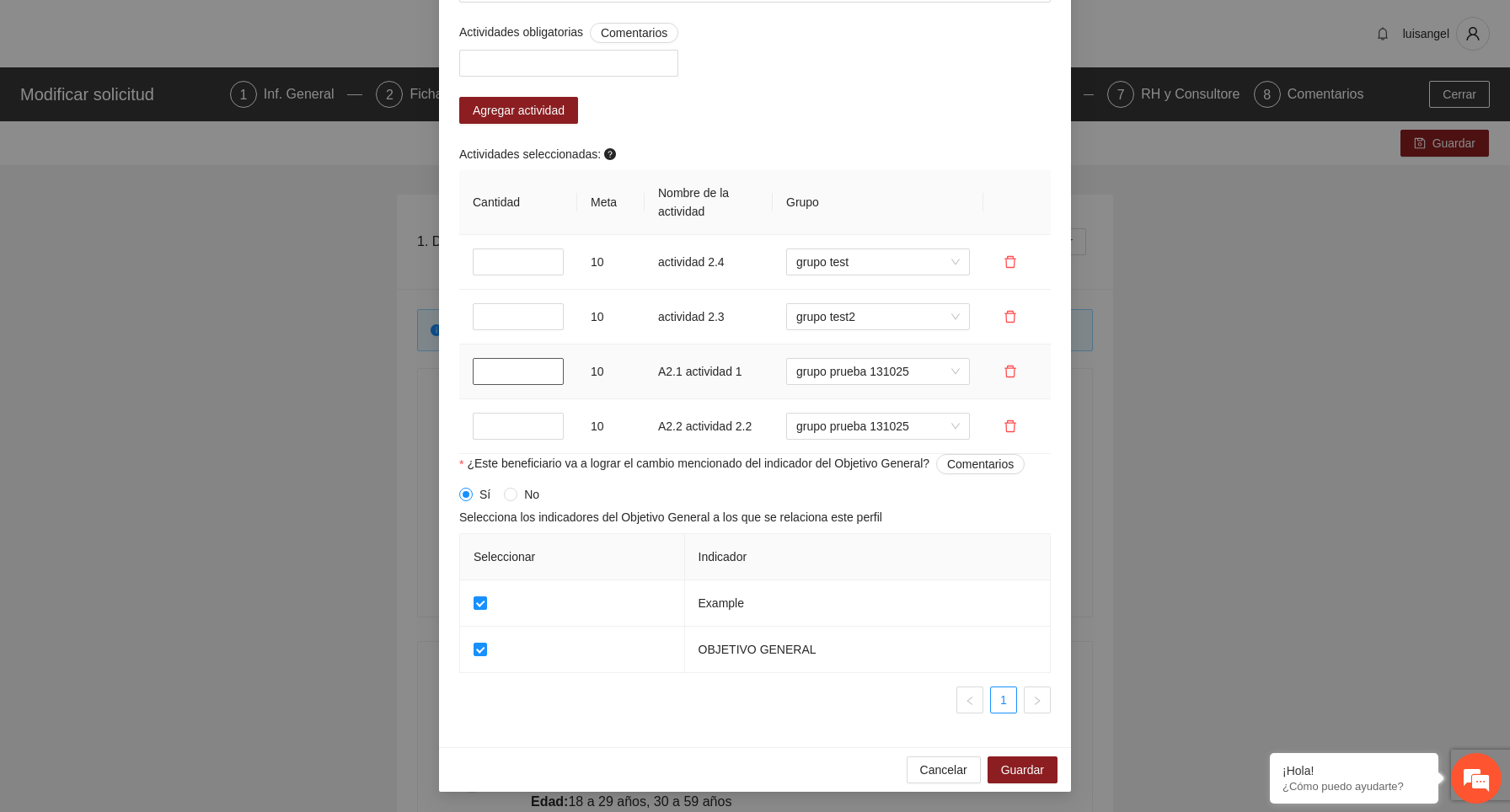
type input "*"
click at [551, 368] on input "*" at bounding box center [518, 371] width 91 height 27
click at [545, 421] on input "*" at bounding box center [518, 427] width 91 height 27
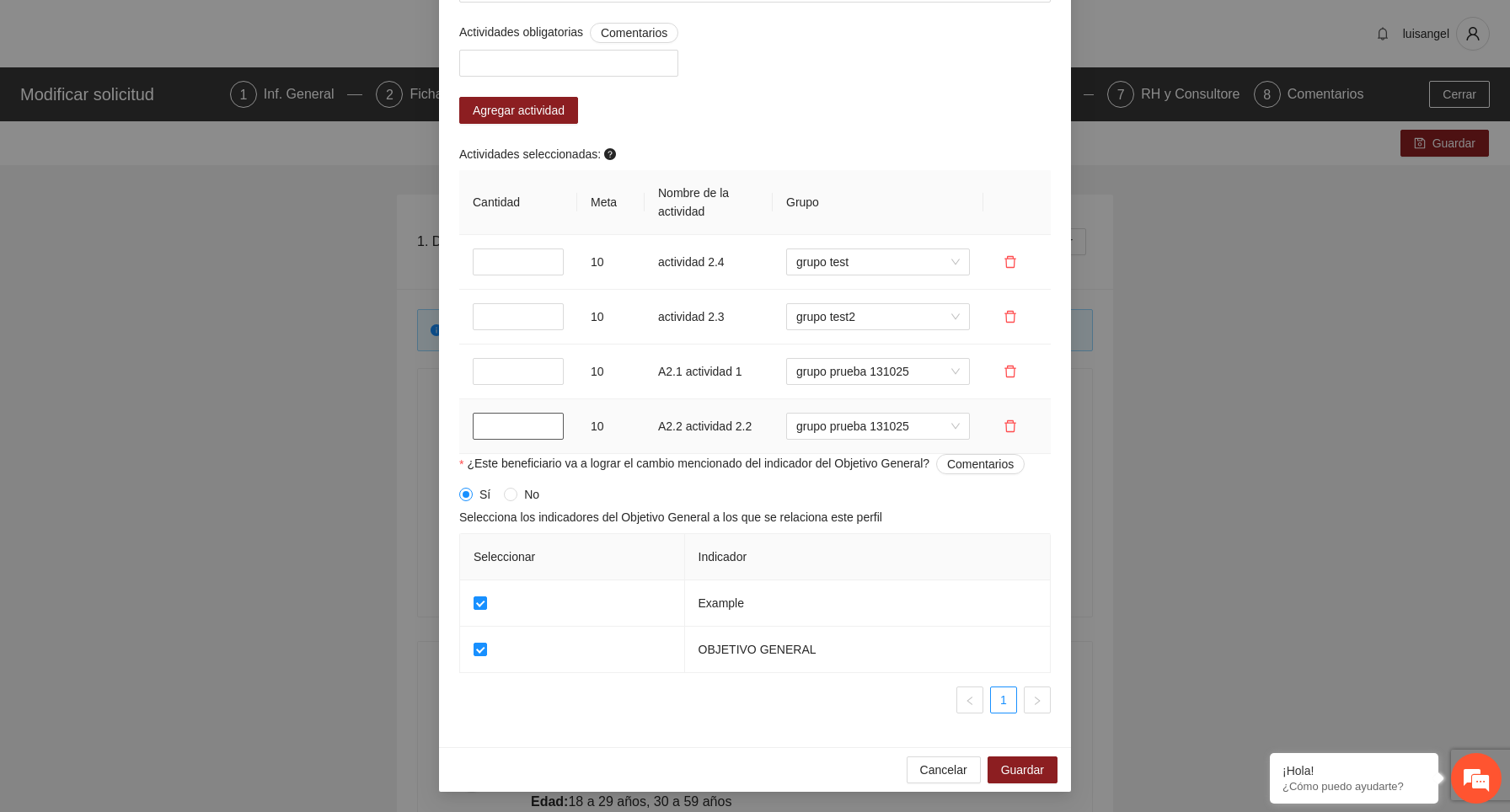
click at [545, 421] on input "*" at bounding box center [518, 427] width 91 height 27
type input "*"
click at [545, 421] on input "*" at bounding box center [518, 427] width 91 height 27
click at [1026, 773] on span "Guardar" at bounding box center [1023, 770] width 43 height 19
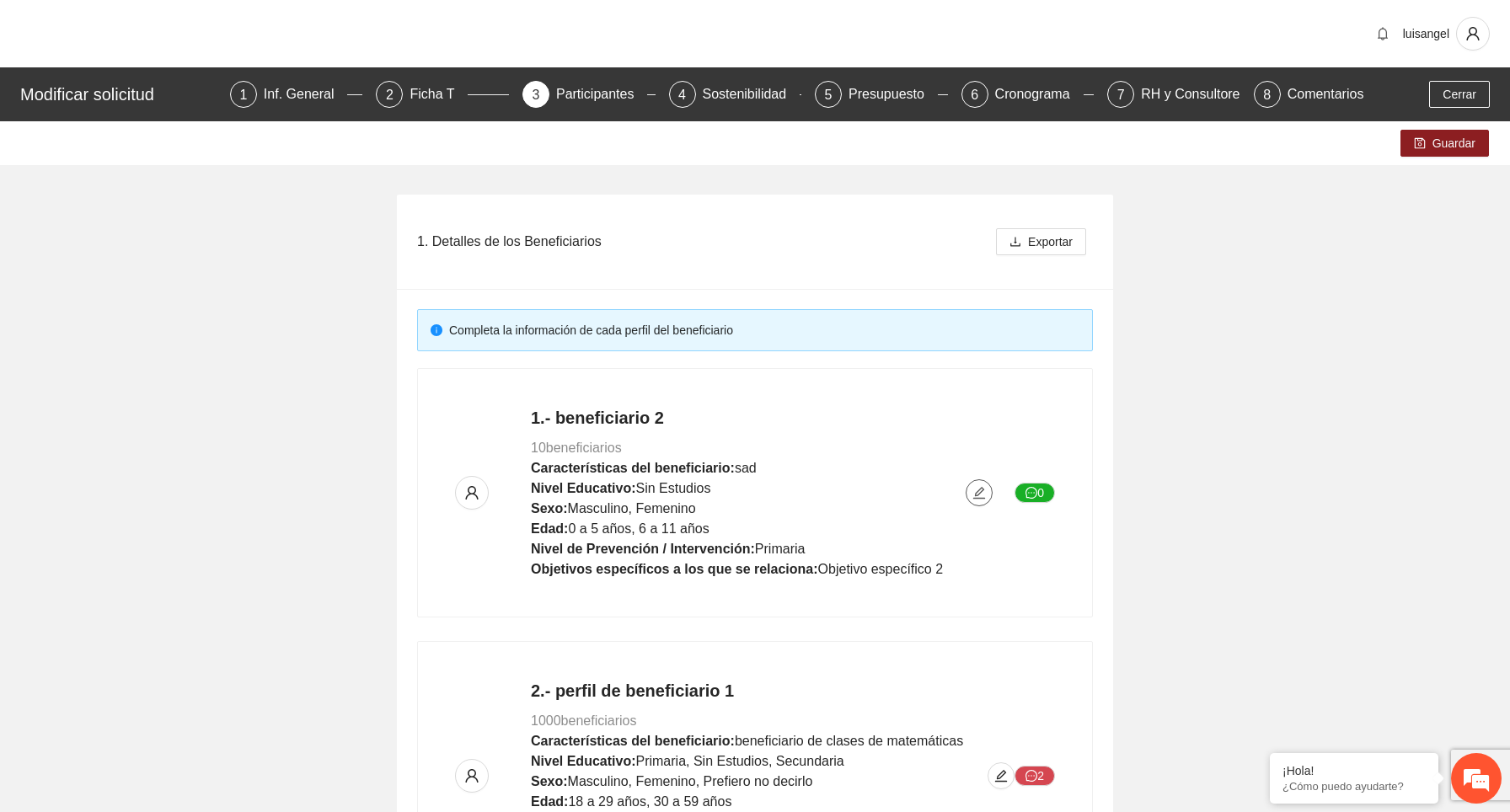
scroll to position [0, 0]
click at [1451, 144] on span "Guardar" at bounding box center [1454, 143] width 43 height 19
click at [981, 491] on icon "edit" at bounding box center [979, 492] width 12 height 12
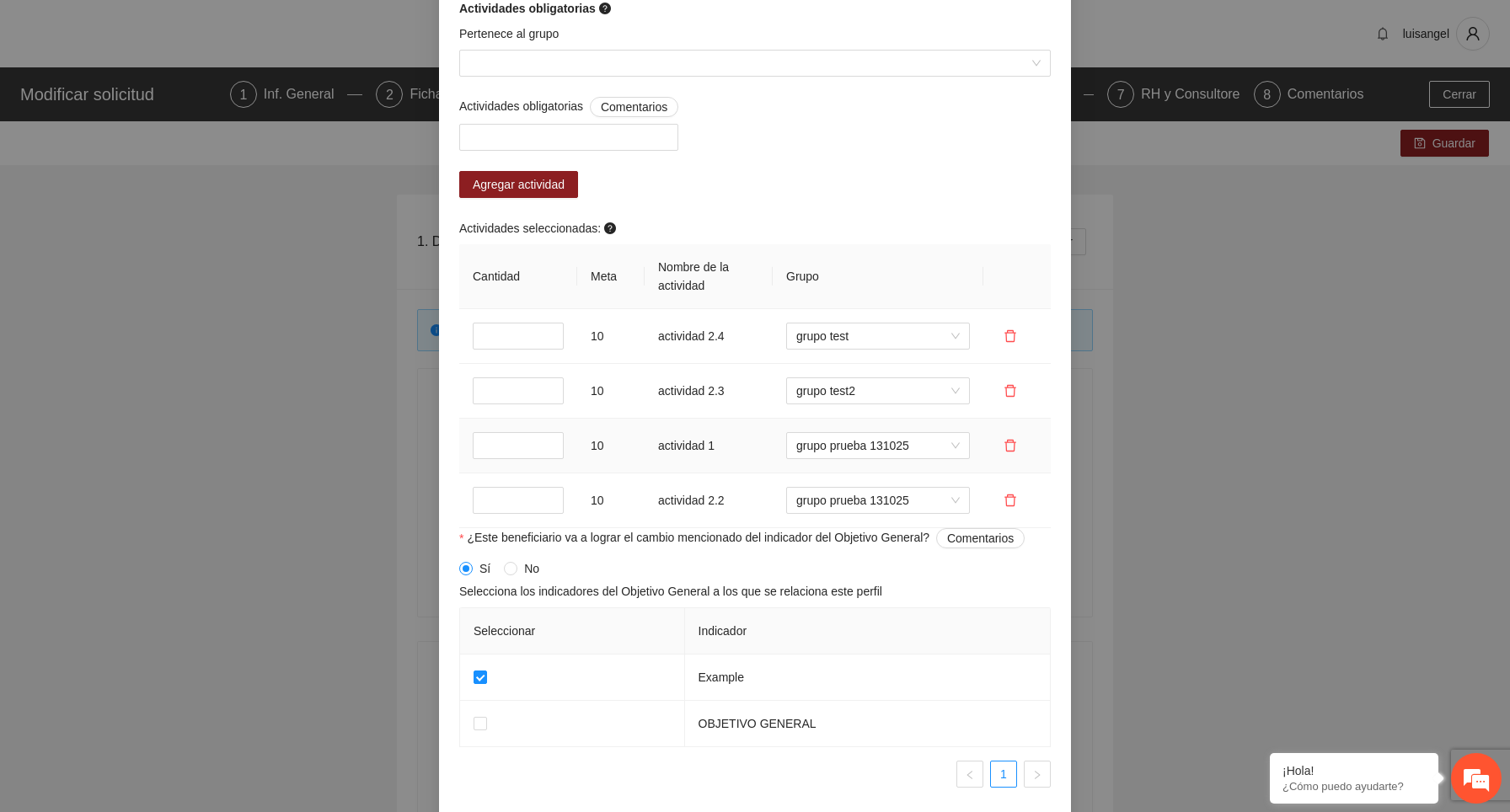
scroll to position [1457, 0]
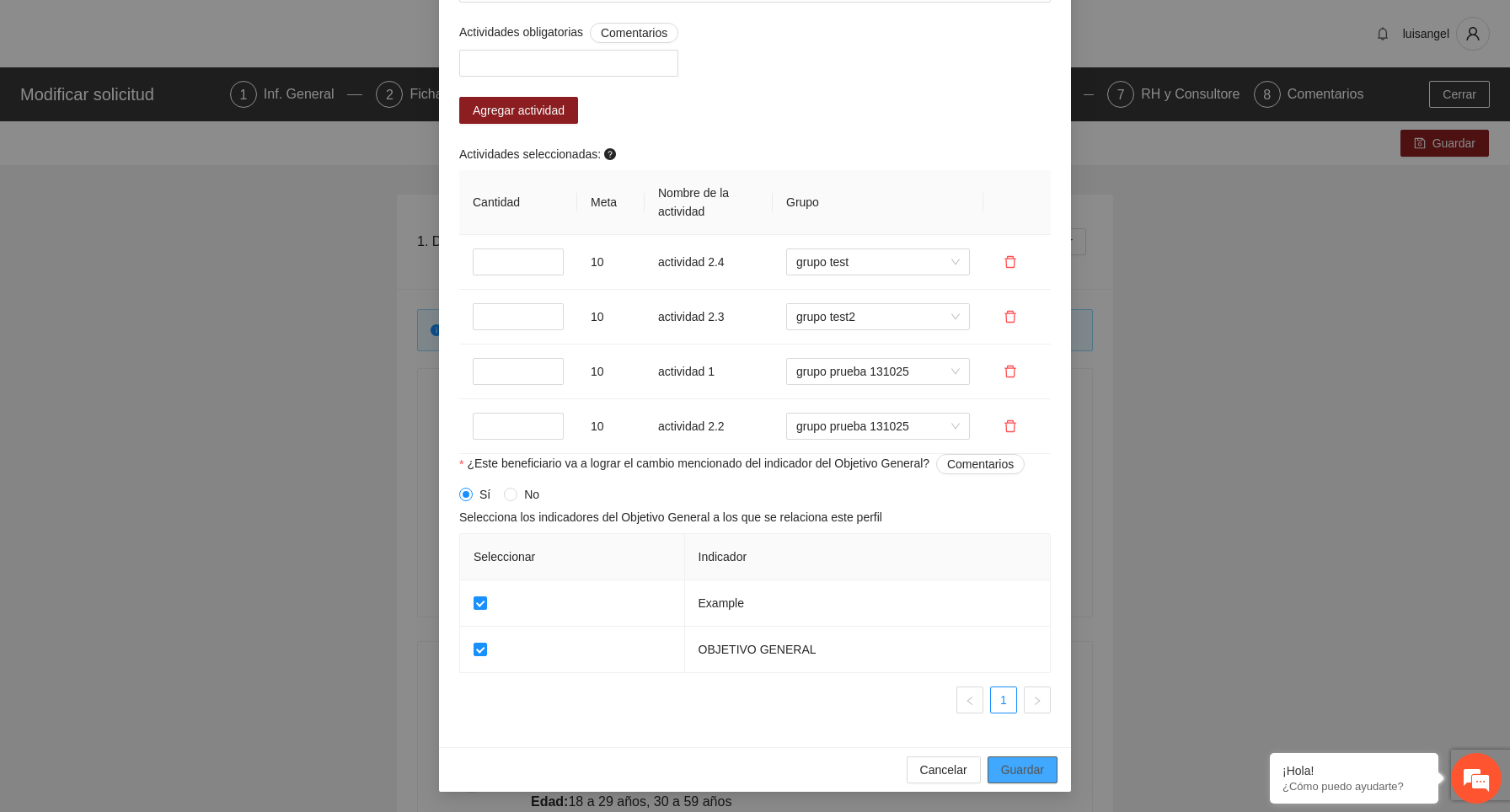
click at [1025, 775] on span "Guardar" at bounding box center [1023, 770] width 43 height 19
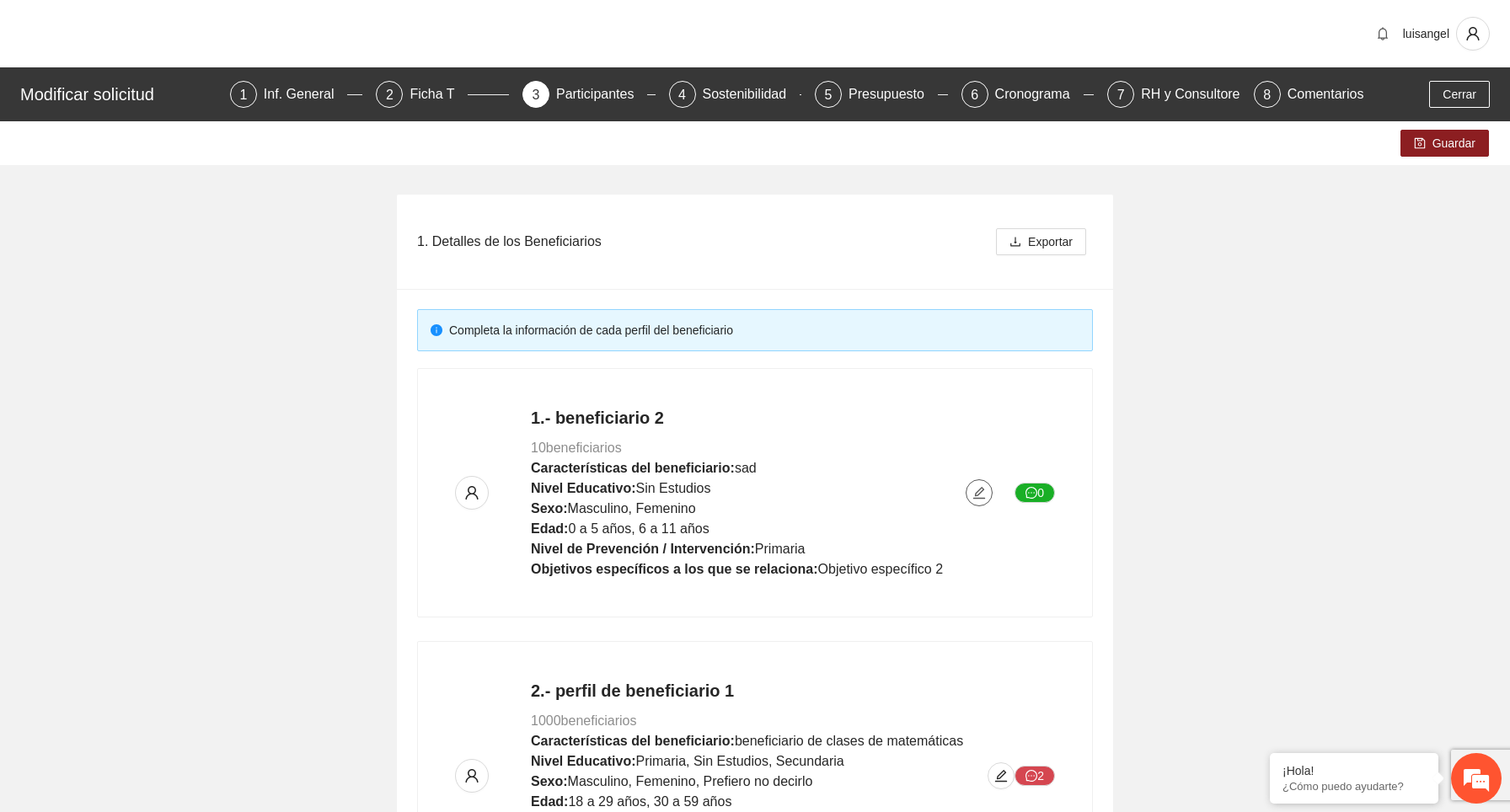
scroll to position [0, 0]
click at [1470, 142] on span "Guardar" at bounding box center [1454, 143] width 43 height 19
click at [973, 486] on icon "edit" at bounding box center [979, 492] width 13 height 13
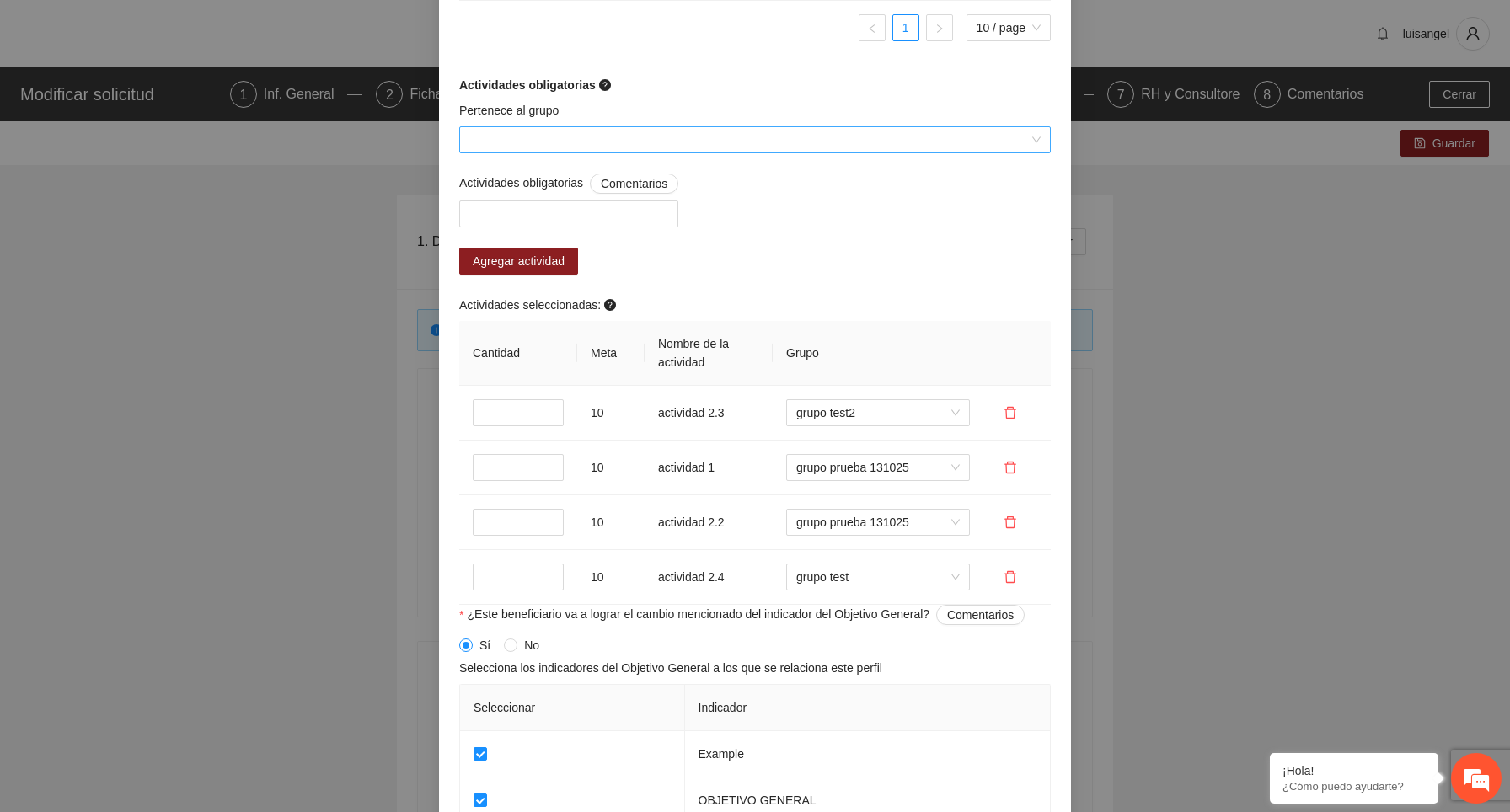
scroll to position [1287, 0]
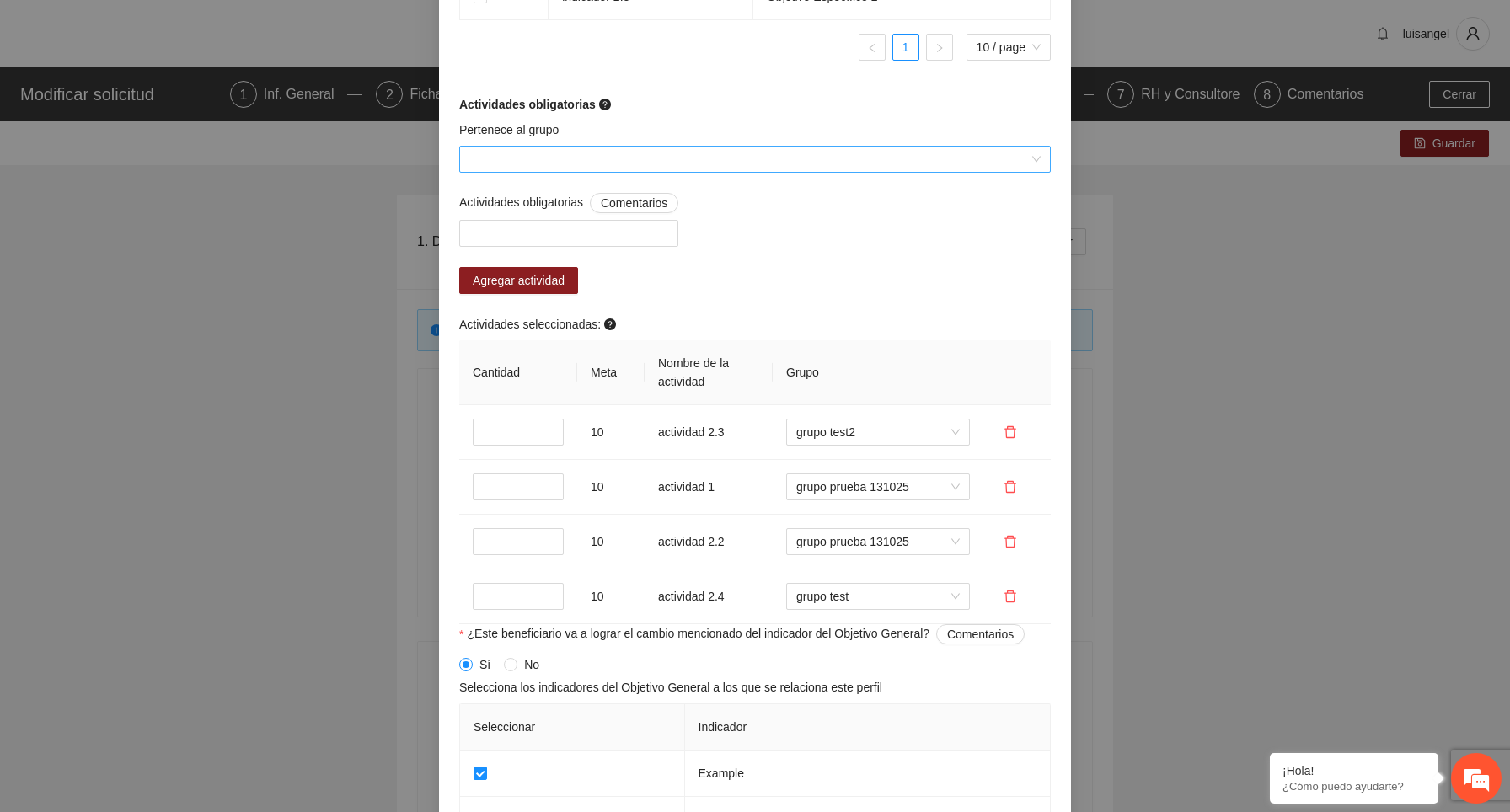
click at [620, 148] on input "Pertenece al grupo" at bounding box center [749, 160] width 560 height 25
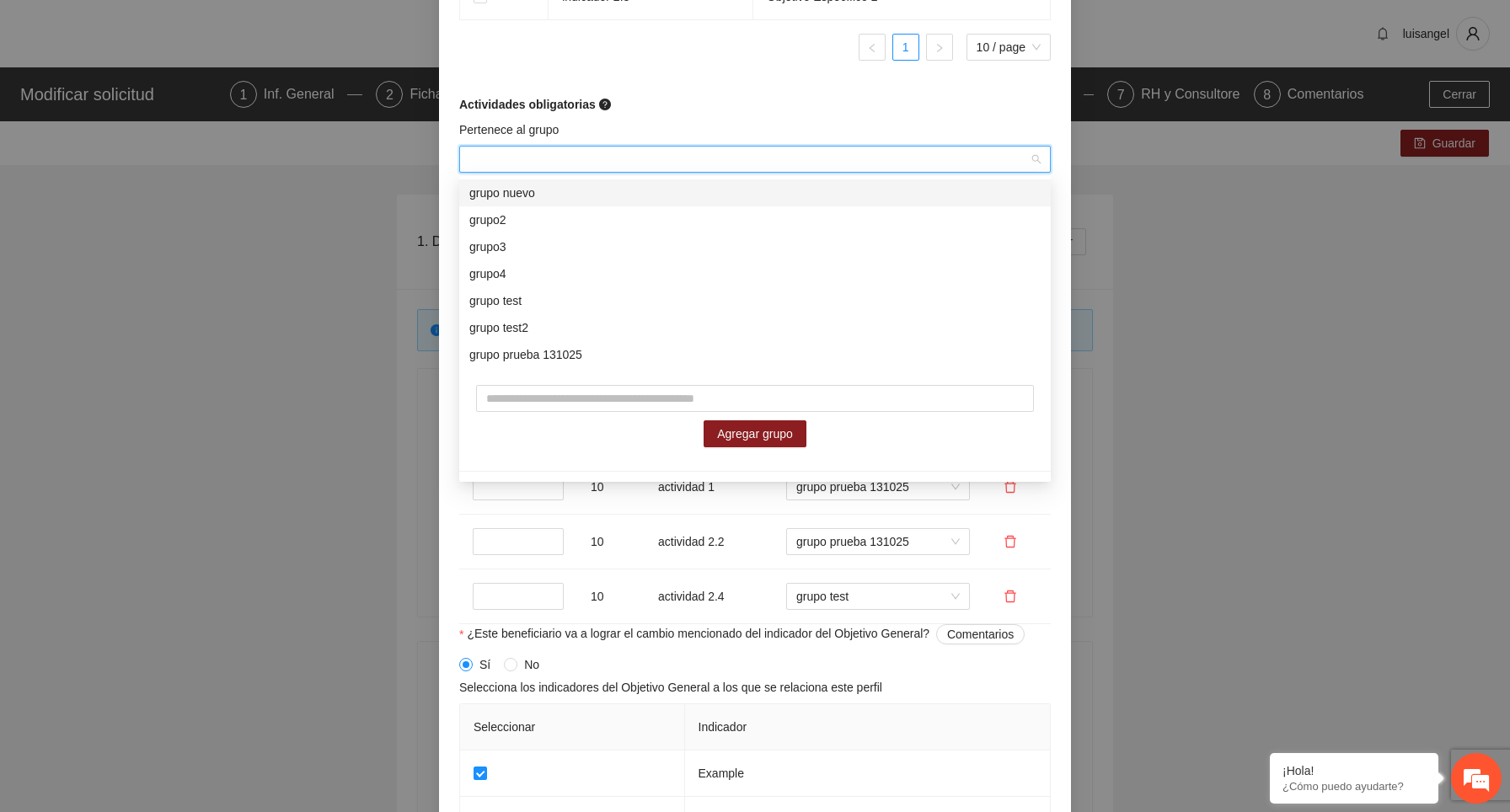
click at [568, 191] on div "grupo nuevo" at bounding box center [754, 193] width 571 height 19
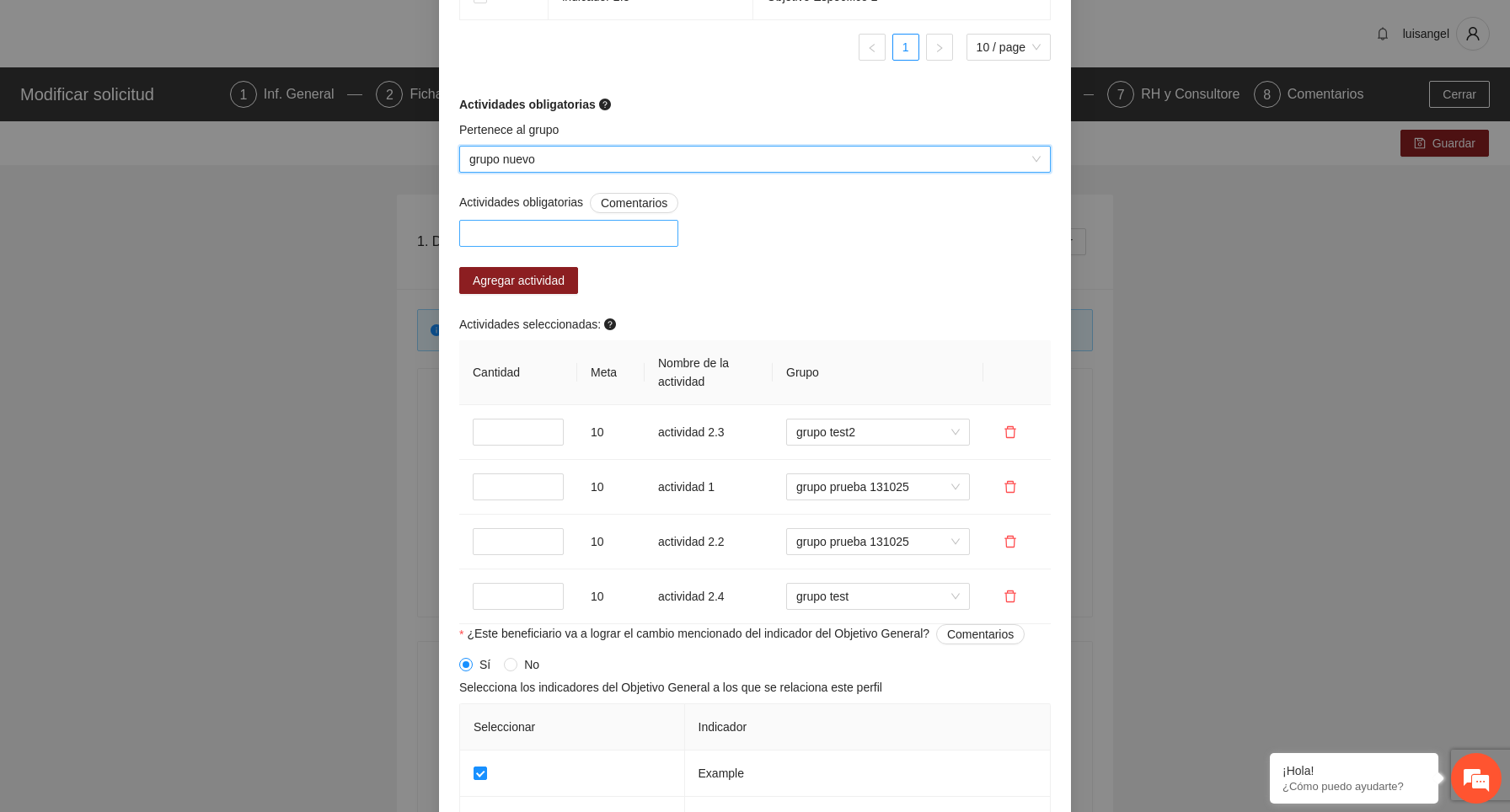
click at [632, 233] on div at bounding box center [568, 233] width 211 height 21
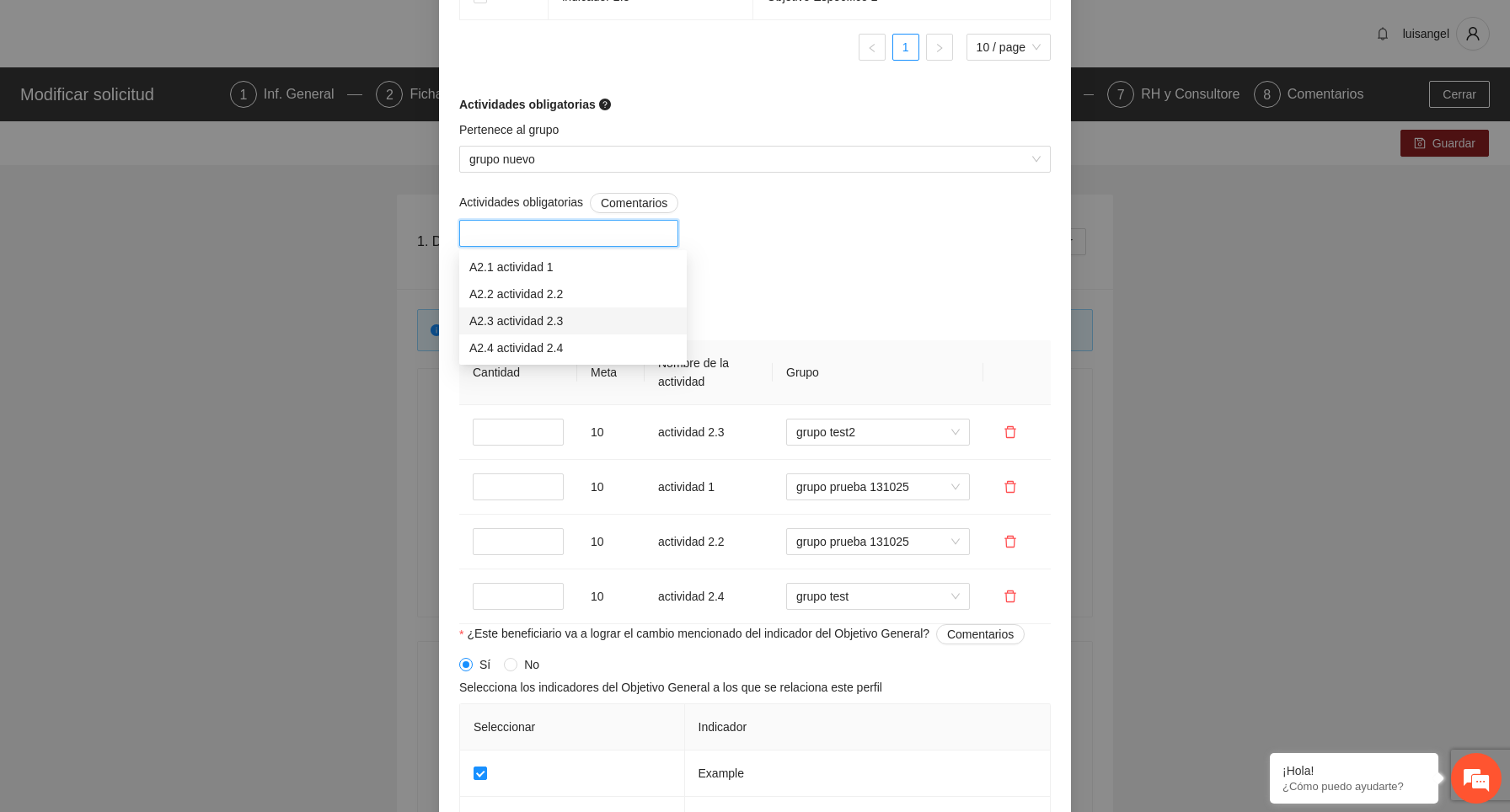
click at [587, 319] on div "A2.3 actividad 2.3" at bounding box center [572, 321] width 207 height 19
click at [824, 240] on div "Actividades obligatorias Comentarios A2.3 actividad 2.3 Agregar actividad Activ…" at bounding box center [755, 408] width 600 height 431
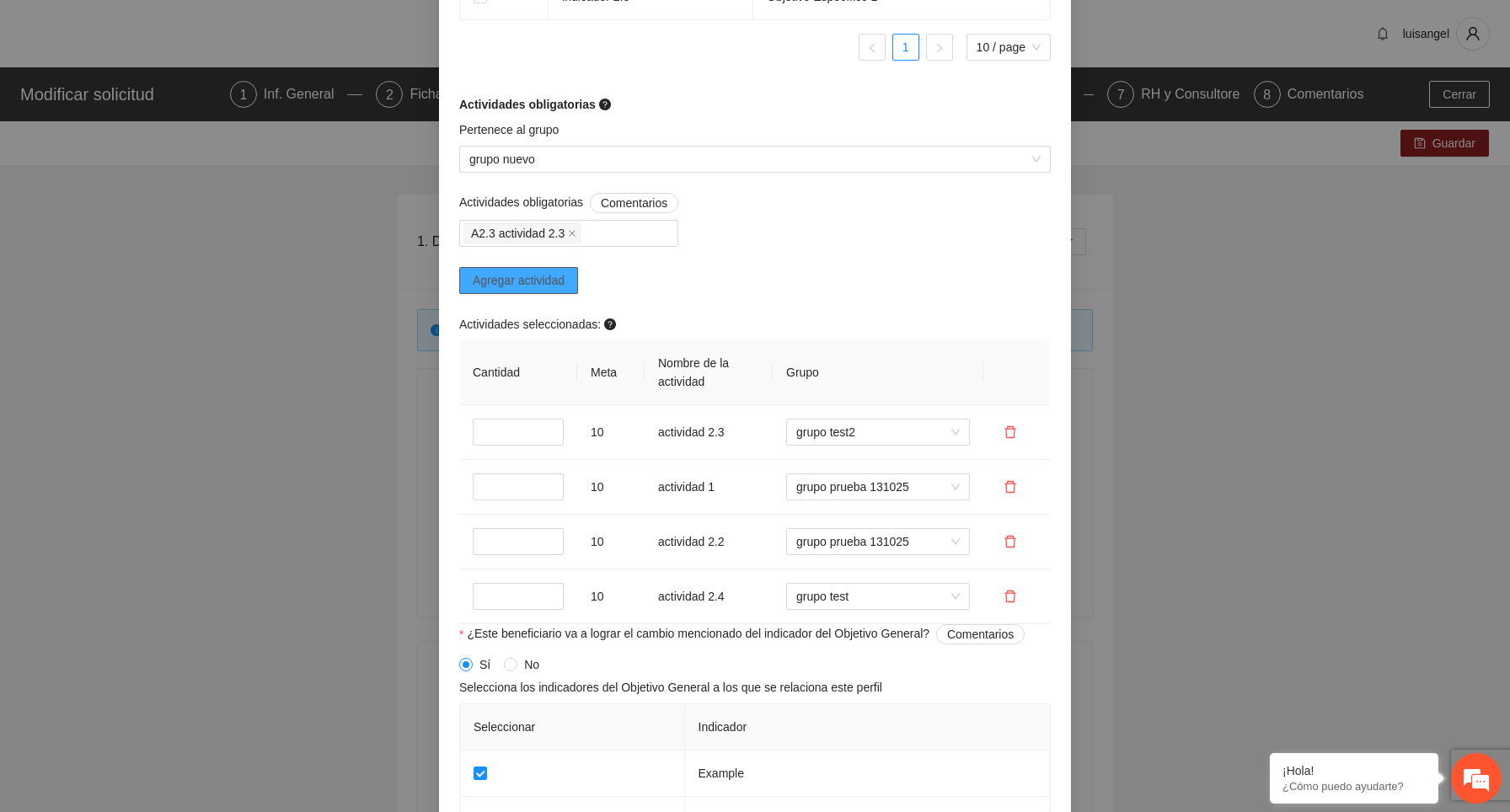
click at [522, 290] on button "Agregar actividad" at bounding box center [518, 281] width 119 height 27
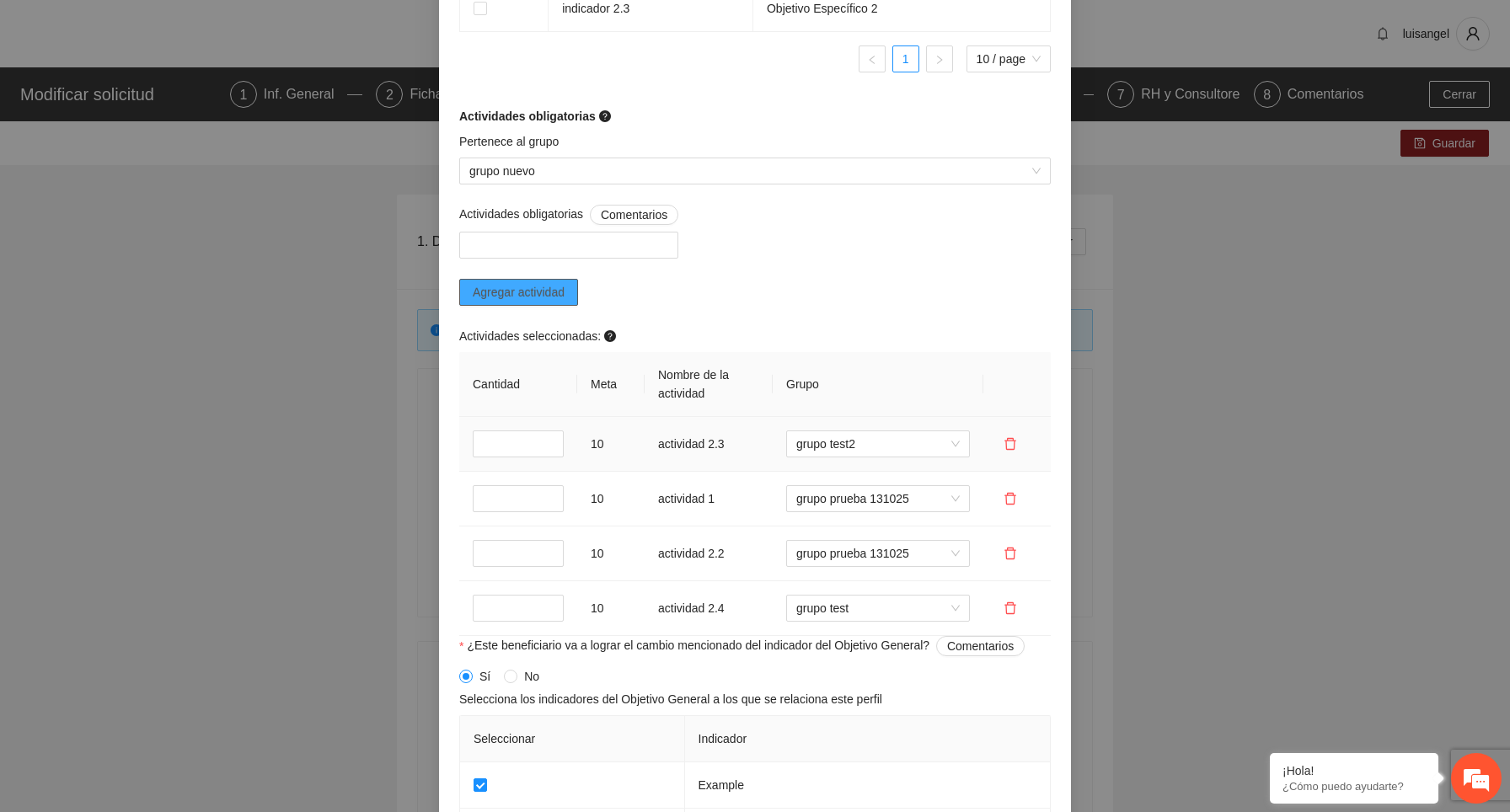
scroll to position [1257, 0]
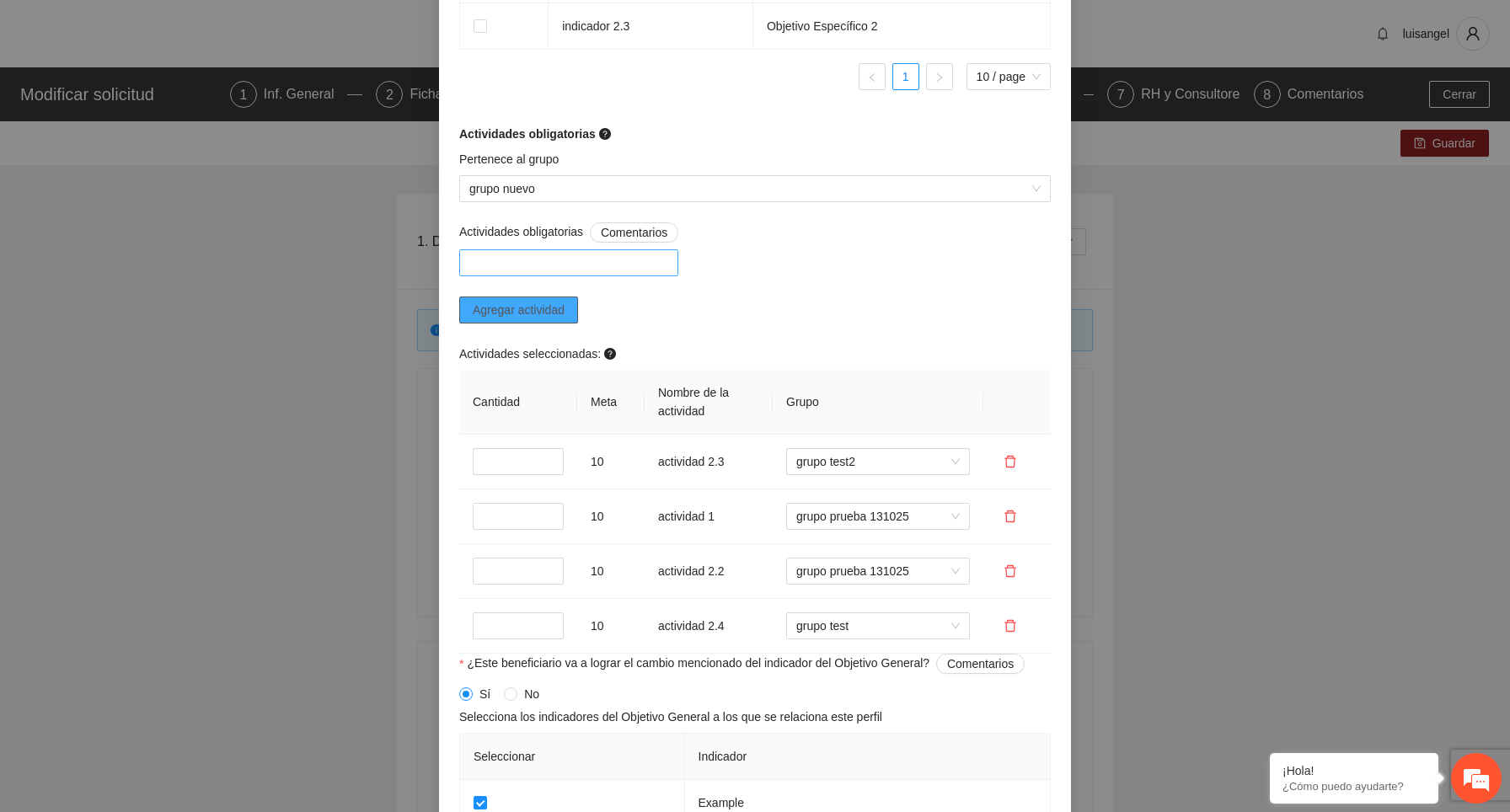
click at [609, 275] on div at bounding box center [568, 263] width 219 height 27
click at [575, 341] on div "A2.3 actividad 2.3" at bounding box center [573, 350] width 228 height 27
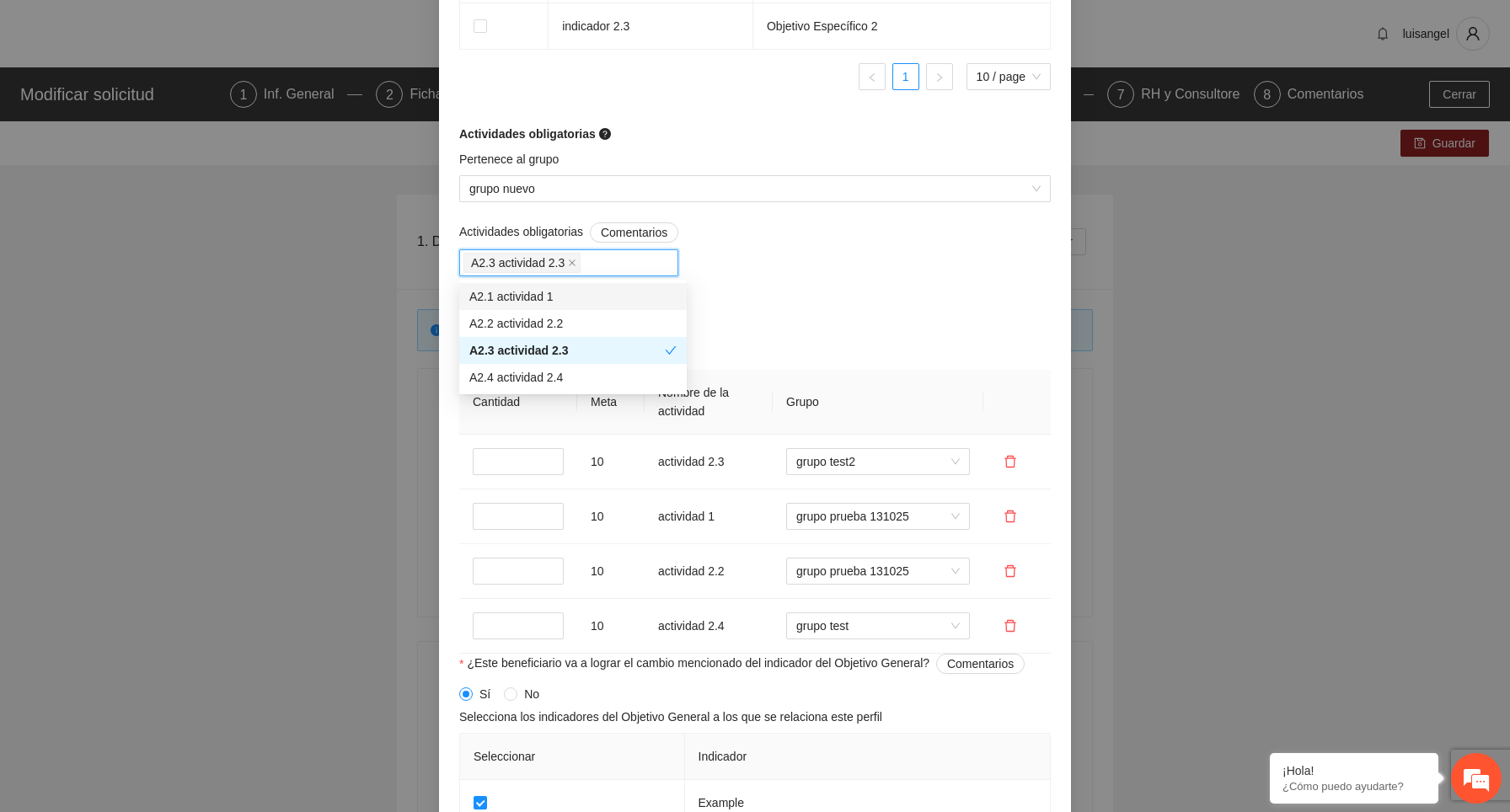
click at [774, 296] on div "Actividades obligatorias Comentarios A2.3 actividad 2.3 Agregar actividad Activ…" at bounding box center [755, 437] width 600 height 431
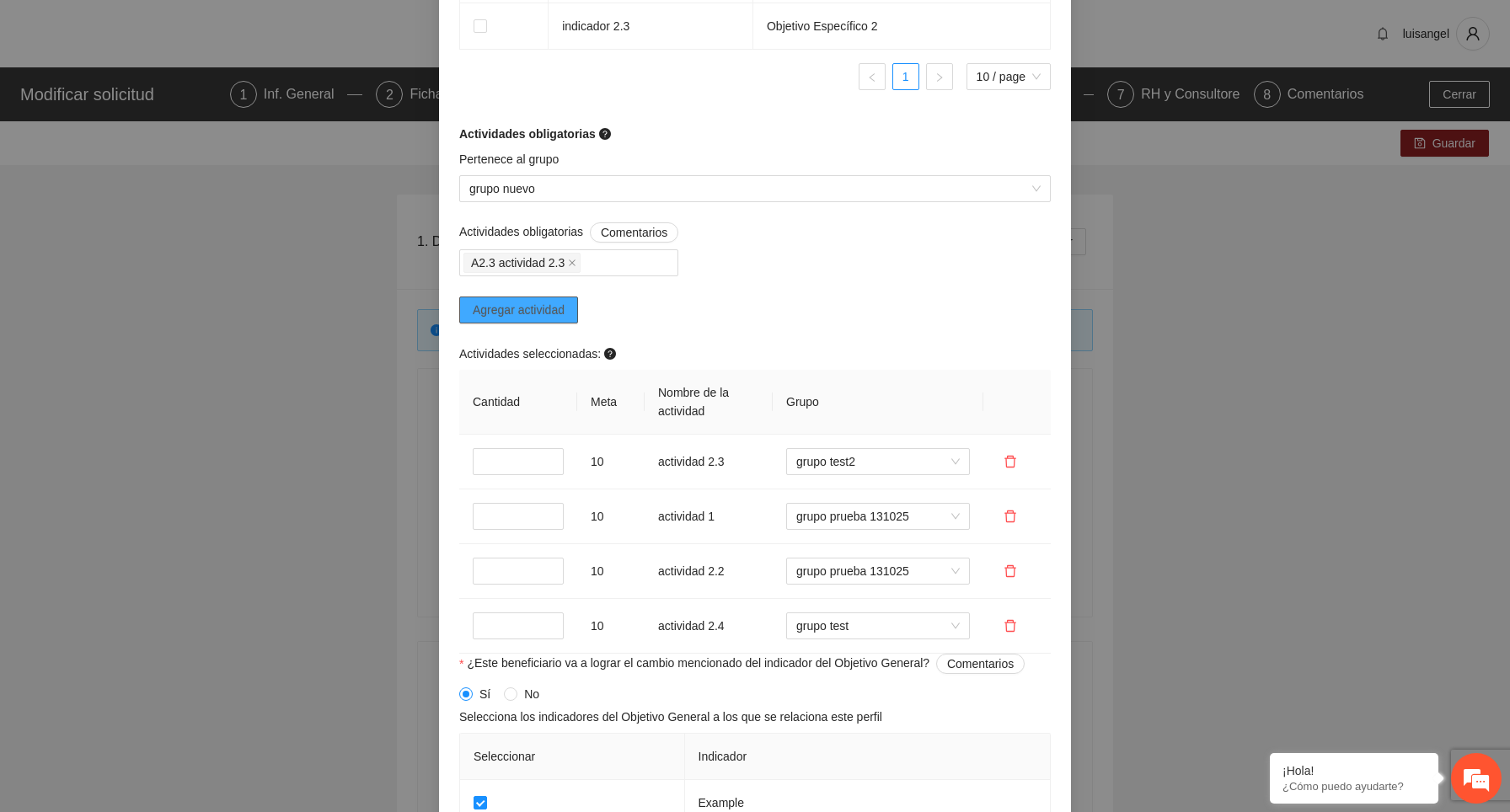
click at [525, 314] on span "Agregar actividad" at bounding box center [518, 310] width 91 height 19
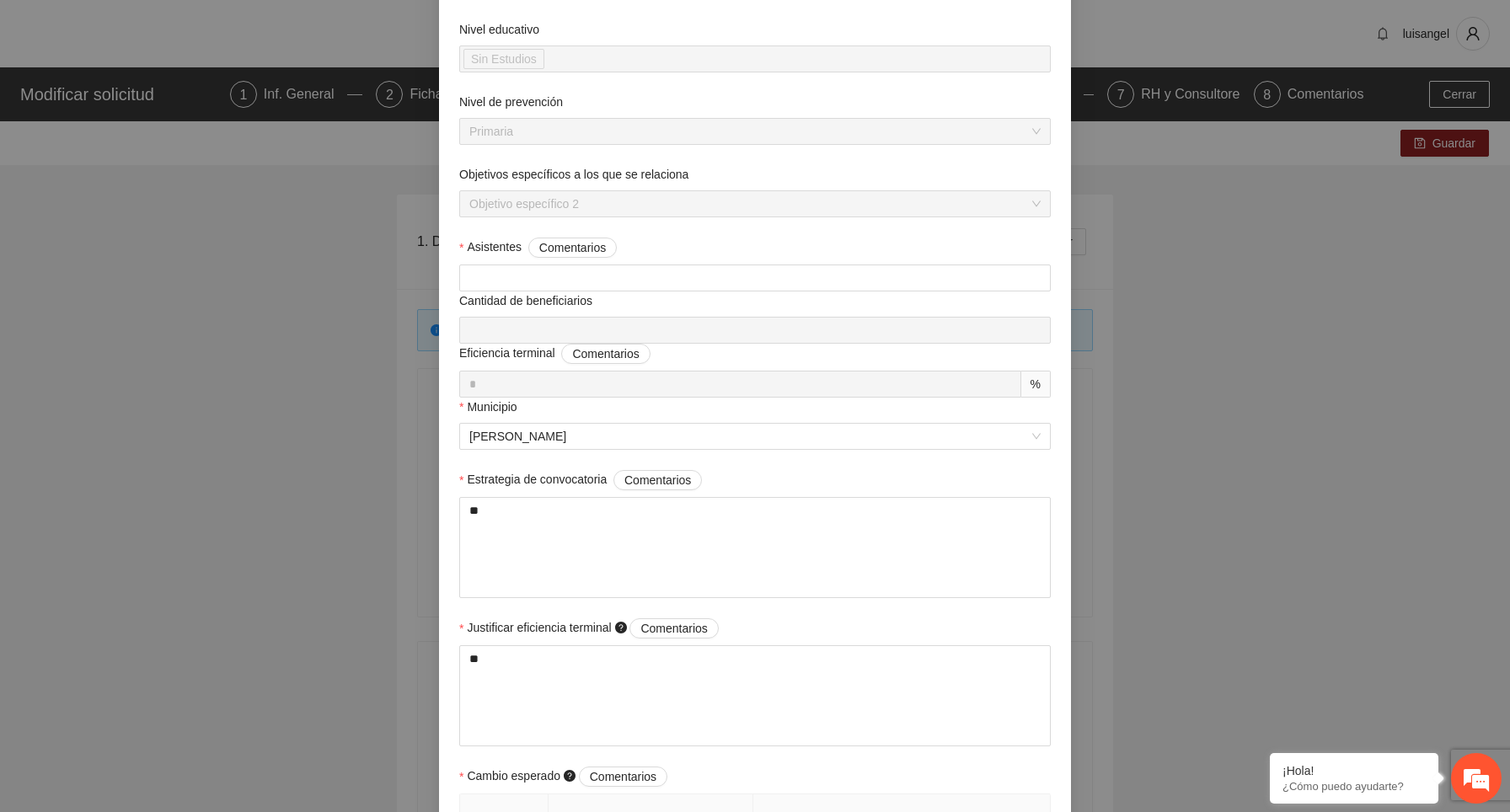
scroll to position [0, 0]
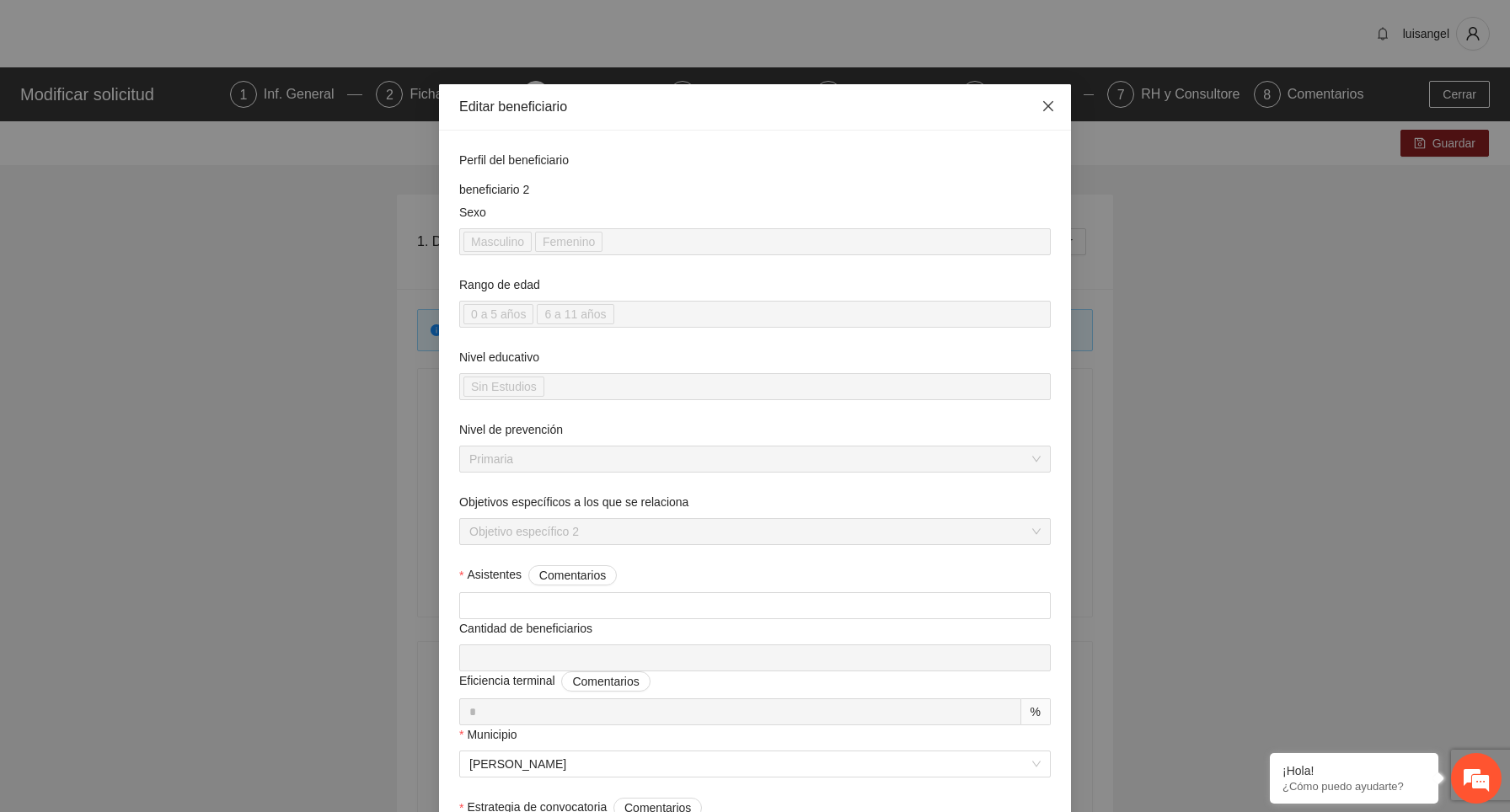
click at [1054, 103] on icon "close" at bounding box center [1048, 106] width 13 height 13
